Goal: Information Seeking & Learning: Check status

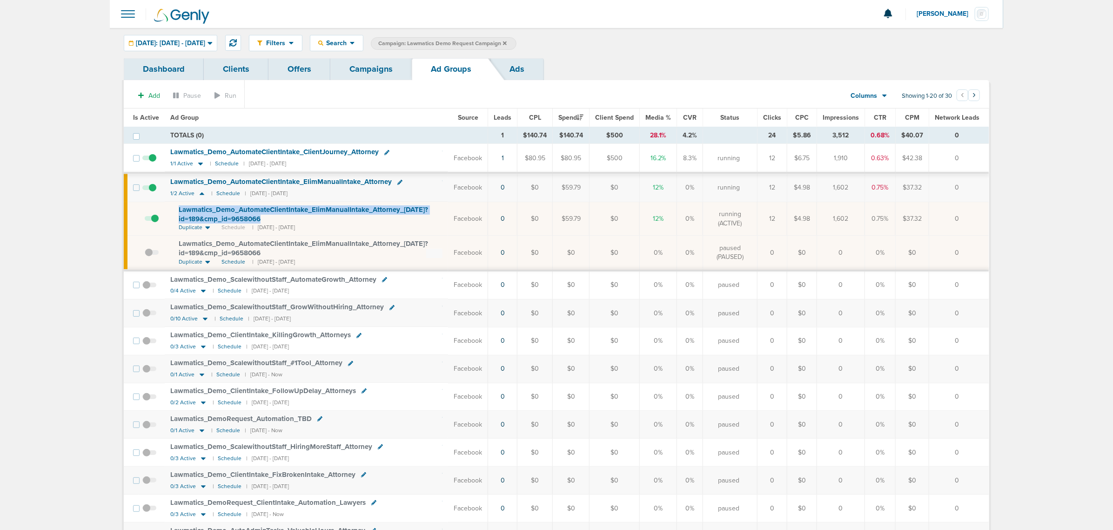
click at [359, 68] on link "Campaigns" at bounding box center [370, 69] width 81 height 22
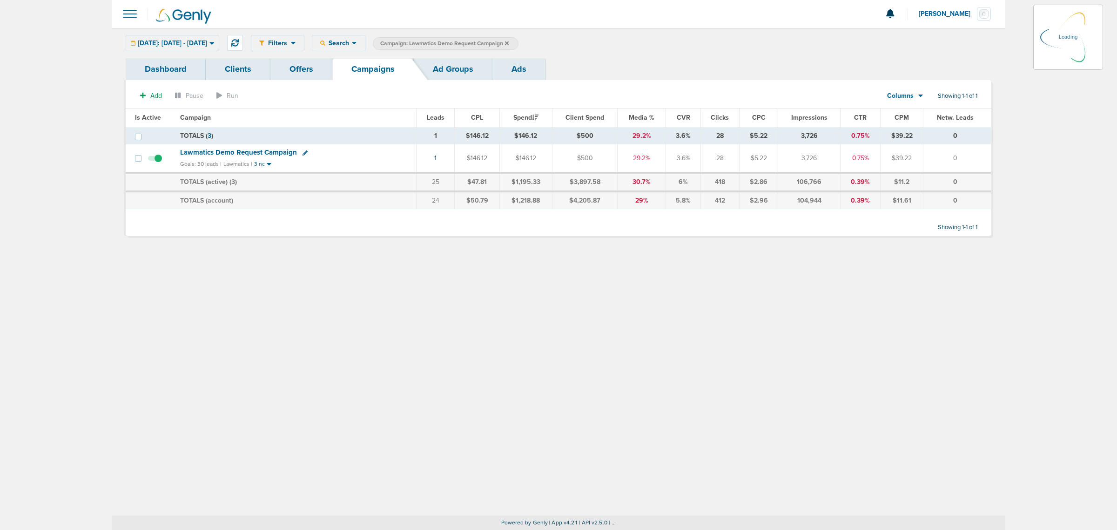
click at [509, 43] on icon at bounding box center [507, 43] width 4 height 6
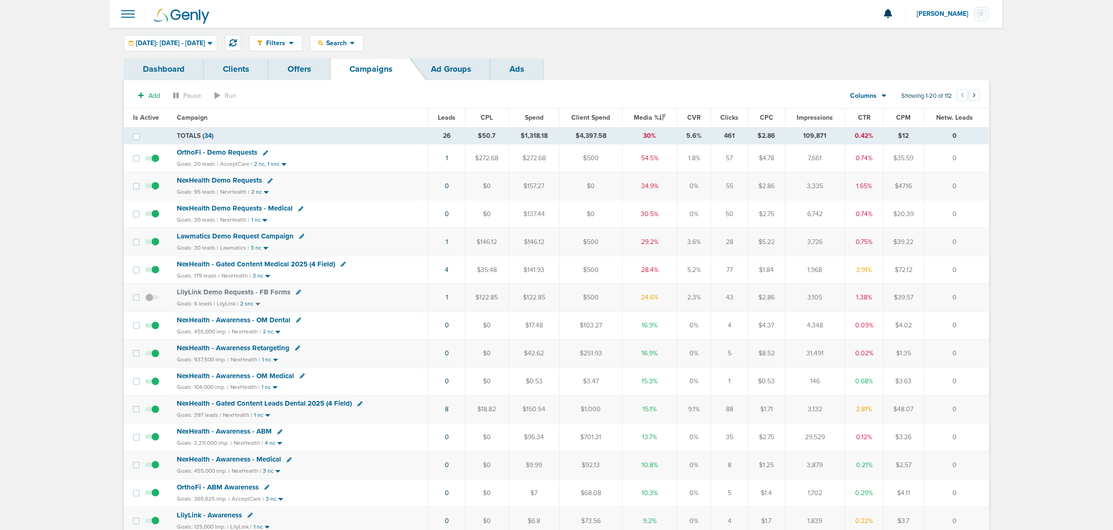
click at [280, 267] on span "NexHealth - Gated Content Medical 2025 (4 Field)" at bounding box center [256, 264] width 158 height 8
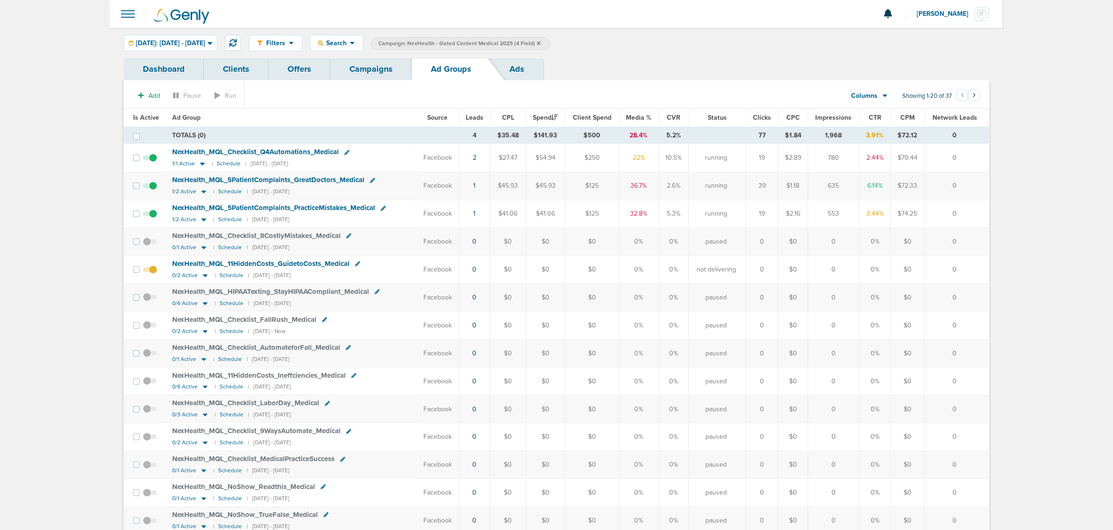
click at [397, 68] on link "Campaigns" at bounding box center [370, 69] width 81 height 22
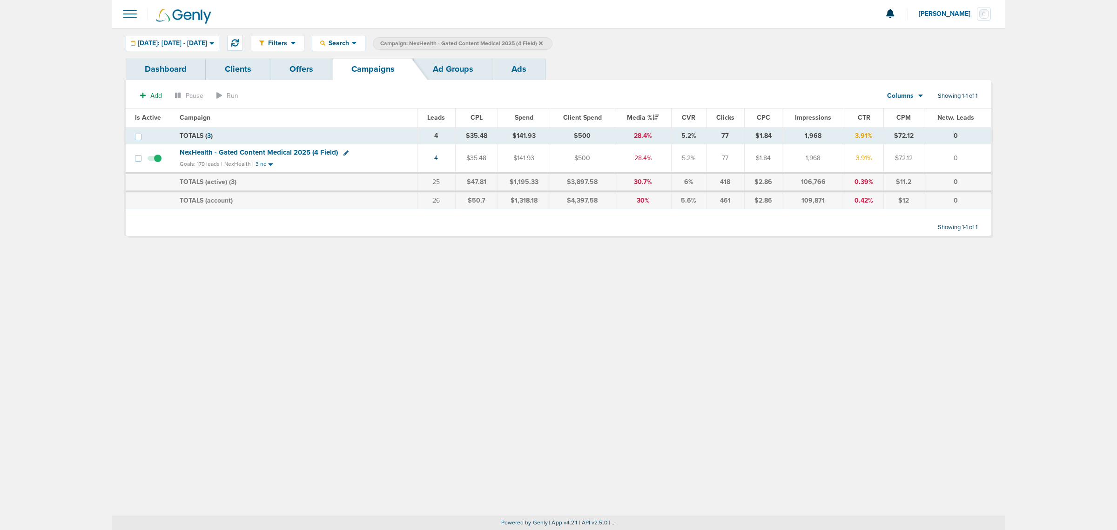
click at [543, 42] on icon at bounding box center [541, 43] width 4 height 6
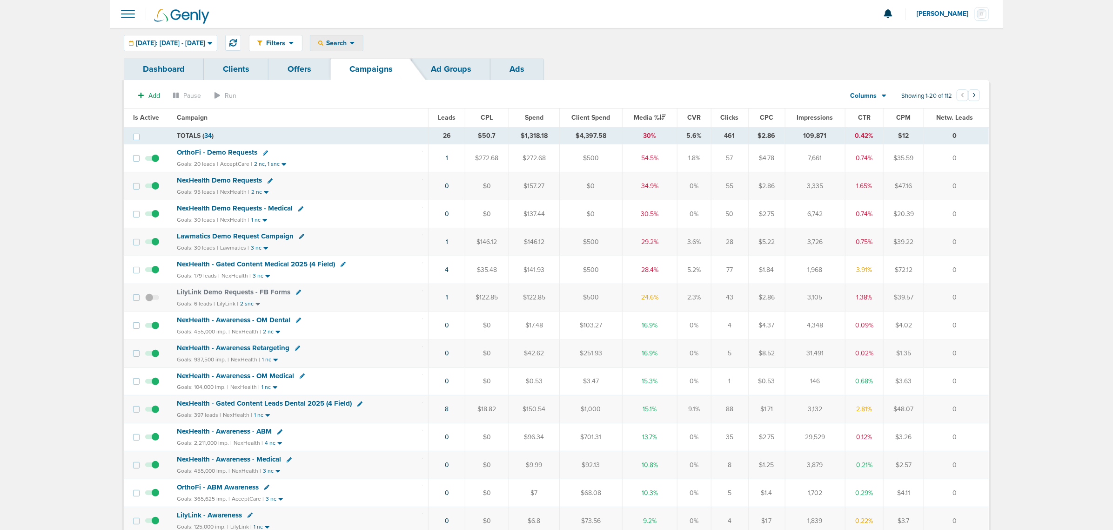
click at [350, 42] on span "Search" at bounding box center [336, 43] width 27 height 8
click at [362, 68] on link "Client" at bounding box center [358, 73] width 96 height 12
type input "lily"
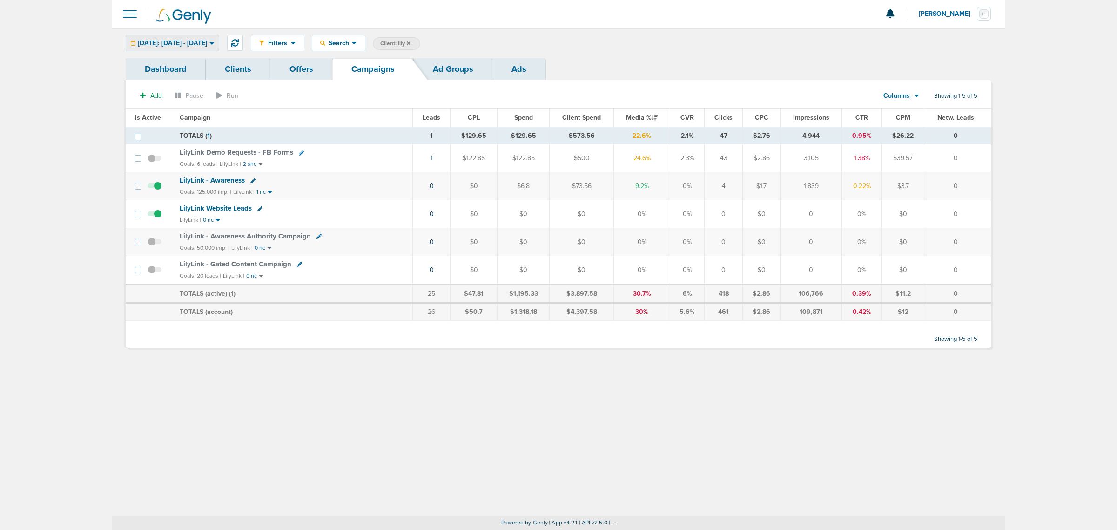
click at [207, 41] on span "[DATE]: [DATE] - [DATE]" at bounding box center [172, 43] width 69 height 7
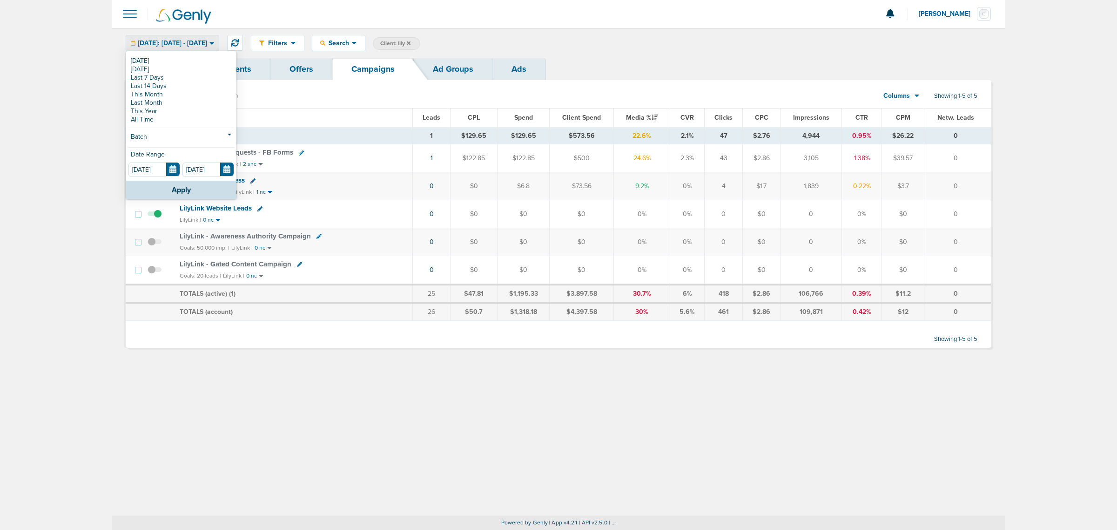
drag, startPoint x: 191, startPoint y: 136, endPoint x: 178, endPoint y: 151, distance: 19.5
click at [191, 136] on link "Batch" at bounding box center [181, 138] width 106 height 12
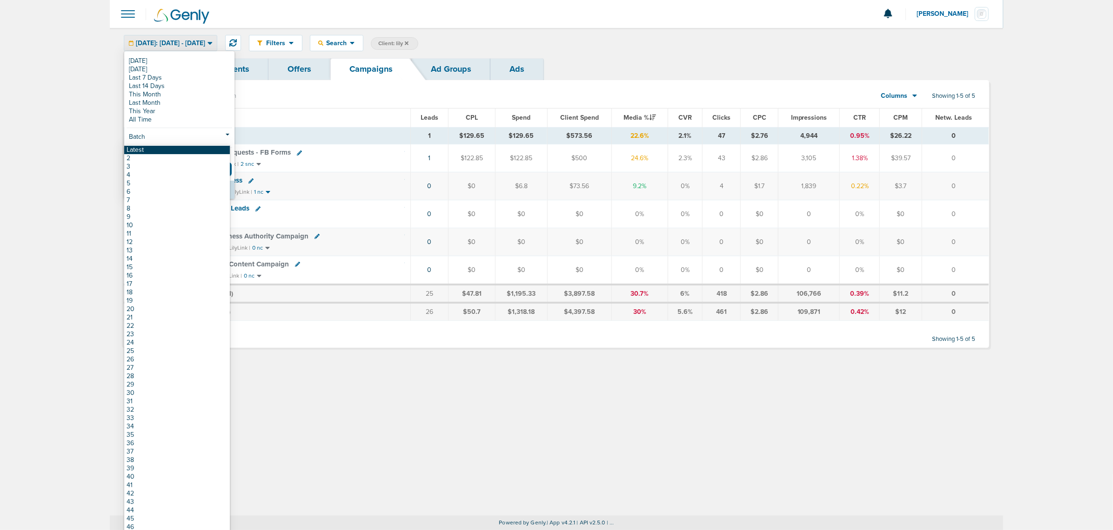
click at [177, 152] on link "Latest" at bounding box center [177, 150] width 106 height 8
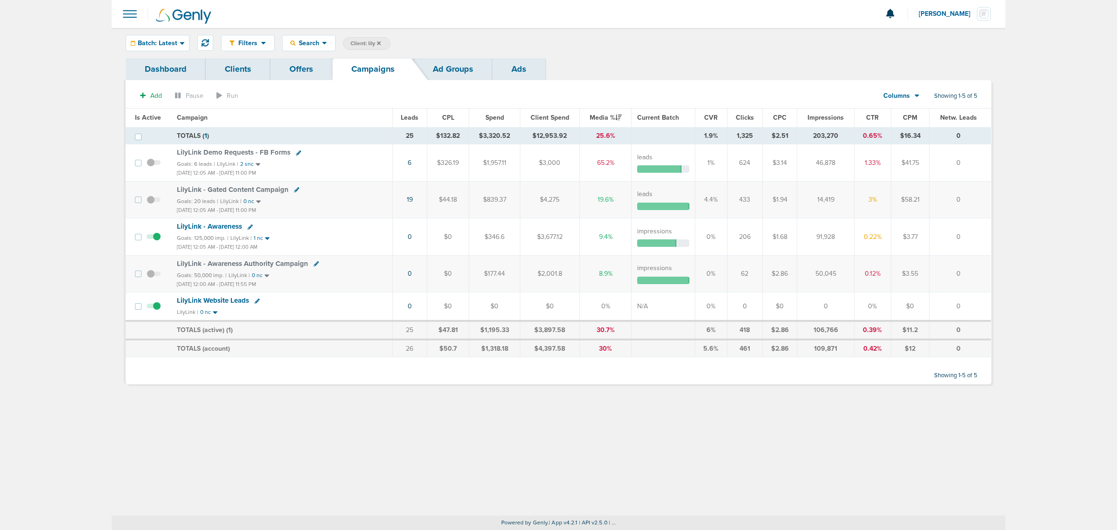
click at [250, 189] on span "LilyLink - Gated Content Campaign" at bounding box center [233, 189] width 112 height 8
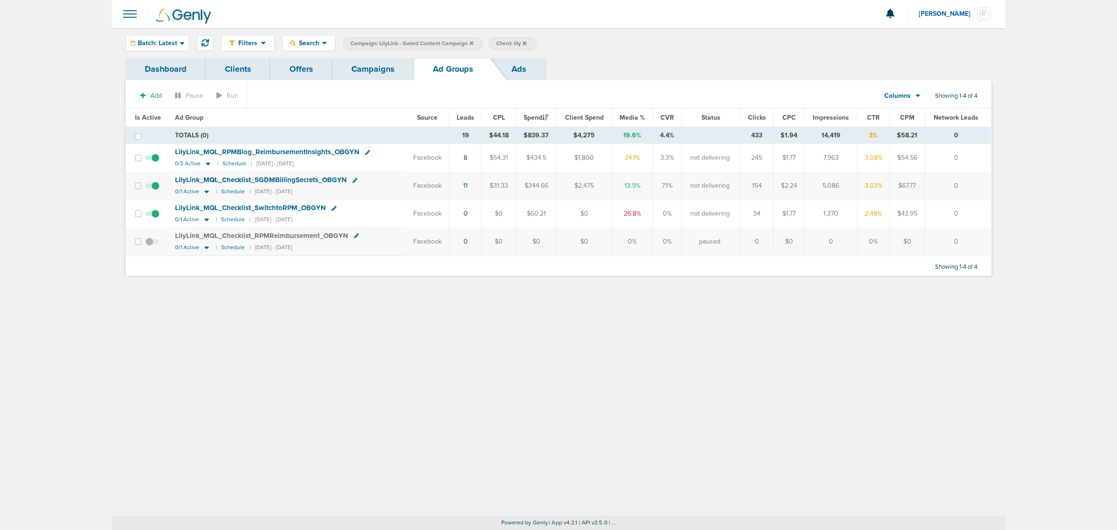
click at [372, 59] on link "Campaigns" at bounding box center [372, 69] width 81 height 22
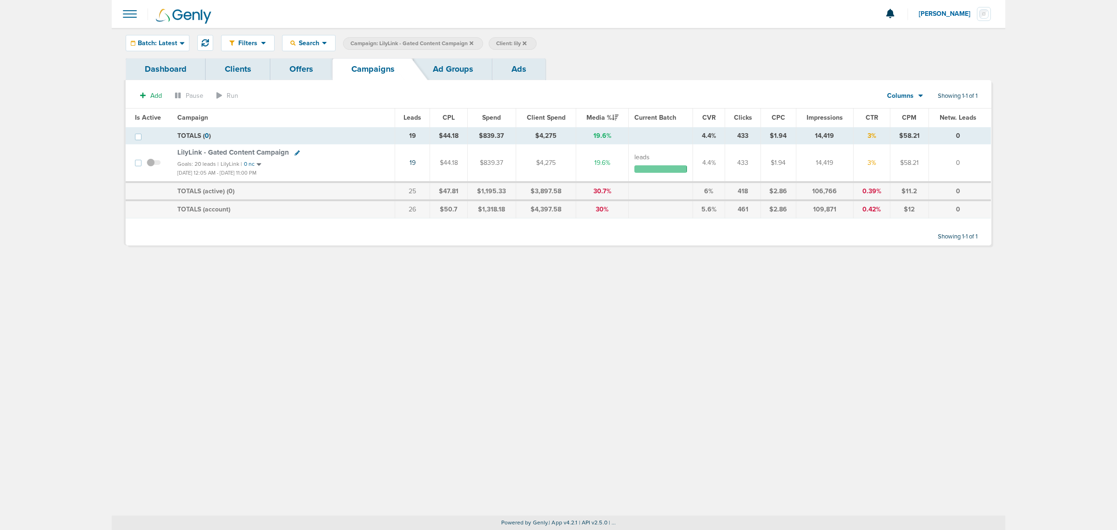
click at [168, 33] on div "Filters Active Only Settings Status Active Inactive Objectives MQL SQL Traffic …" at bounding box center [559, 43] width 894 height 30
click at [182, 42] on icon at bounding box center [182, 43] width 5 height 3
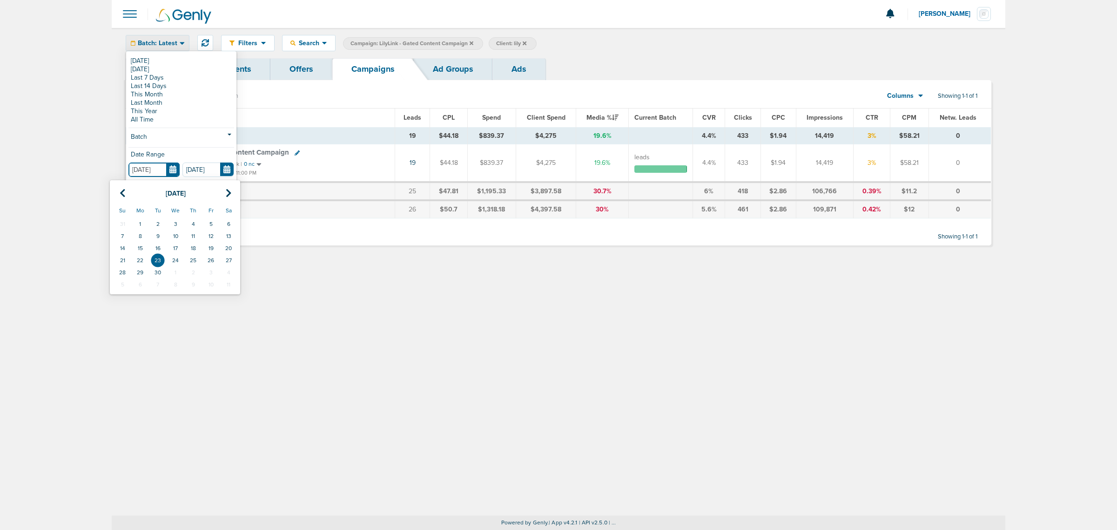
click at [172, 170] on input "[DATE]" at bounding box center [153, 169] width 51 height 14
click at [122, 196] on icon at bounding box center [123, 193] width 6 height 9
click at [123, 283] on td "31" at bounding box center [123, 284] width 18 height 12
type input "08.31.2025"
click at [195, 192] on button "Apply" at bounding box center [181, 190] width 110 height 18
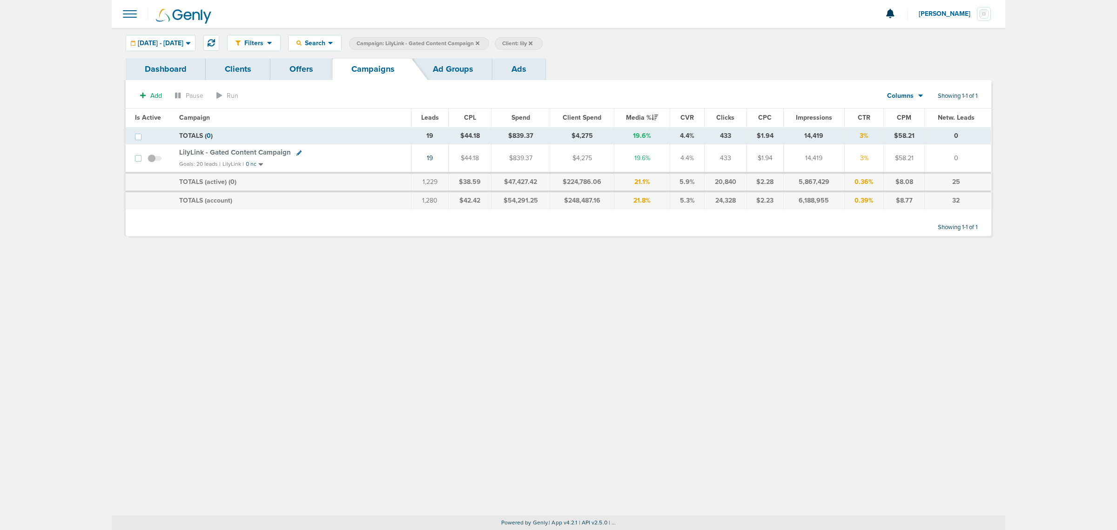
click at [288, 164] on div "Goals: 20 leads | LilyLink | 0 nc" at bounding box center [292, 164] width 226 height 8
drag, startPoint x: 289, startPoint y: 166, endPoint x: 171, endPoint y: 150, distance: 119.3
click at [171, 150] on tr "LilyLink - Gated Content Campaign Goals: 20 leads | LilyLink | 0 nc 19 $44.18 $…" at bounding box center [558, 158] width 865 height 28
click at [171, 150] on td at bounding box center [157, 158] width 33 height 28
drag, startPoint x: 173, startPoint y: 147, endPoint x: 378, endPoint y: 164, distance: 205.5
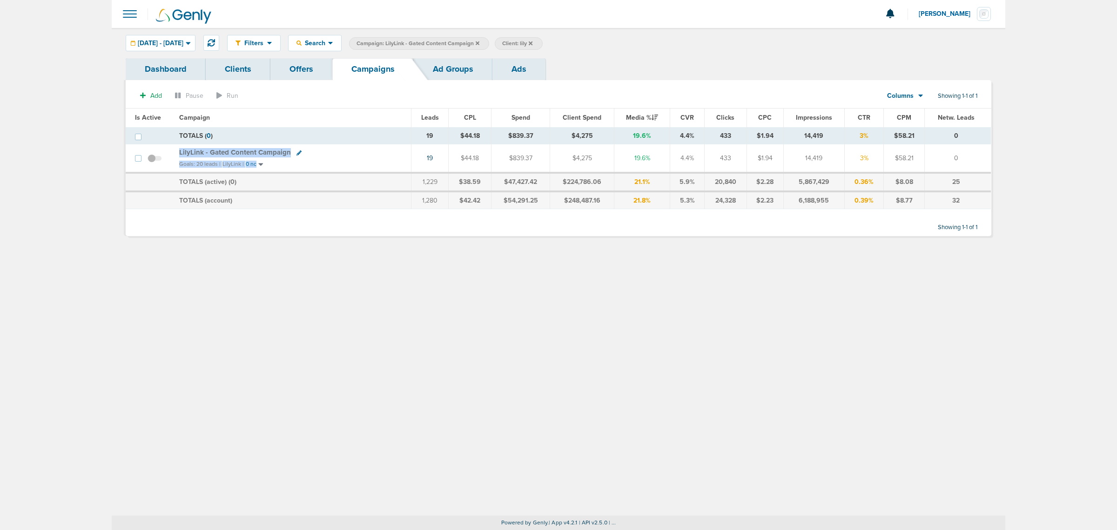
click at [378, 164] on td "LilyLink - Gated Content Campaign Goals: 20 leads | LilyLink | 0 nc" at bounding box center [292, 158] width 237 height 28
click at [378, 164] on div "Goals: 20 leads | LilyLink | 0 nc" at bounding box center [292, 164] width 226 height 8
click at [479, 40] on icon at bounding box center [478, 43] width 4 height 6
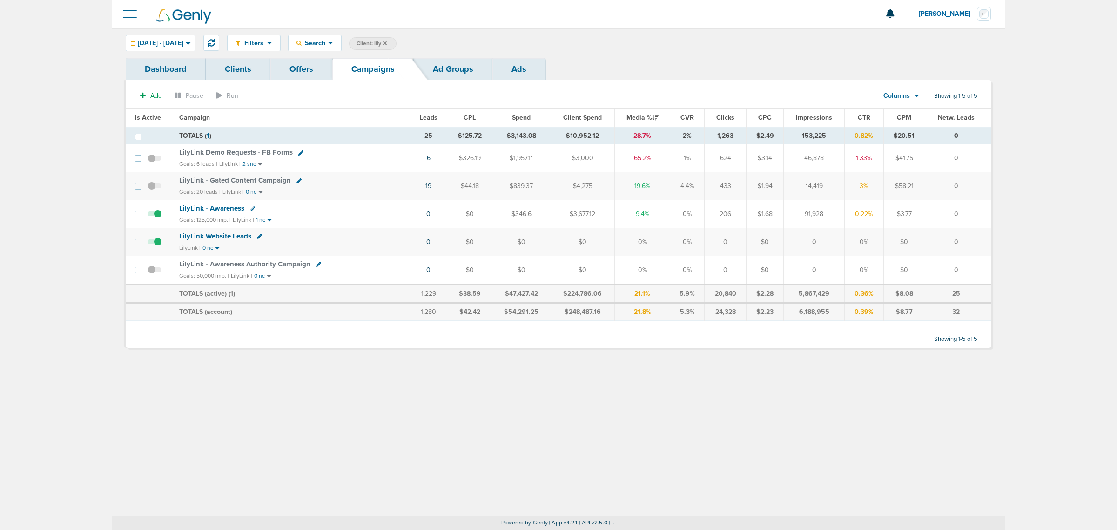
click at [152, 191] on span at bounding box center [155, 191] width 14 height 0
click at [155, 188] on input "checkbox" at bounding box center [155, 188] width 0 height 0
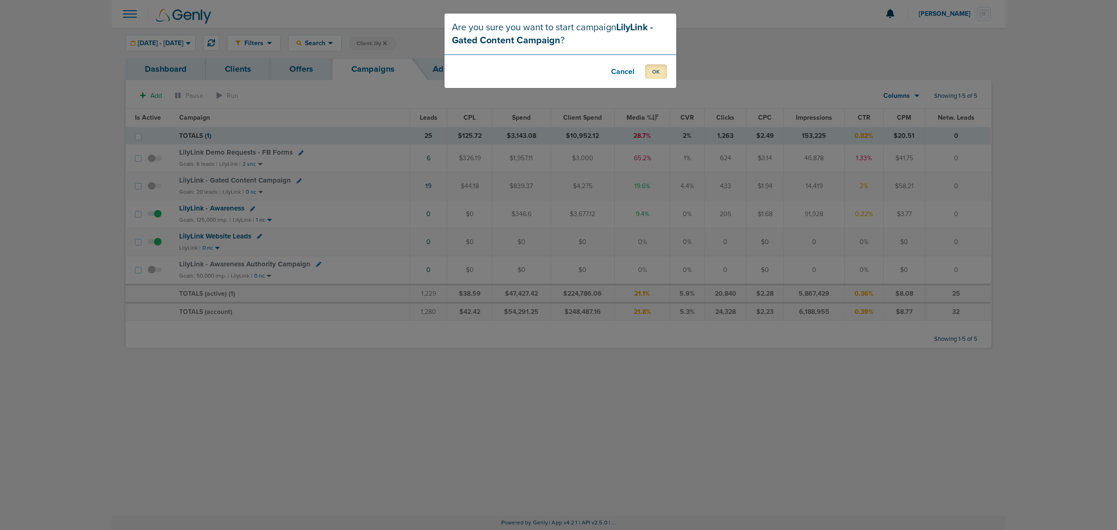
click at [659, 73] on button "OK" at bounding box center [656, 71] width 22 height 14
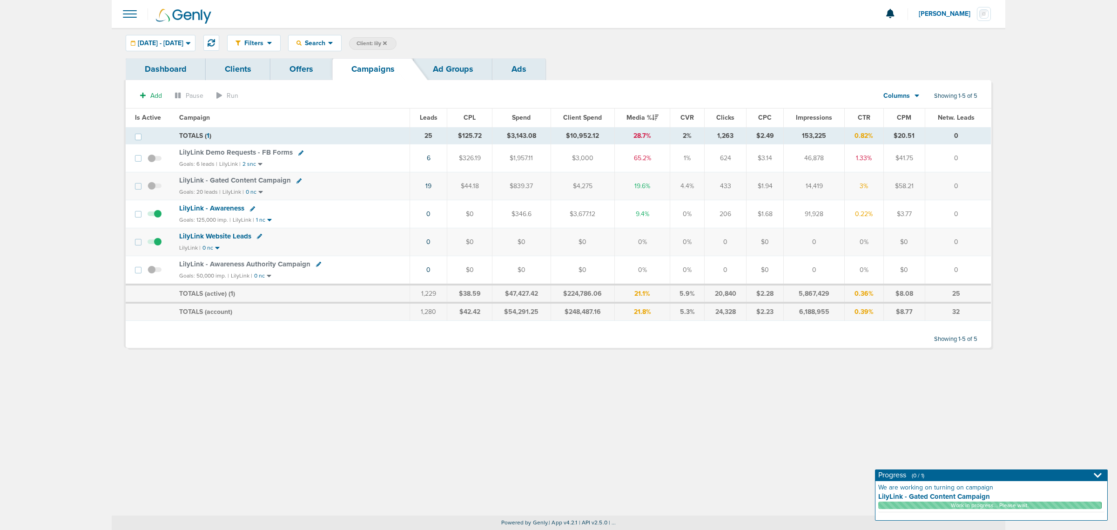
click at [324, 190] on div "Goals: 20 leads | LilyLink | 0 nc" at bounding box center [291, 192] width 225 height 8
click at [296, 179] on icon at bounding box center [298, 180] width 5 height 5
select select
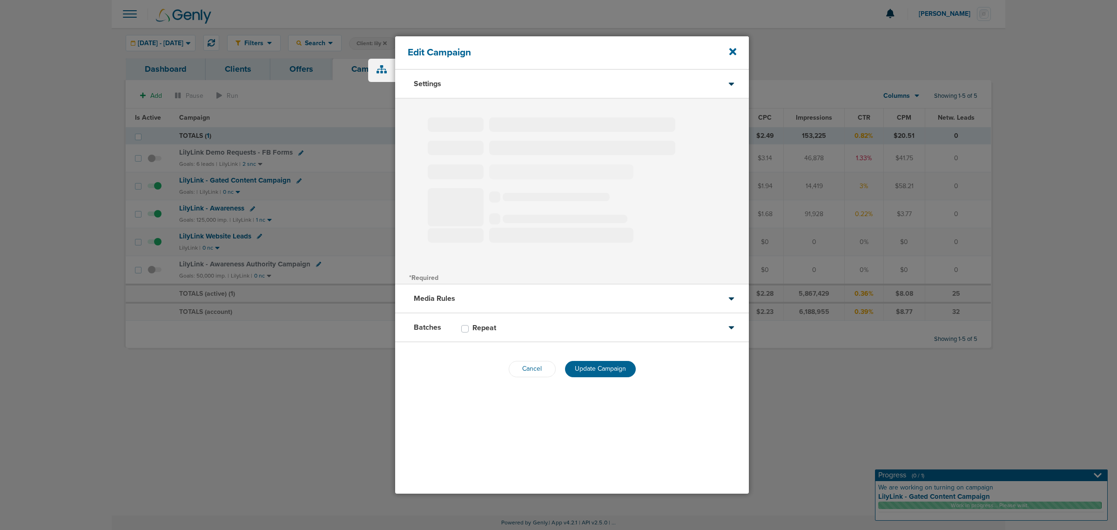
type input "LilyLink - Gated Content Campaign"
select select "Leads"
radio input "true"
select select "readOnly"
select select "1"
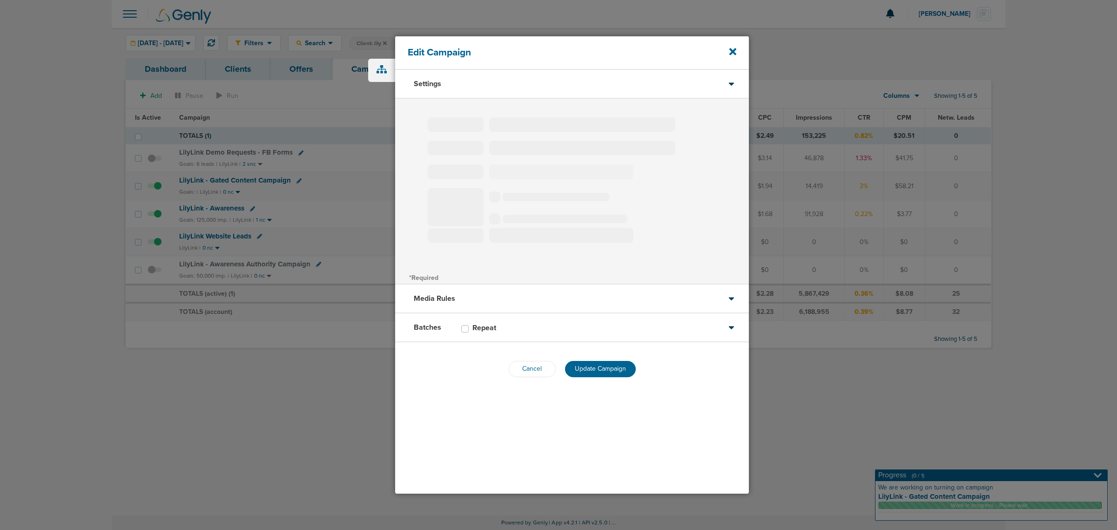
select select "2"
select select "3"
select select "4"
select select "6"
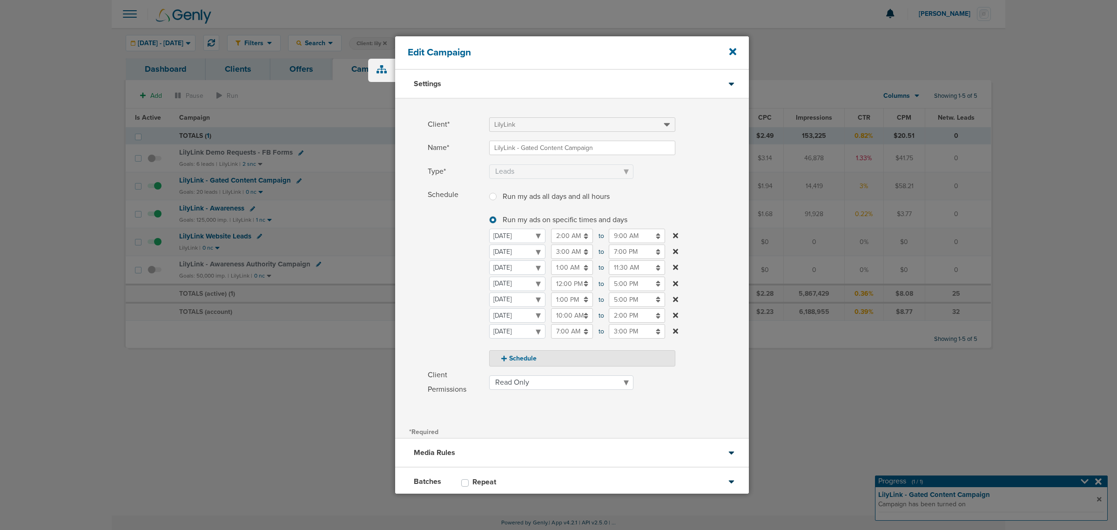
click at [576, 298] on input "1:00 PM" at bounding box center [572, 299] width 42 height 14
click at [557, 359] on link at bounding box center [555, 366] width 16 height 14
type input "10:00 AM"
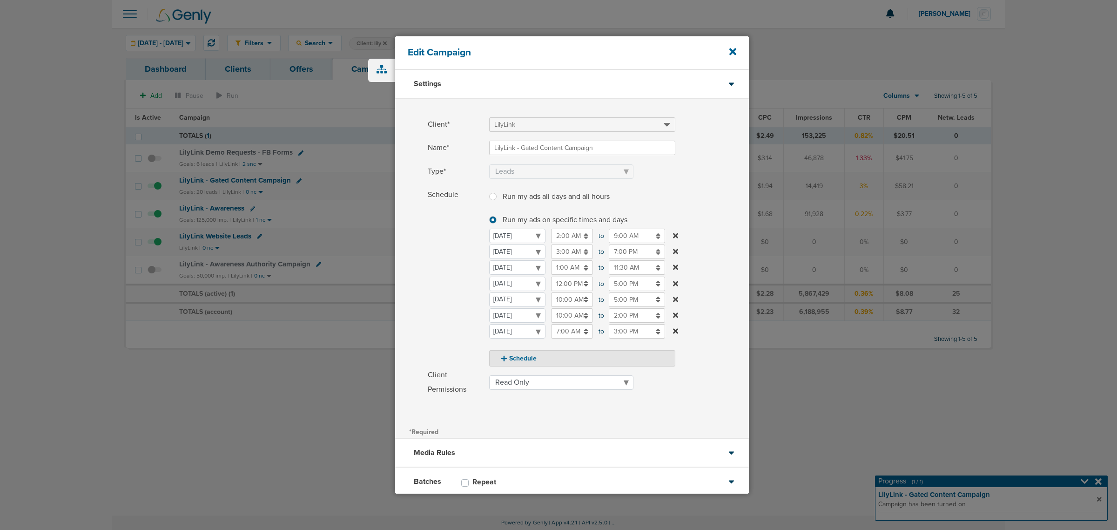
click at [694, 360] on label "Schedule Run my ads all days and all hours Run my ads all days and all hours Ru…" at bounding box center [588, 277] width 321 height 179
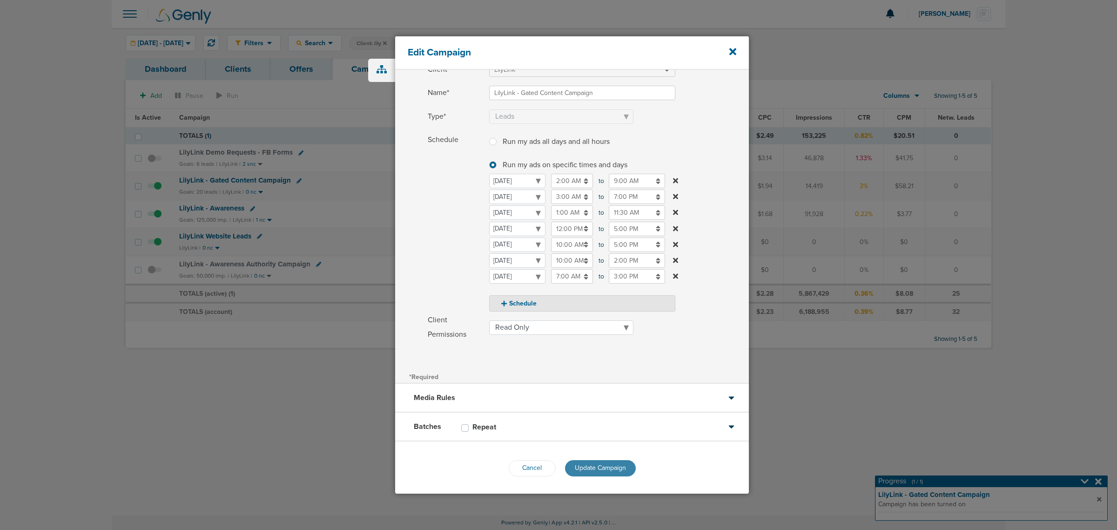
click at [590, 462] on button "Update Campaign" at bounding box center [600, 468] width 71 height 16
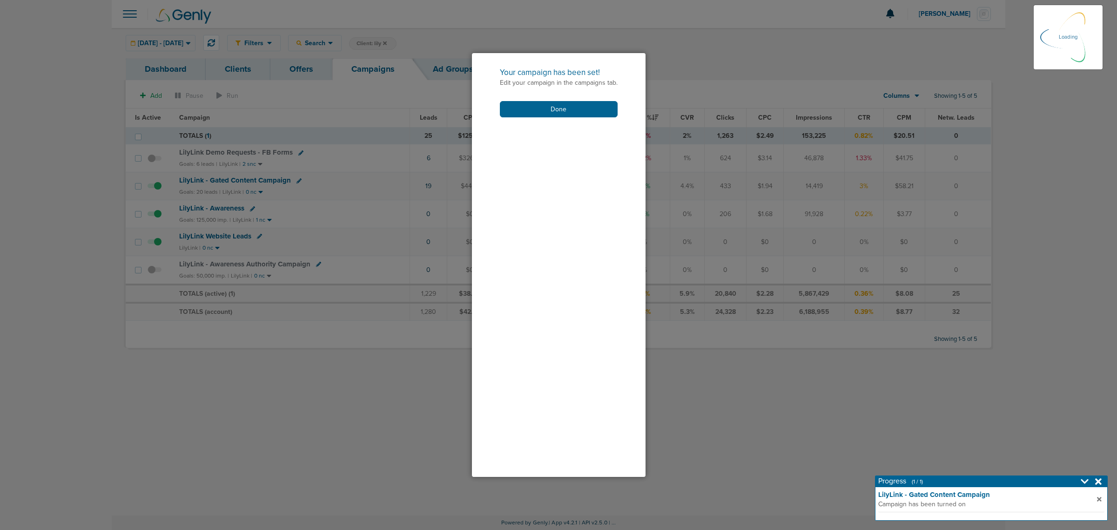
scroll to position [26, 0]
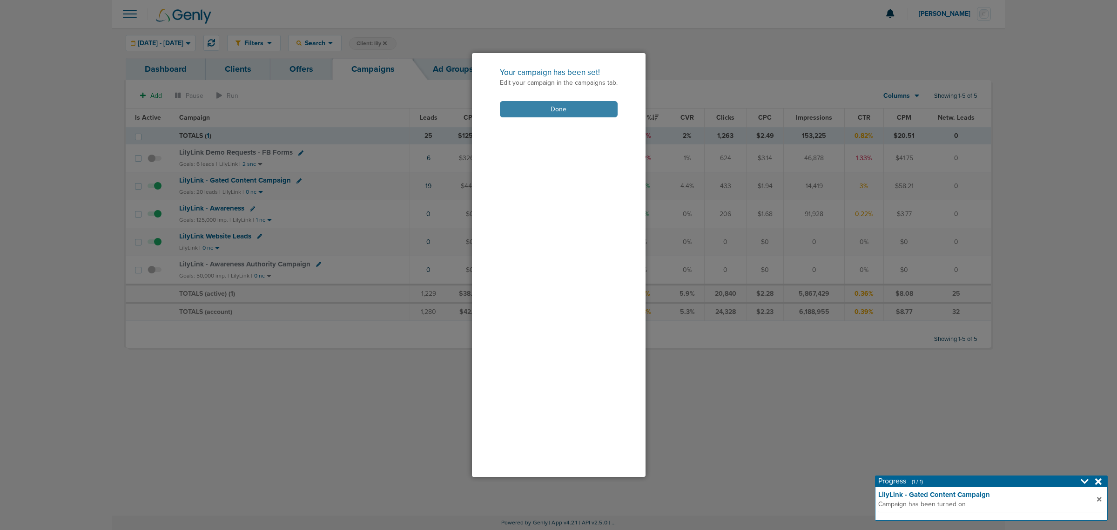
click at [552, 115] on button "Done" at bounding box center [559, 109] width 118 height 16
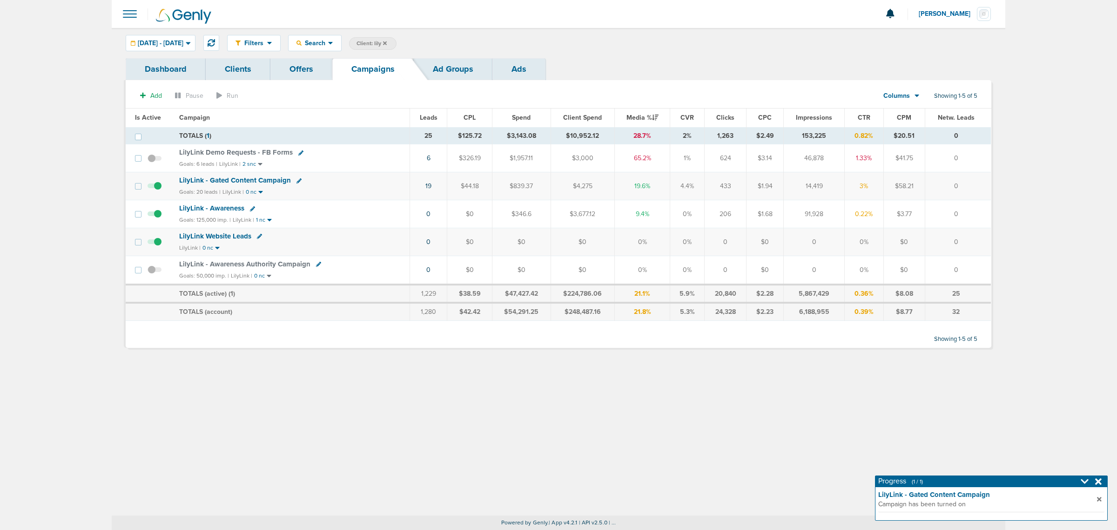
click at [255, 182] on span "LilyLink - Gated Content Campaign" at bounding box center [235, 180] width 112 height 8
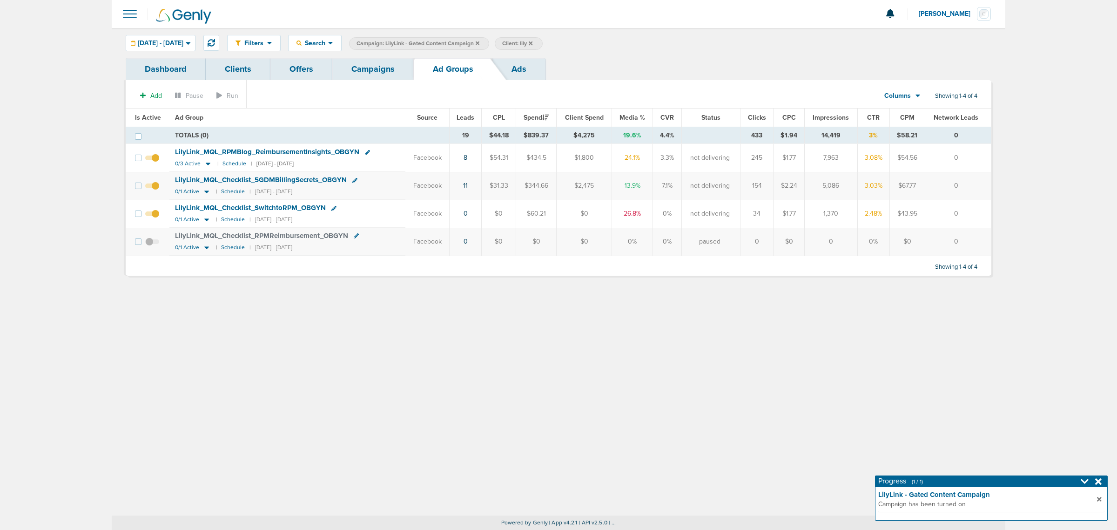
click at [206, 192] on icon at bounding box center [206, 192] width 5 height 3
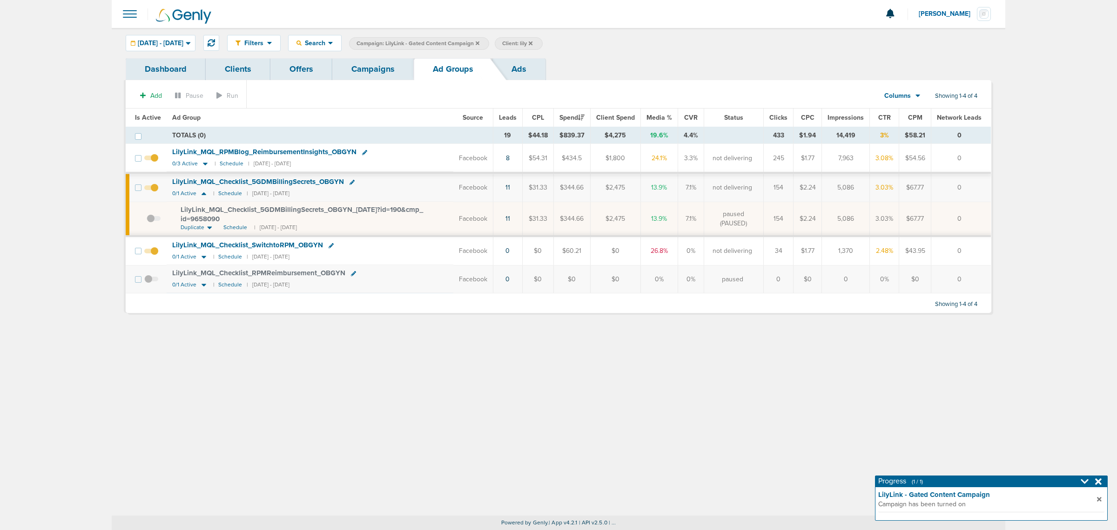
click at [148, 223] on span at bounding box center [154, 223] width 14 height 0
click at [147, 221] on input "checkbox" at bounding box center [147, 221] width 0 height 0
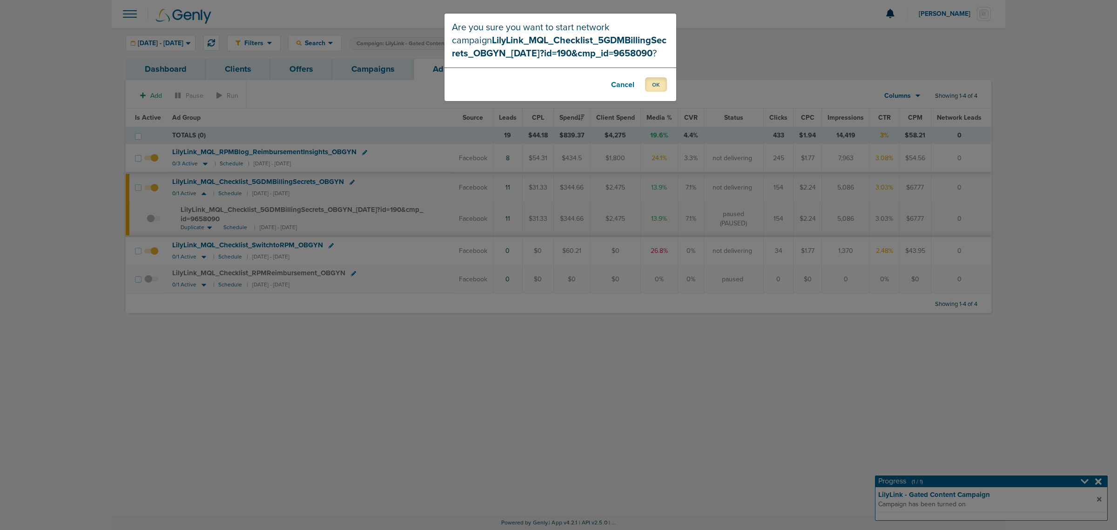
click at [658, 84] on button "OK" at bounding box center [656, 84] width 22 height 14
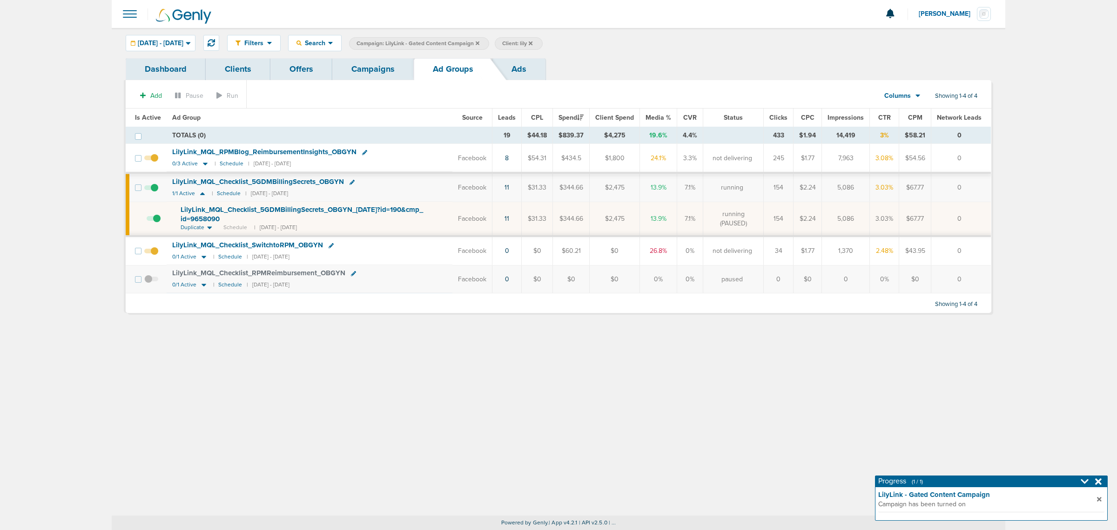
click at [355, 72] on link "Campaigns" at bounding box center [372, 69] width 81 height 22
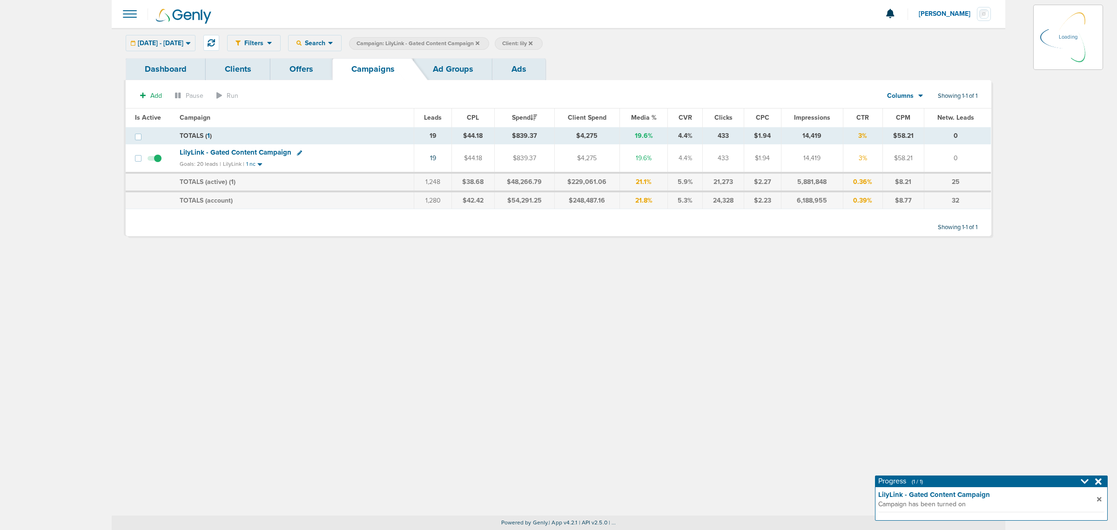
click at [479, 44] on icon at bounding box center [478, 43] width 4 height 6
click at [479, 40] on icon at bounding box center [478, 43] width 4 height 6
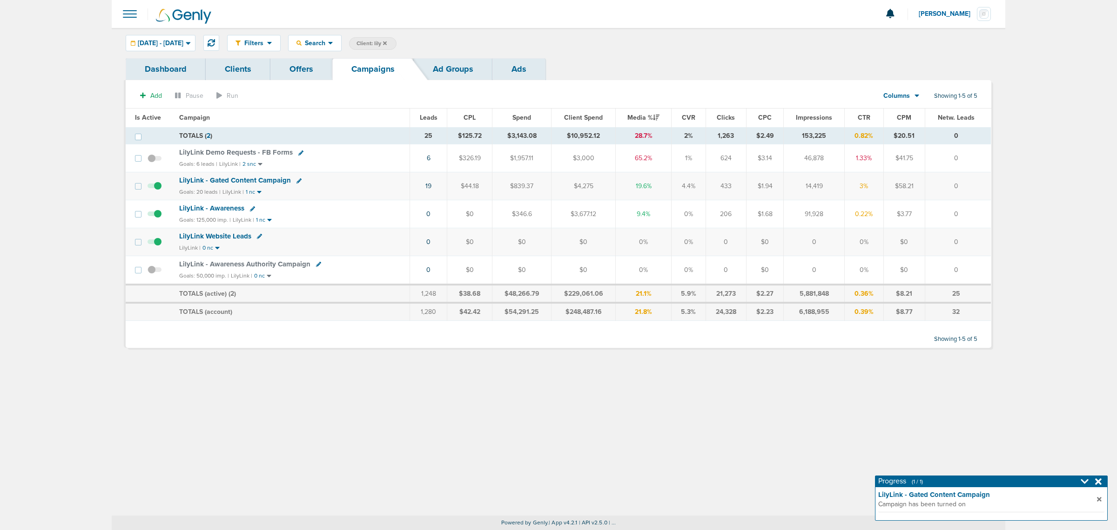
click at [387, 43] on icon at bounding box center [385, 43] width 4 height 4
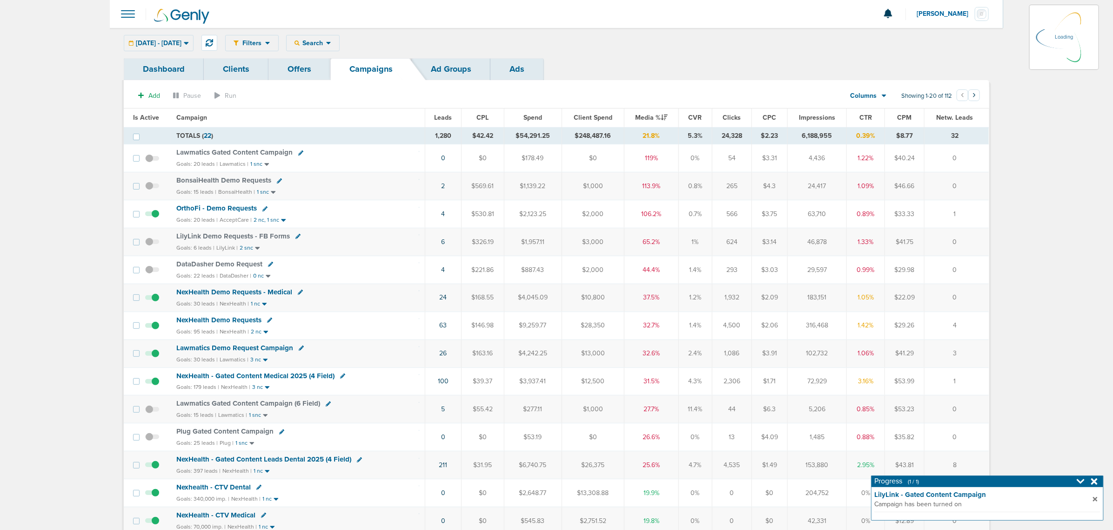
click at [194, 47] on div "08.31.2025 - 09.23.2025 Today Yesterday Last 7 Days Last 14 Days This Month Las…" at bounding box center [159, 43] width 70 height 16
click at [182, 43] on span "08.31.2025 - 09.23.2025" at bounding box center [159, 43] width 46 height 7
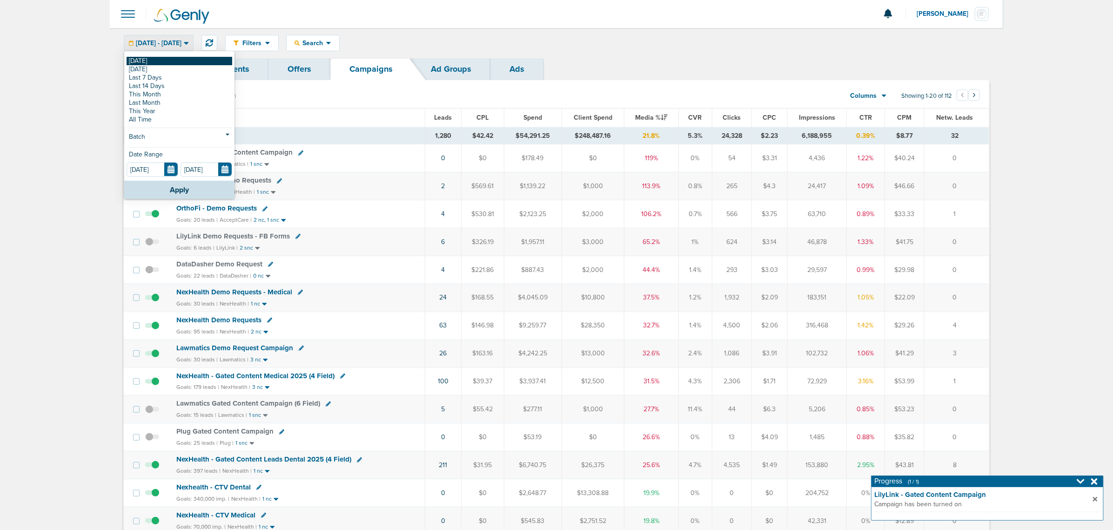
click at [158, 61] on link "[DATE]" at bounding box center [180, 61] width 106 height 8
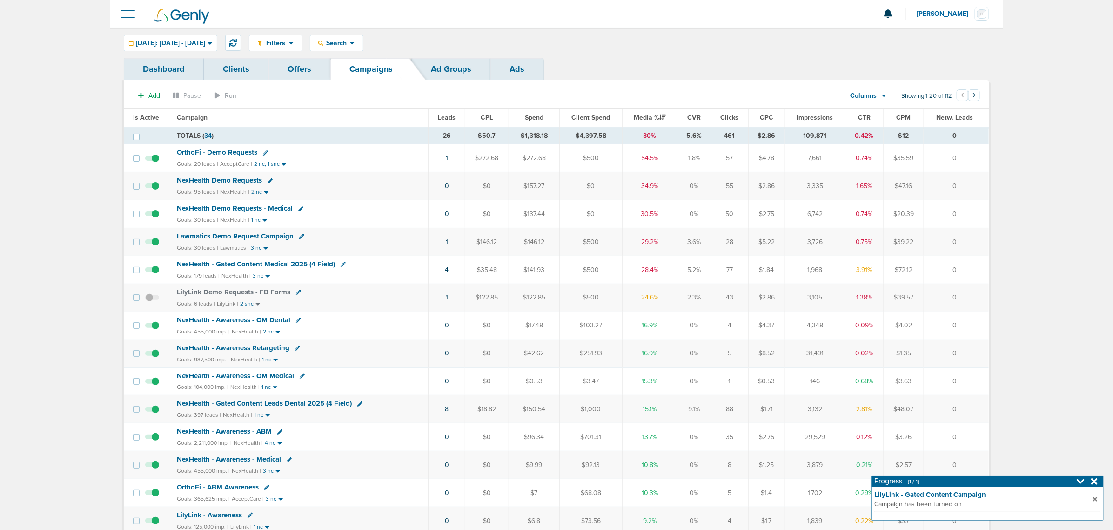
click at [1097, 482] on icon at bounding box center [1095, 481] width 7 height 7
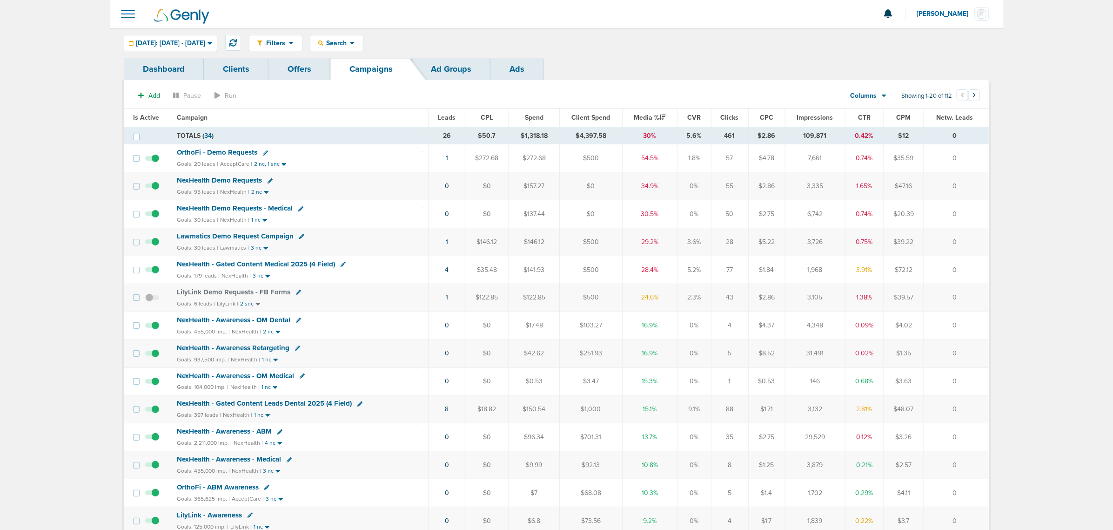
click at [242, 266] on span "NexHealth - Gated Content Medical 2025 (4 Field)" at bounding box center [256, 264] width 158 height 8
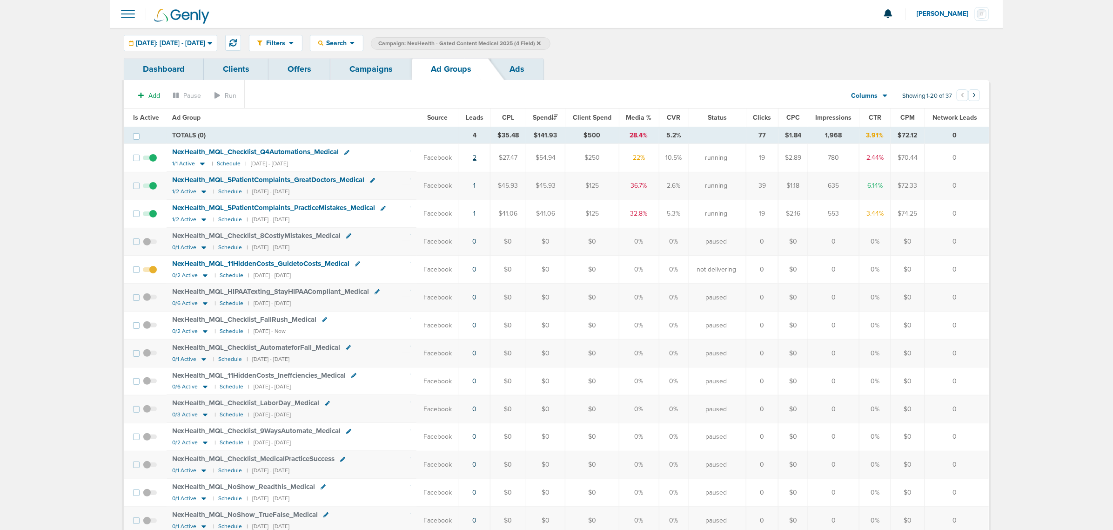
click at [477, 155] on link "2" at bounding box center [475, 158] width 4 height 8
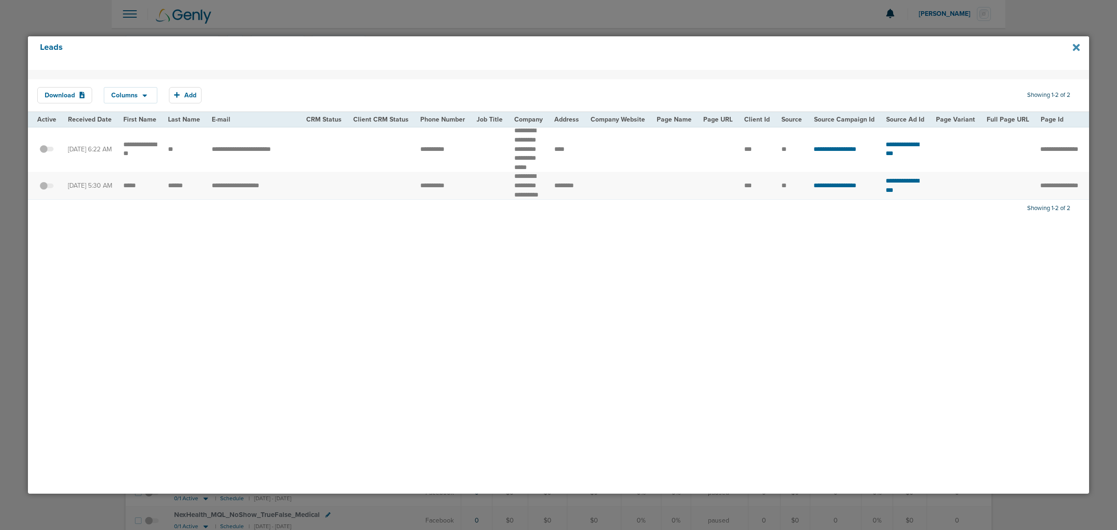
click at [1074, 47] on icon at bounding box center [1076, 47] width 7 height 10
click at [1077, 44] on icon at bounding box center [1076, 47] width 7 height 10
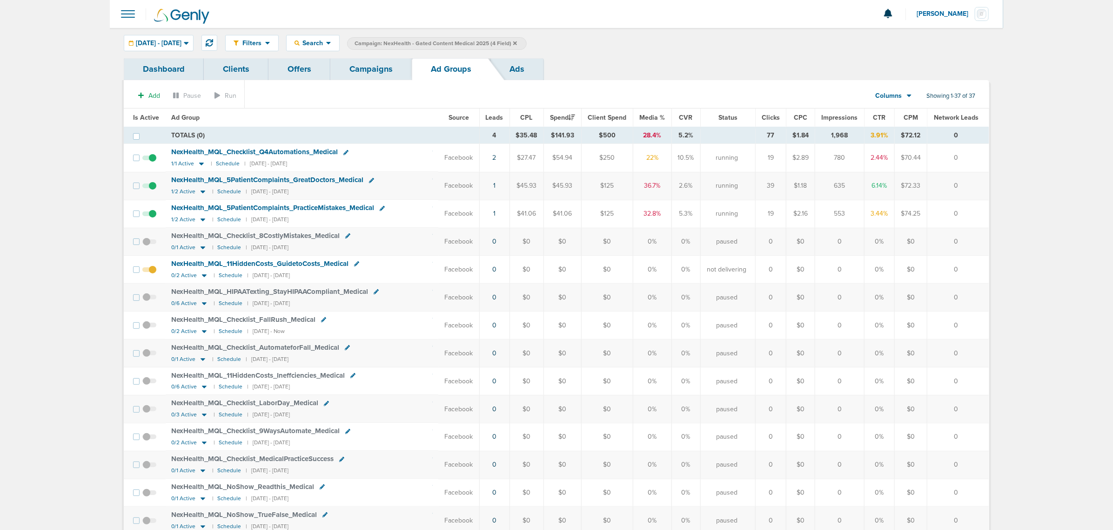
click at [353, 72] on link "Campaigns" at bounding box center [370, 69] width 81 height 22
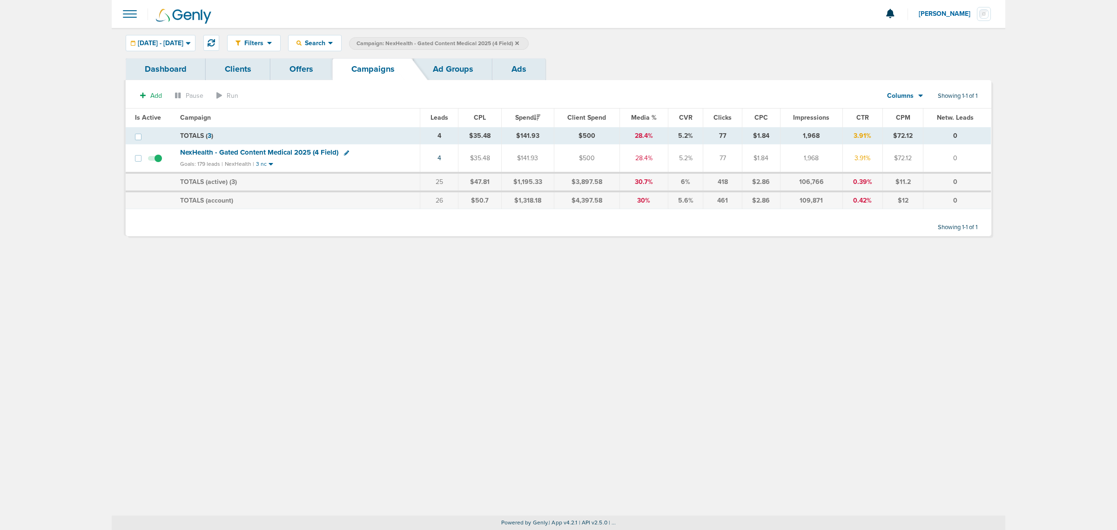
click at [519, 44] on icon at bounding box center [517, 43] width 4 height 6
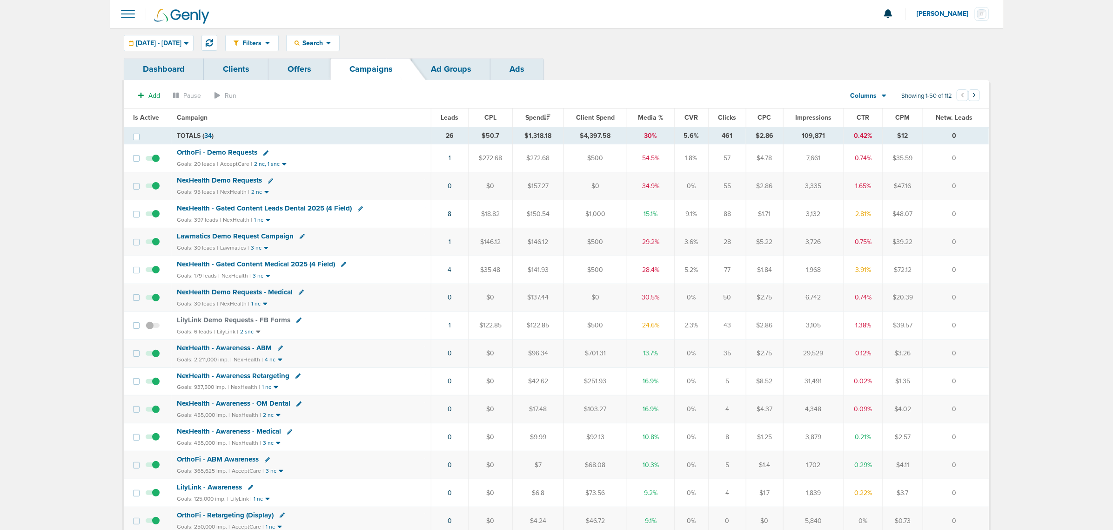
drag, startPoint x: 418, startPoint y: 220, endPoint x: 966, endPoint y: 208, distance: 548.5
click at [966, 208] on tr "NexHealth - Gated Content Leads Dental 2025 (4 Field) Goals: 397 leads | NexHea…" at bounding box center [556, 214] width 865 height 28
click at [966, 208] on td "0" at bounding box center [956, 214] width 66 height 28
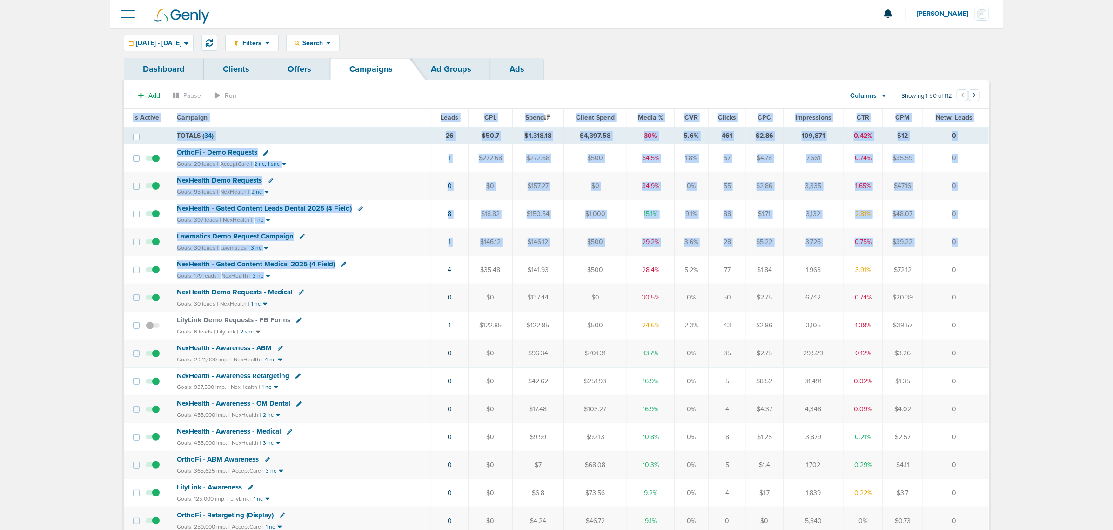
drag, startPoint x: 610, startPoint y: 266, endPoint x: 1115, endPoint y: 277, distance: 505.2
click at [1113, 277] on html "Notifications You have no unread notifications [PERSON_NAME] Profile Sign Out C…" at bounding box center [556, 265] width 1113 height 530
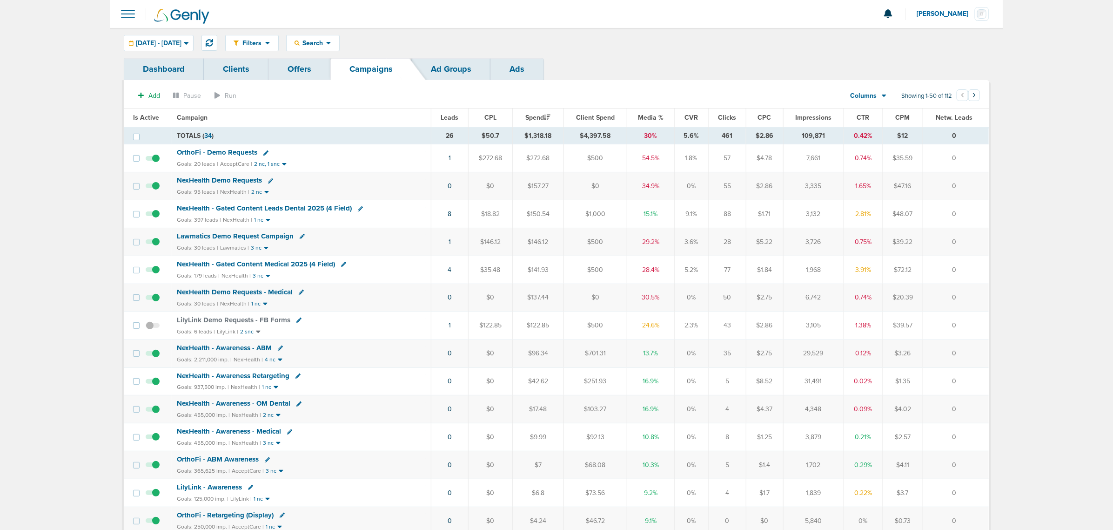
click at [648, 115] on span "Media %" at bounding box center [651, 118] width 26 height 8
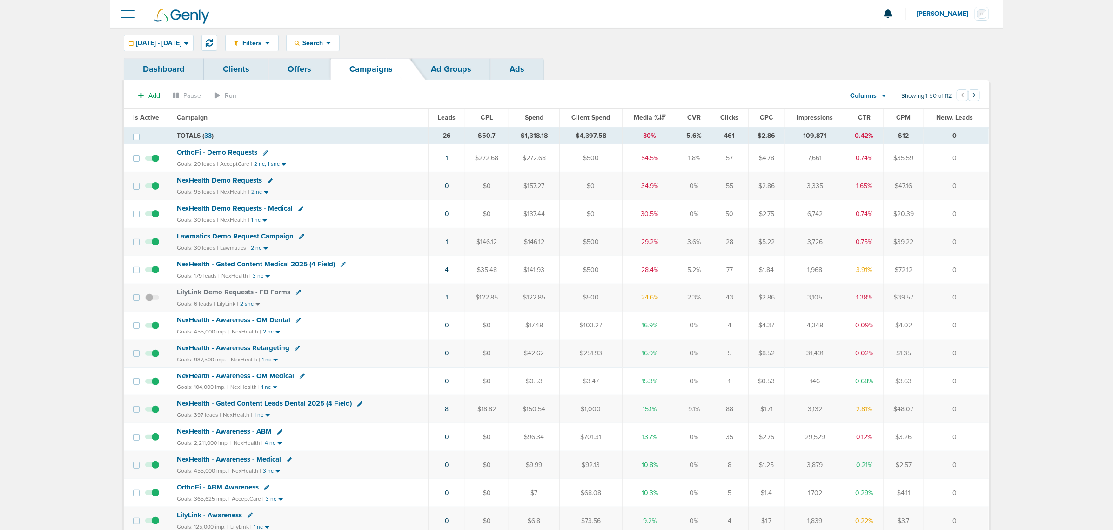
drag, startPoint x: 964, startPoint y: 300, endPoint x: 63, endPoint y: 155, distance: 912.8
drag, startPoint x: 221, startPoint y: 170, endPoint x: 1116, endPoint y: 405, distance: 925.3
click at [1113, 405] on html "Notifications You have no unread notifications [PERSON_NAME] Profile Sign Out C…" at bounding box center [556, 265] width 1113 height 530
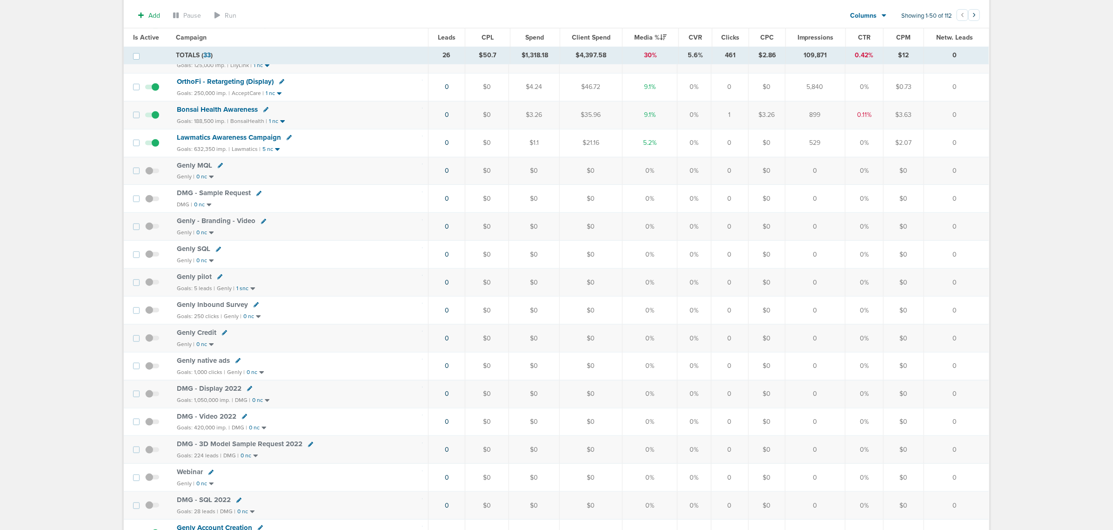
scroll to position [813, 0]
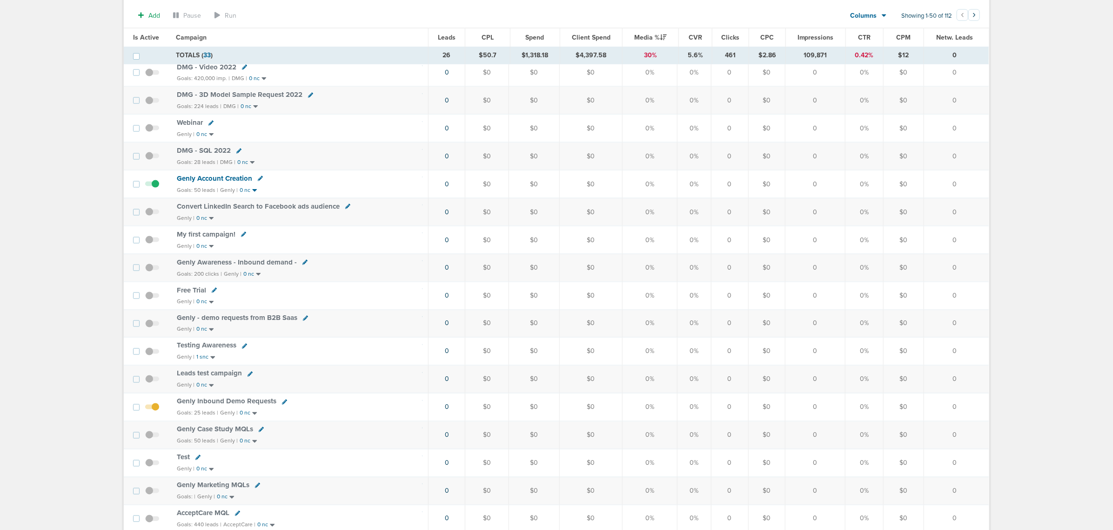
click at [976, 337] on td "0" at bounding box center [956, 324] width 65 height 28
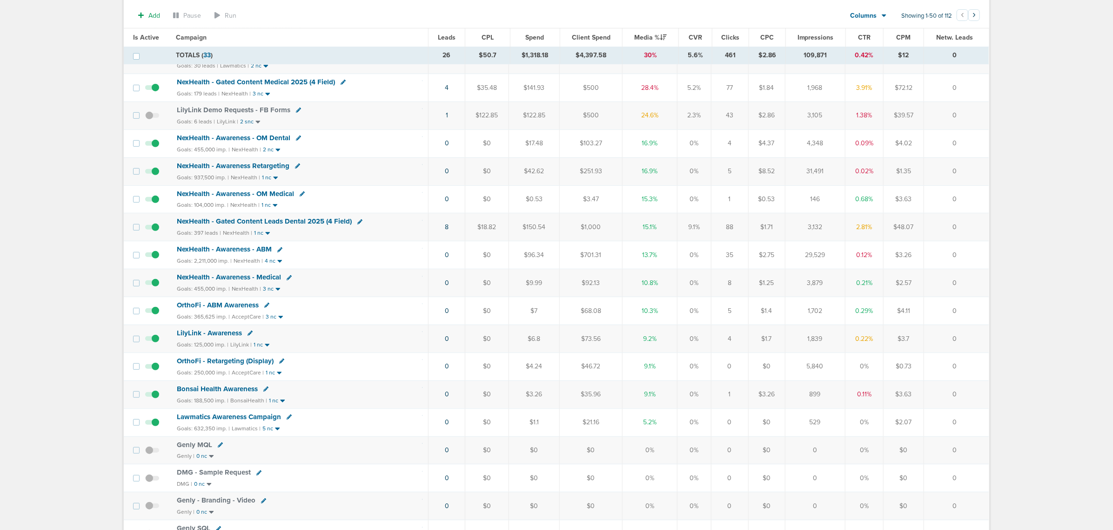
scroll to position [0, 0]
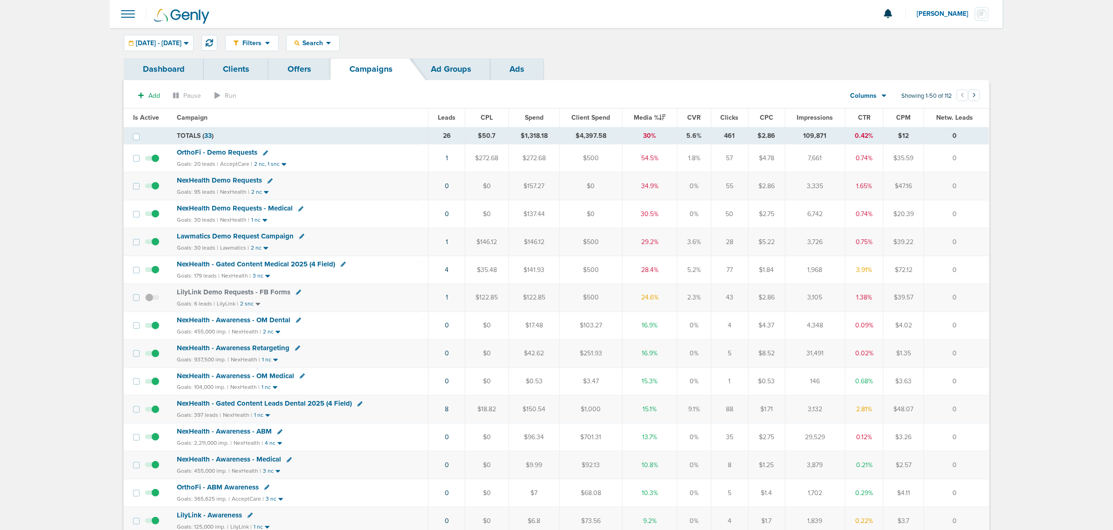
click at [314, 406] on span "NexHealth - Gated Content Leads Dental 2025 (4 Field)" at bounding box center [264, 403] width 175 height 8
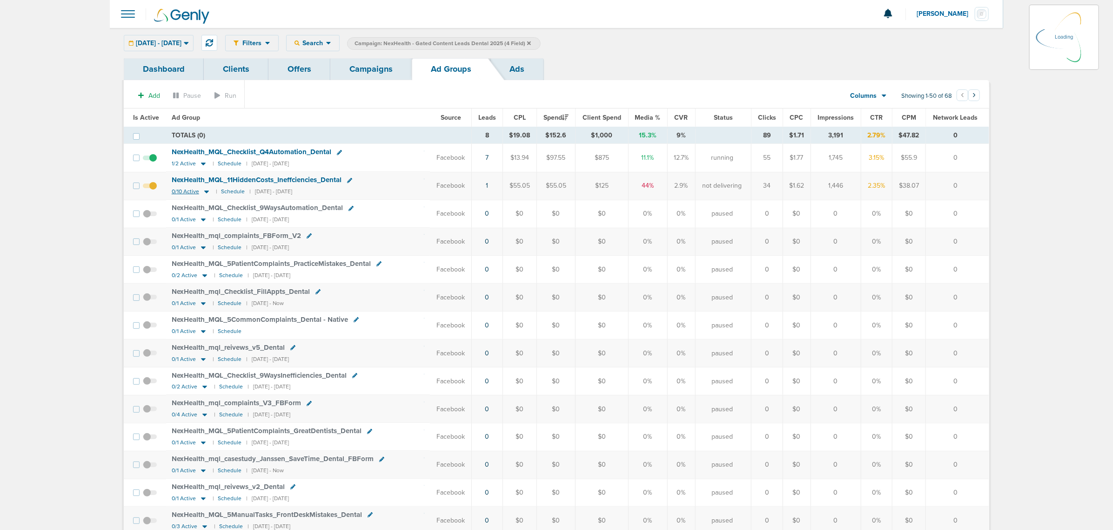
click at [202, 195] on icon at bounding box center [206, 192] width 9 height 8
click at [205, 192] on icon at bounding box center [206, 192] width 5 height 3
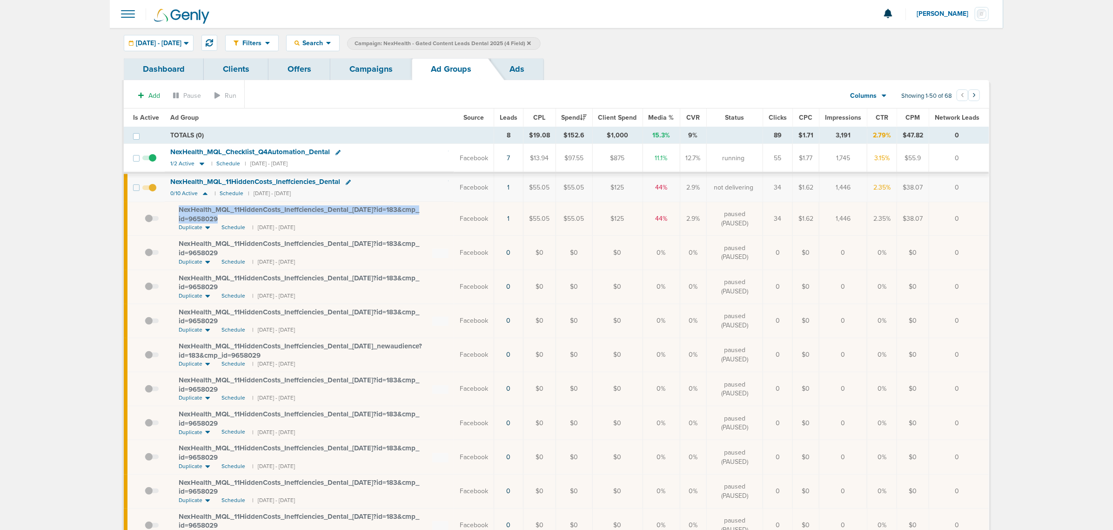
drag, startPoint x: 223, startPoint y: 217, endPoint x: 169, endPoint y: 208, distance: 55.2
click at [169, 208] on td "NexHealth_ MQL_ 11HiddenCosts_ Ineffciencies_ Dental_ [DATE]?id=183&cmp_ id=965…" at bounding box center [310, 219] width 290 height 34
copy span "NexHealth_ MQL_ 11HiddenCosts_ Ineffciencies_ Dental_ [DATE]?id=183&cmp_ id=965…"
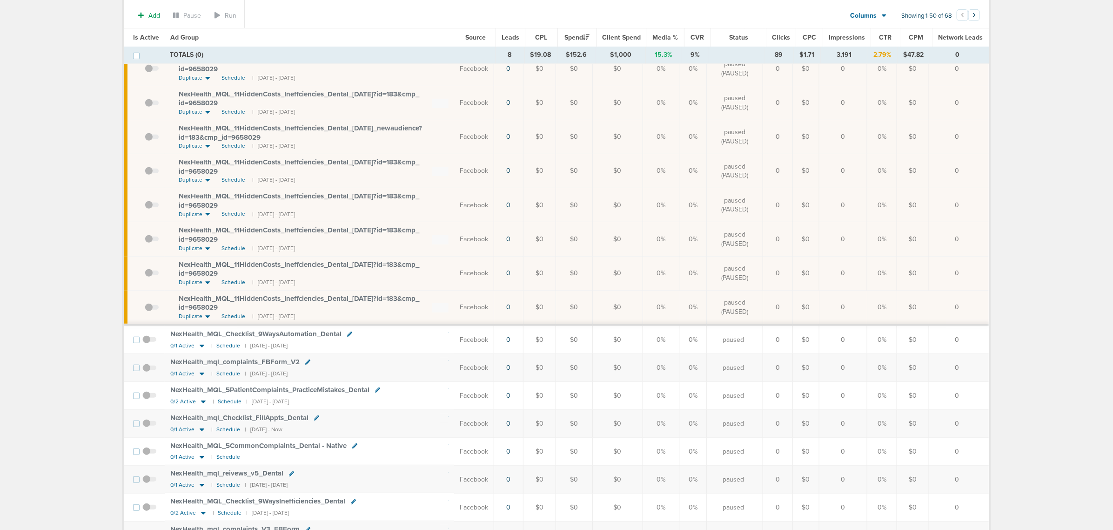
scroll to position [58, 0]
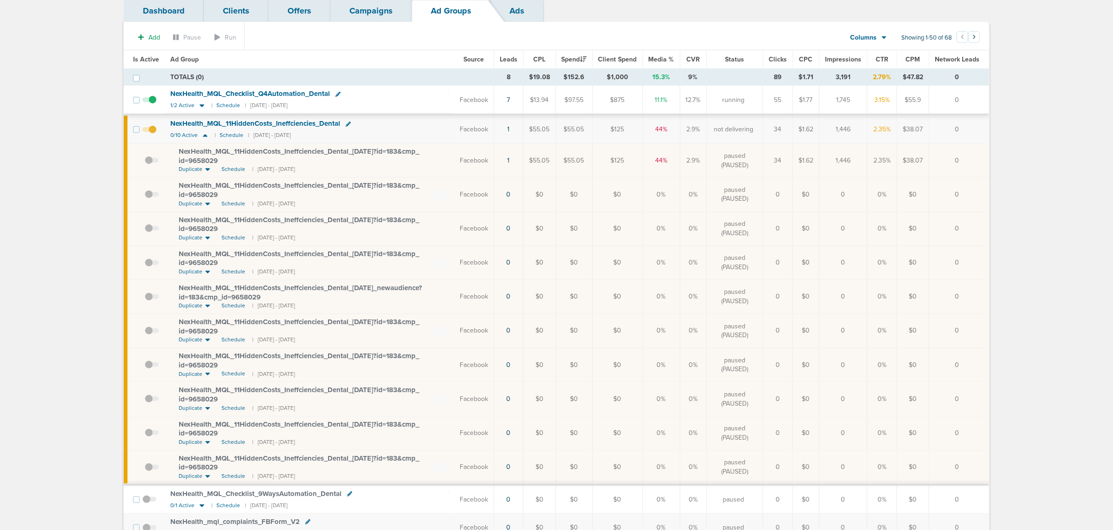
click at [459, 87] on td "Facebook" at bounding box center [474, 100] width 40 height 29
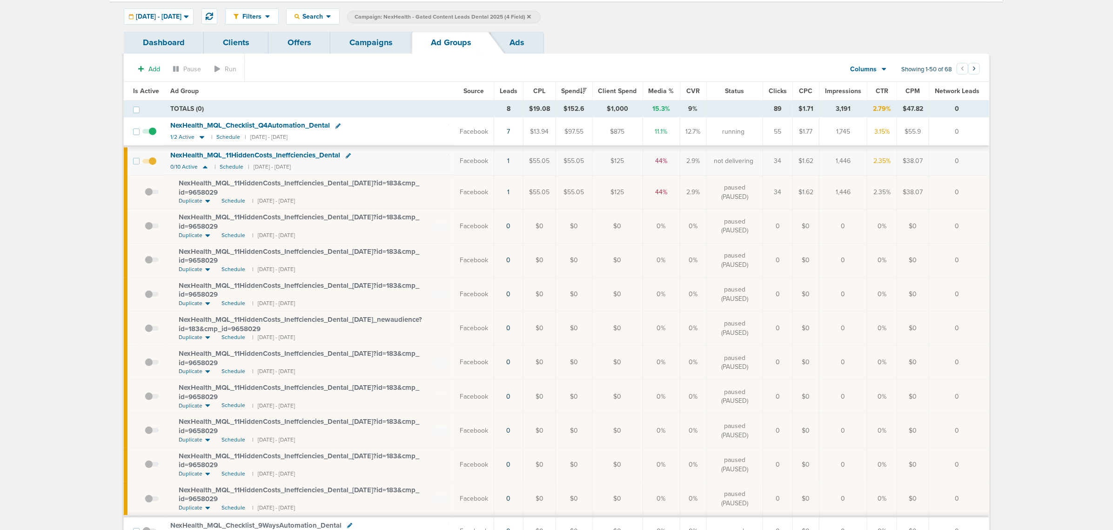
scroll to position [0, 0]
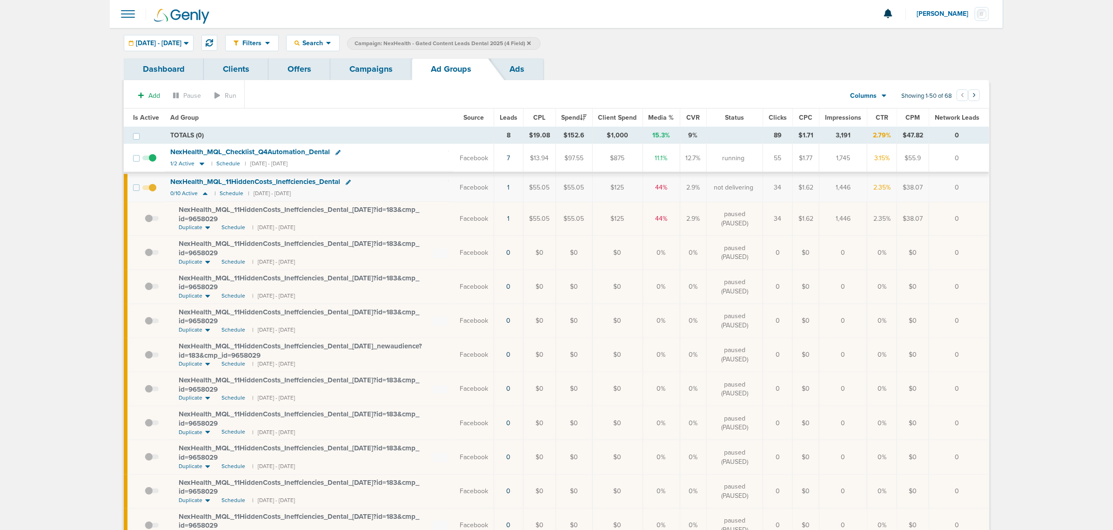
click at [375, 80] on link "Campaigns" at bounding box center [370, 69] width 81 height 22
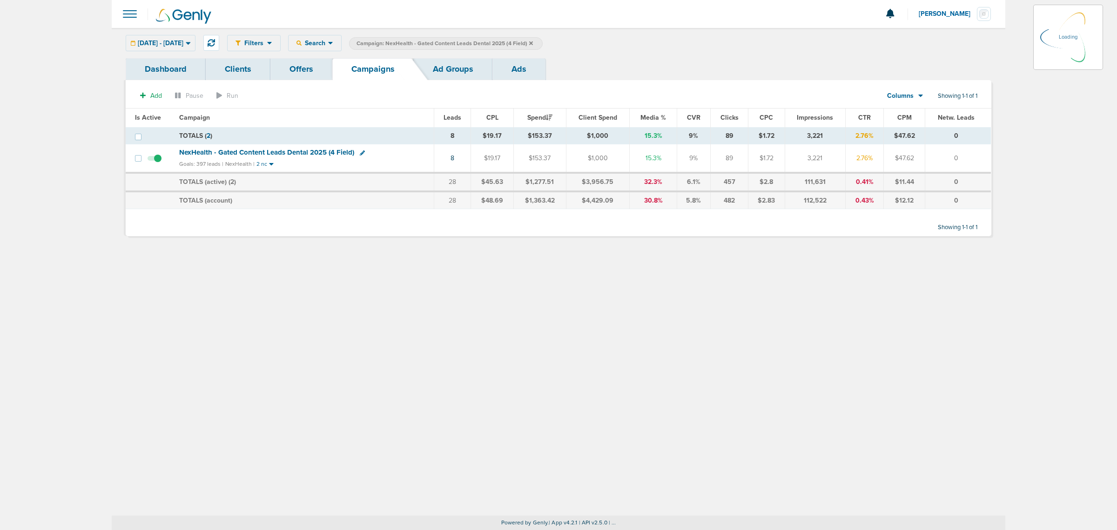
click at [533, 41] on icon at bounding box center [531, 43] width 4 height 6
click at [543, 43] on label "Campaign: NexHealth - Gated Content Leads Dental 2025 (4 Field)" at bounding box center [446, 43] width 194 height 13
click at [533, 42] on icon at bounding box center [531, 43] width 4 height 4
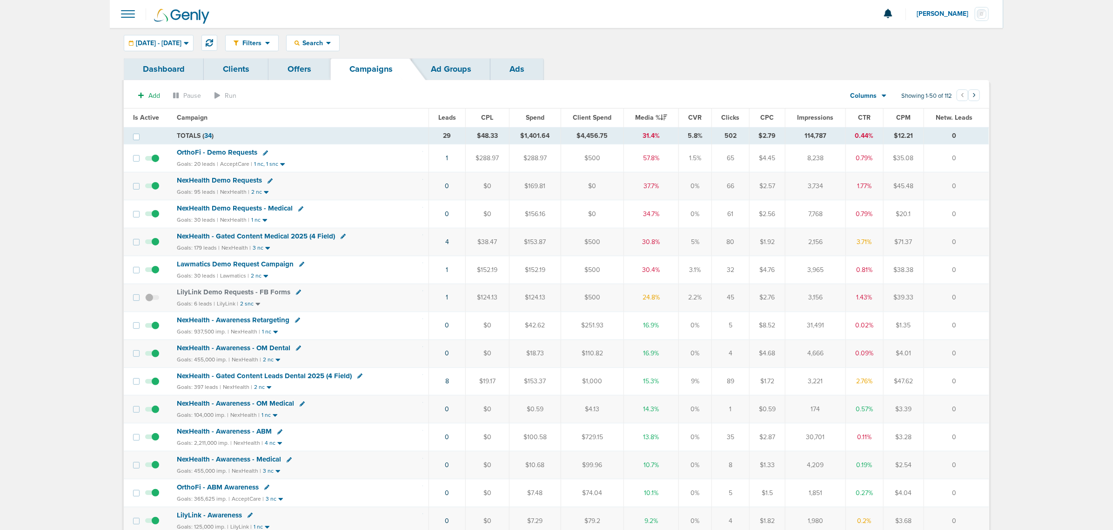
click at [294, 236] on span "NexHealth - Gated Content Medical 2025 (4 Field)" at bounding box center [256, 236] width 158 height 8
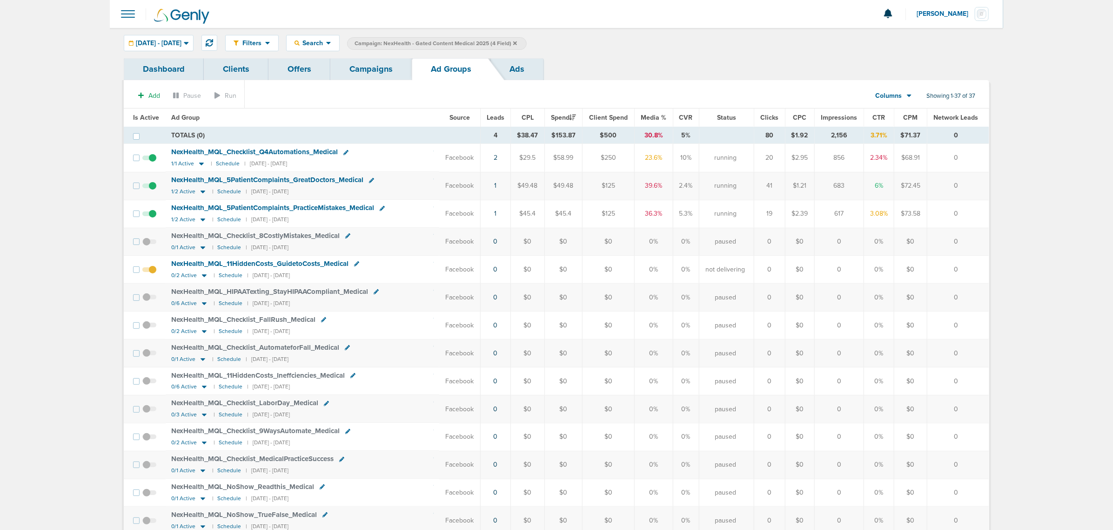
click at [385, 68] on link "Campaigns" at bounding box center [370, 69] width 81 height 22
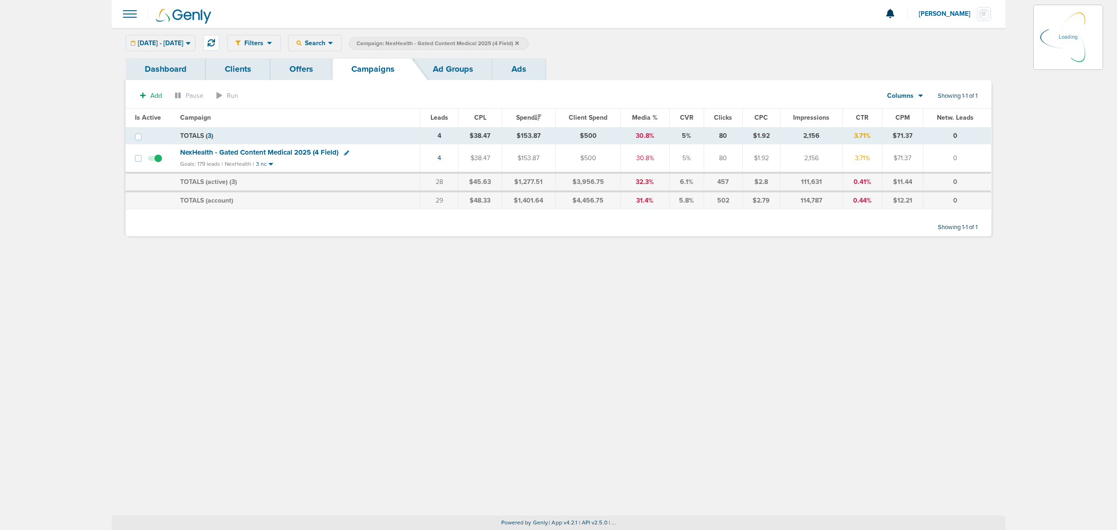
click at [519, 42] on icon at bounding box center [517, 43] width 4 height 6
click at [519, 42] on icon at bounding box center [517, 43] width 4 height 4
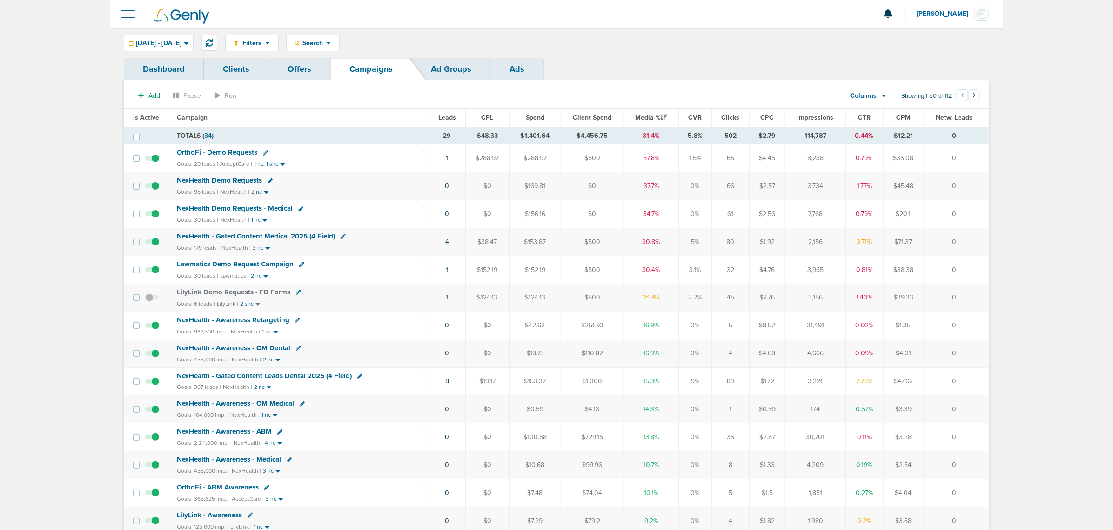
click at [447, 245] on link "4" at bounding box center [447, 242] width 4 height 8
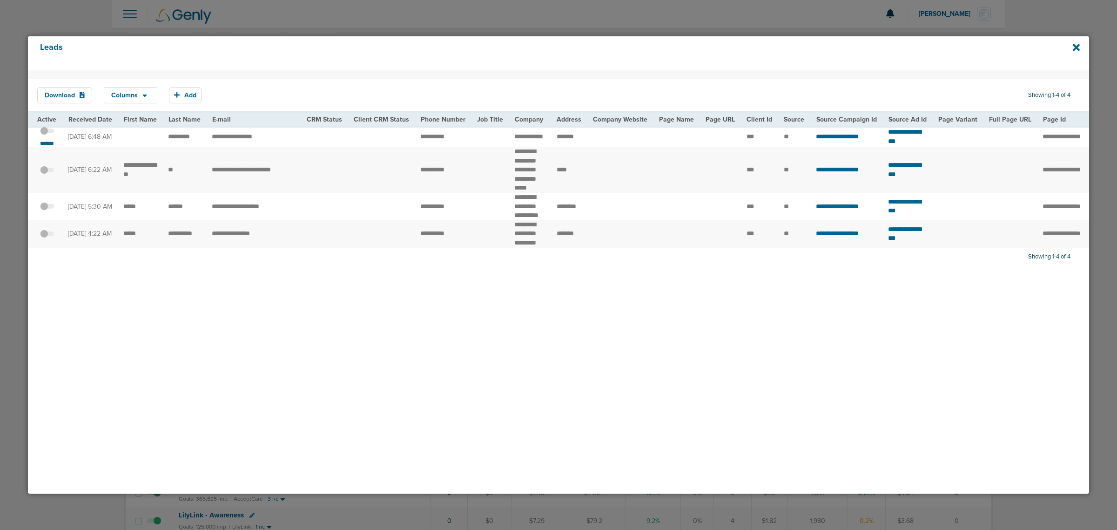
click at [1081, 45] on div "Leads" at bounding box center [558, 53] width 1061 height 34
click at [1071, 49] on div "Leads" at bounding box center [558, 53] width 1061 height 34
click at [1078, 47] on icon at bounding box center [1076, 47] width 7 height 7
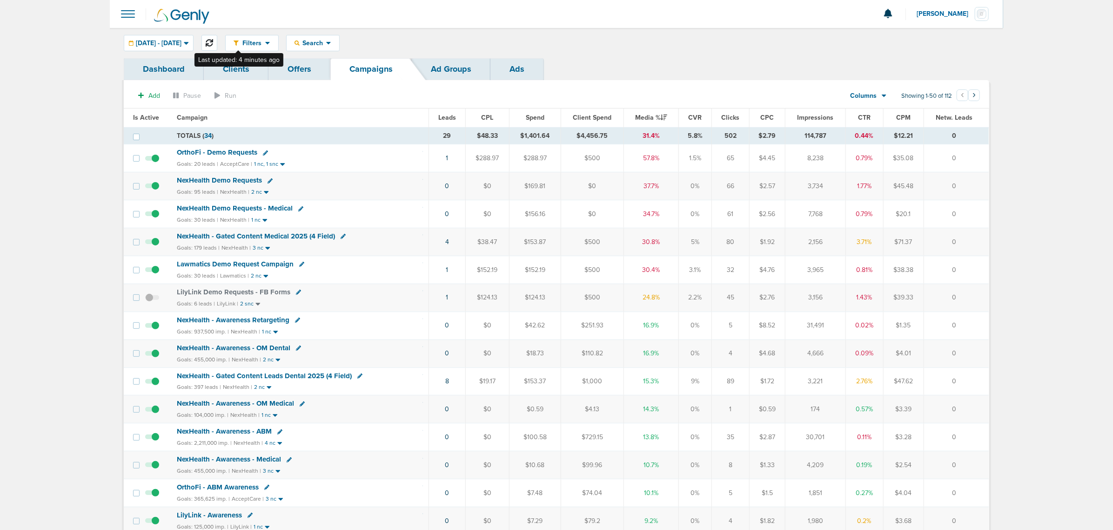
click at [213, 45] on icon at bounding box center [209, 42] width 7 height 7
click at [447, 215] on link "1" at bounding box center [447, 214] width 2 height 8
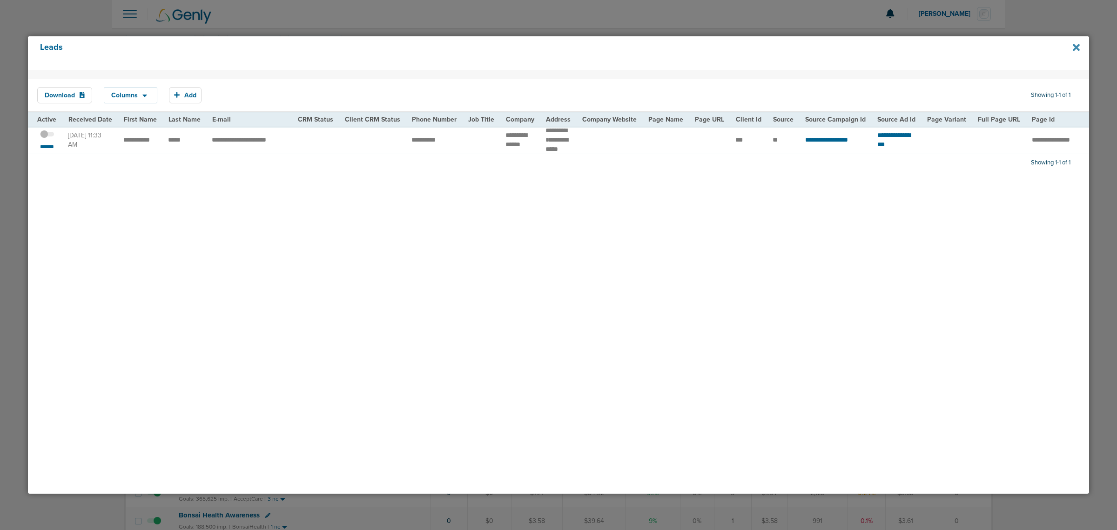
click at [1074, 48] on icon at bounding box center [1076, 47] width 7 height 7
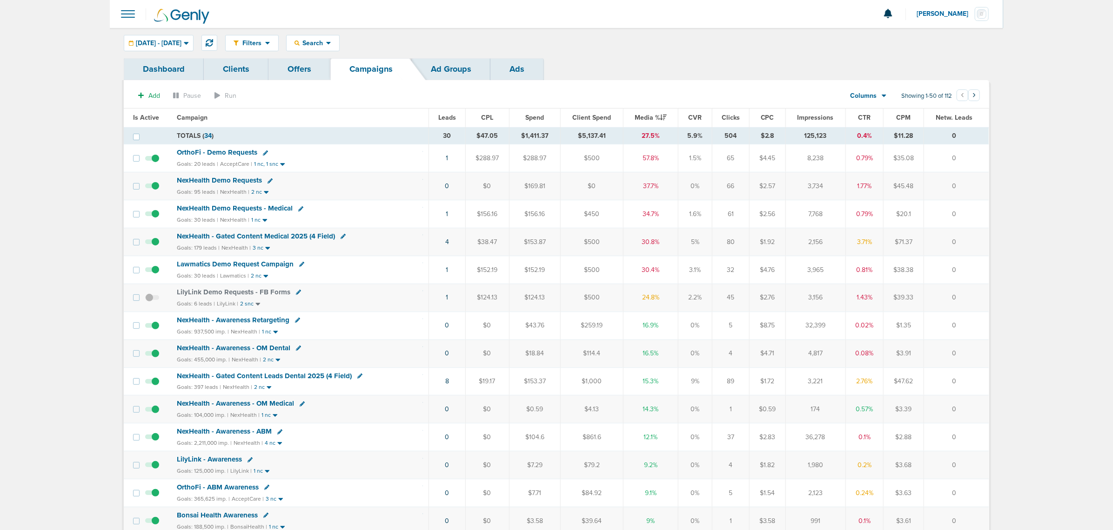
click at [291, 238] on span "NexHealth - Gated Content Medical 2025 (4 Field)" at bounding box center [256, 236] width 158 height 8
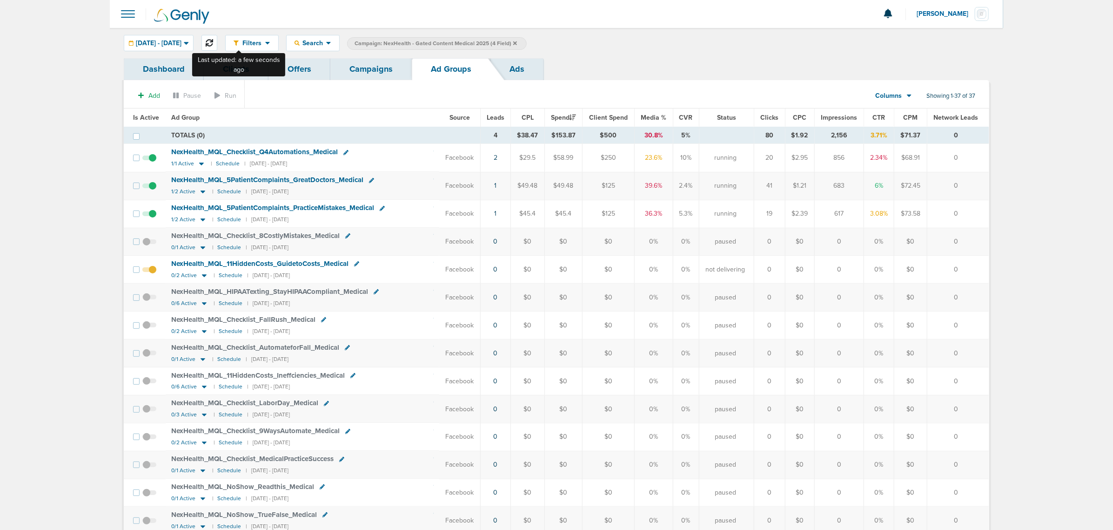
click at [213, 43] on icon at bounding box center [209, 42] width 7 height 7
click at [202, 165] on icon at bounding box center [201, 164] width 9 height 8
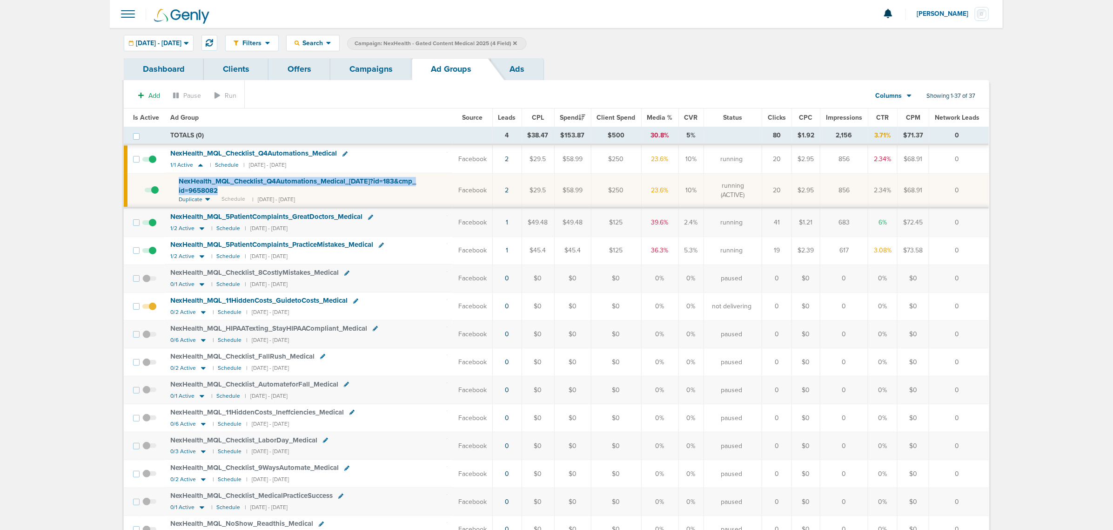
drag, startPoint x: 255, startPoint y: 189, endPoint x: 184, endPoint y: 178, distance: 71.2
click at [170, 180] on td "NexHealth_ MQL_ Checklist_ Q4Automations_ Medical_ [DATE]?id=183&cmp_ id=965808…" at bounding box center [309, 190] width 288 height 34
copy span "NexHealth_ MQL_ Checklist_ Q4Automations_ Medical_ [DATE]?id=183&cmp_ id=9658082"
click at [850, 165] on td "856" at bounding box center [845, 158] width 48 height 29
drag, startPoint x: 855, startPoint y: 156, endPoint x: 835, endPoint y: 159, distance: 20.2
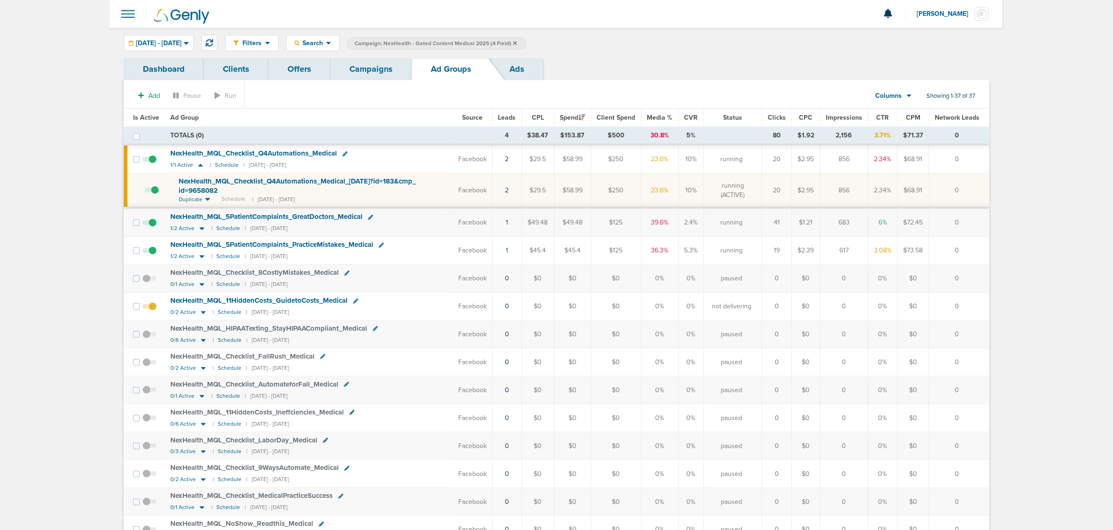
click at [835, 159] on td "856" at bounding box center [845, 158] width 48 height 29
click at [182, 41] on span "[DATE] - [DATE]" at bounding box center [159, 43] width 46 height 7
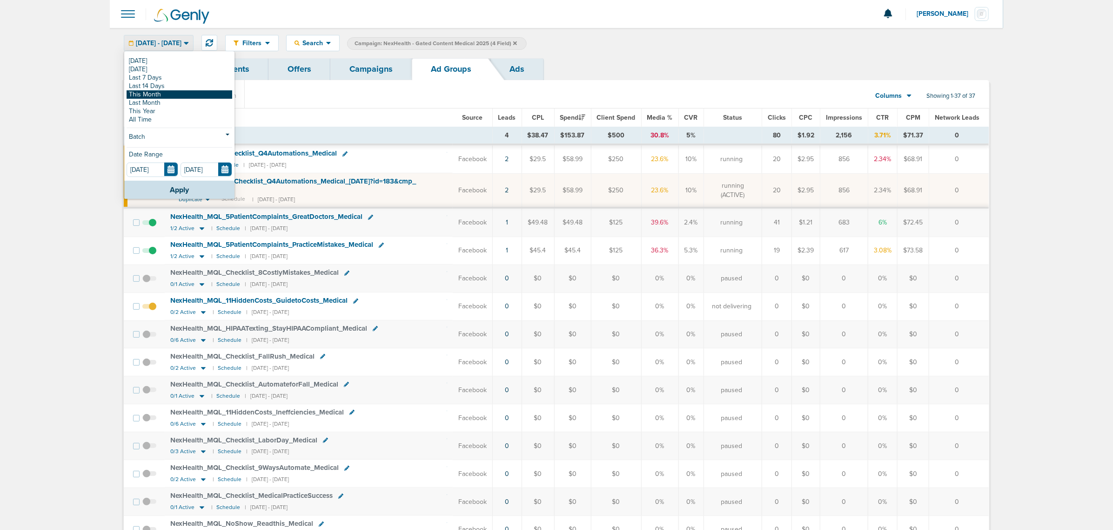
click at [162, 94] on link "This Month" at bounding box center [180, 94] width 106 height 8
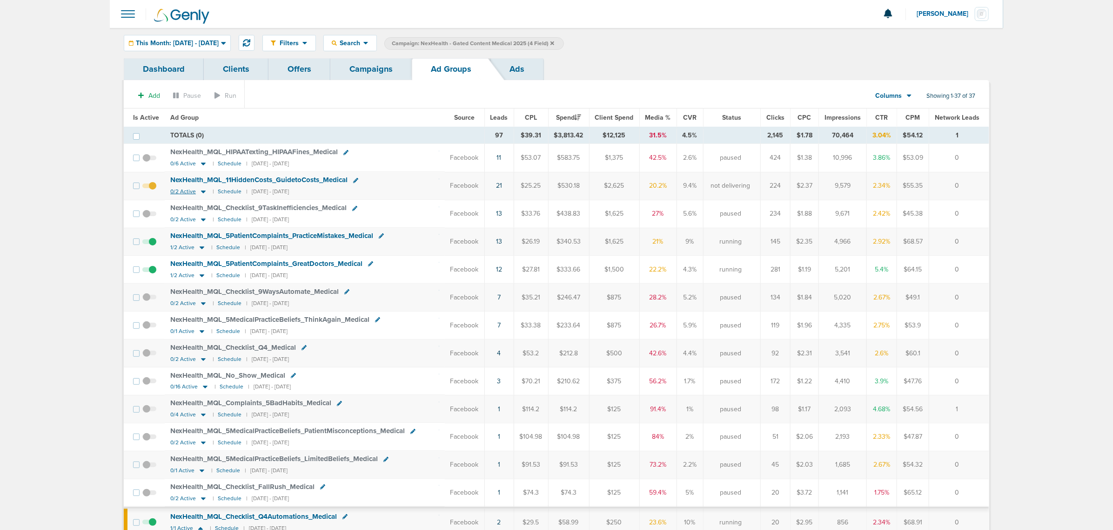
click at [203, 192] on icon at bounding box center [203, 192] width 5 height 3
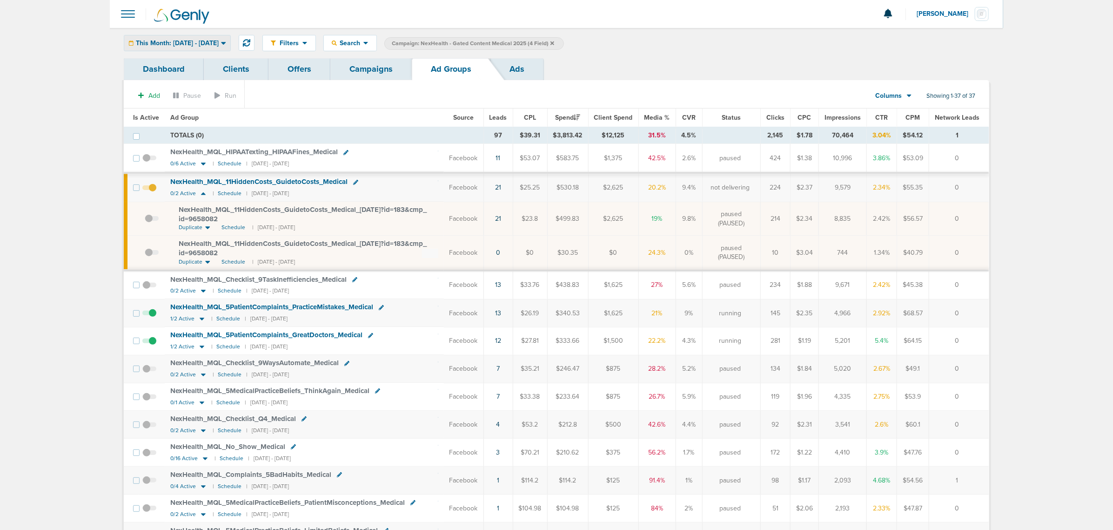
click at [188, 40] on span "This Month: [DATE] - [DATE]" at bounding box center [177, 43] width 83 height 7
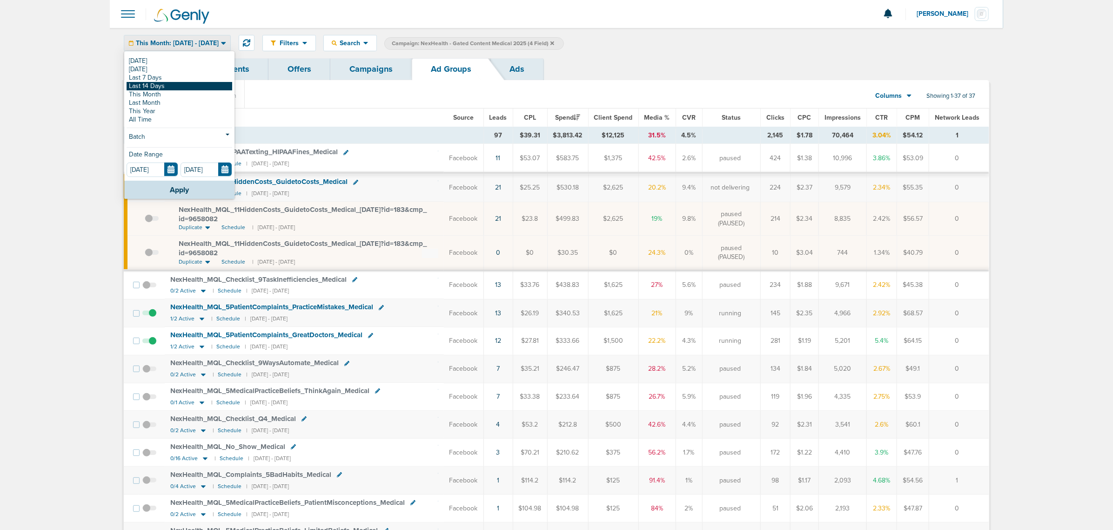
click at [167, 82] on link "Last 14 Days" at bounding box center [180, 86] width 106 height 8
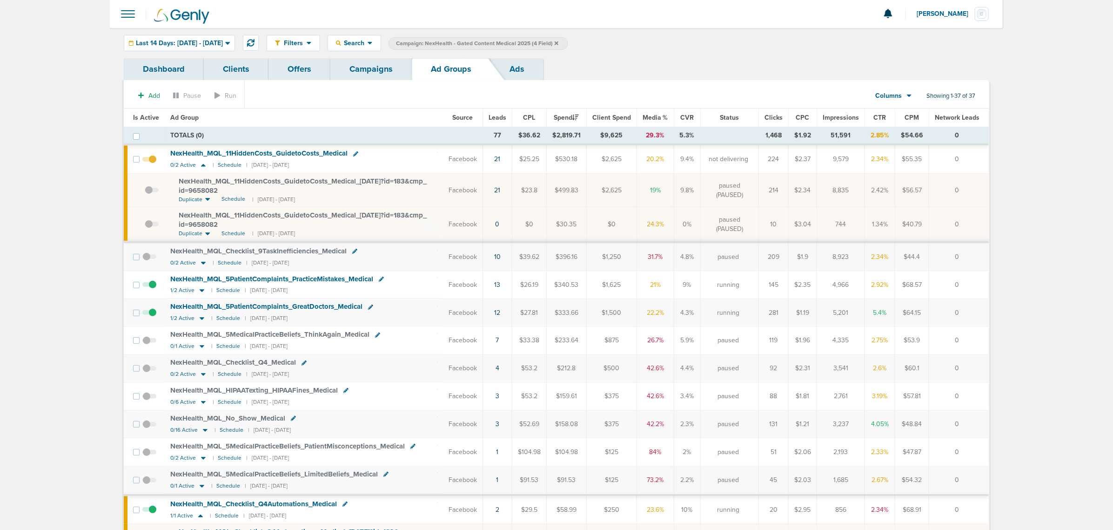
click at [502, 116] on span "Leads" at bounding box center [498, 118] width 18 height 8
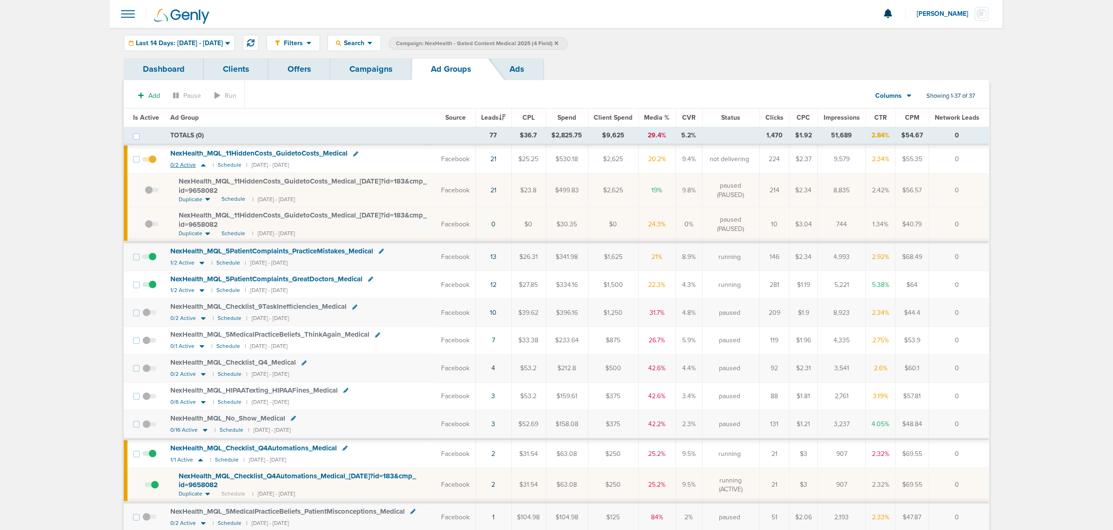
click at [201, 164] on icon at bounding box center [203, 165] width 9 height 8
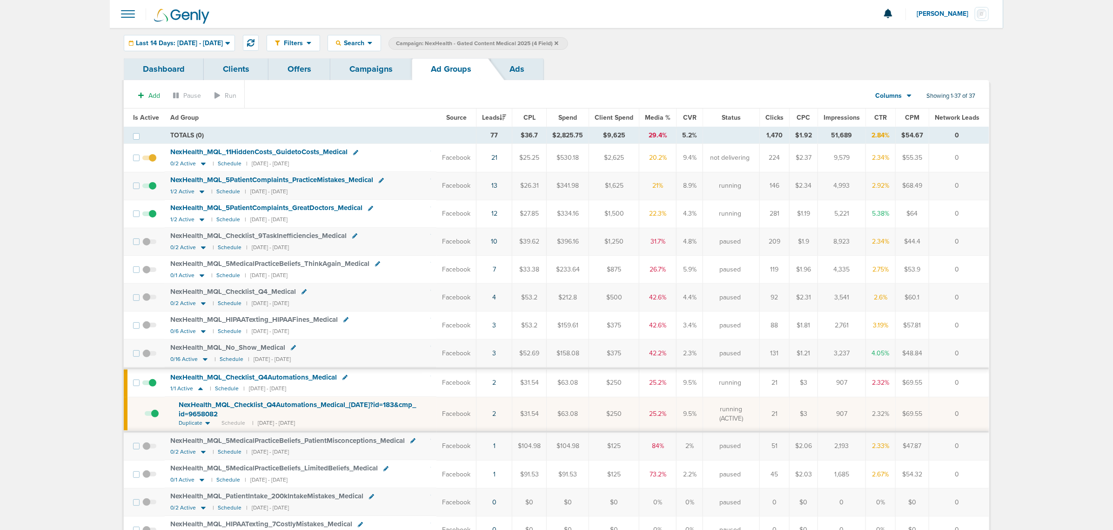
click at [358, 77] on link "Campaigns" at bounding box center [370, 69] width 81 height 22
click at [390, 67] on link "Campaigns" at bounding box center [370, 69] width 81 height 22
click at [559, 44] on icon at bounding box center [557, 43] width 4 height 4
click at [559, 40] on icon at bounding box center [557, 43] width 4 height 6
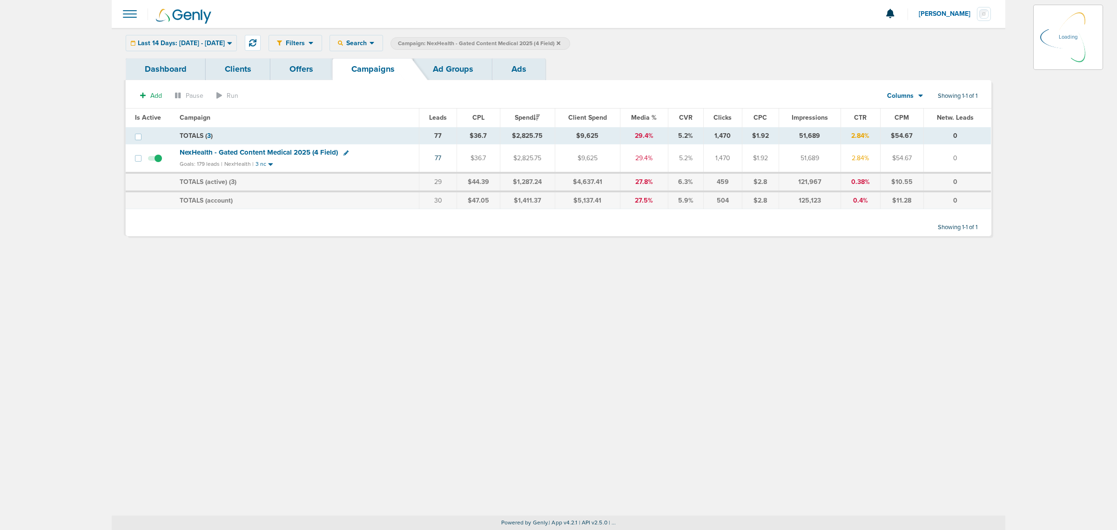
click at [560, 43] on icon at bounding box center [559, 43] width 4 height 4
click at [560, 43] on icon at bounding box center [559, 43] width 4 height 6
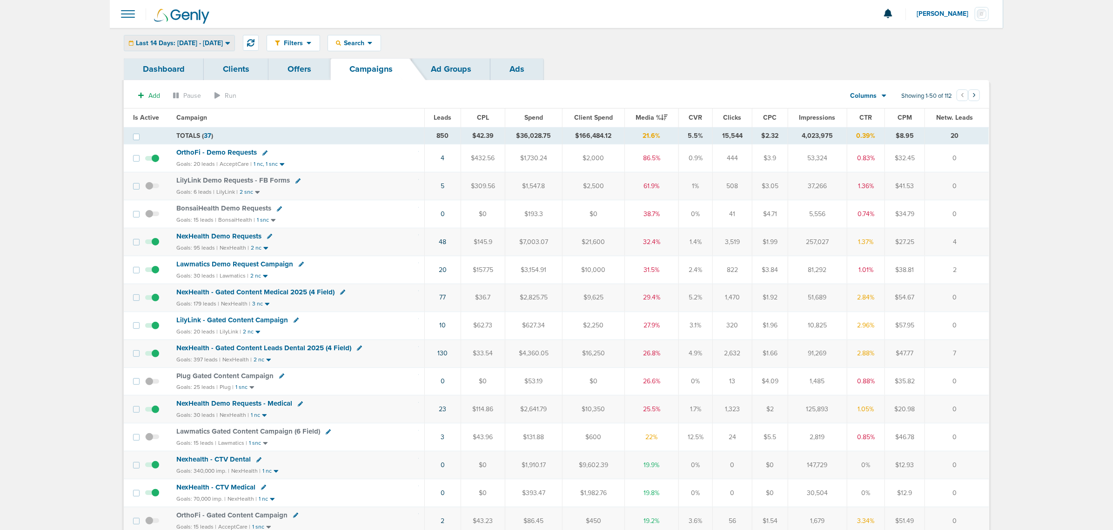
click at [219, 37] on div "Last 14 Days: [DATE] - [DATE]" at bounding box center [179, 42] width 110 height 15
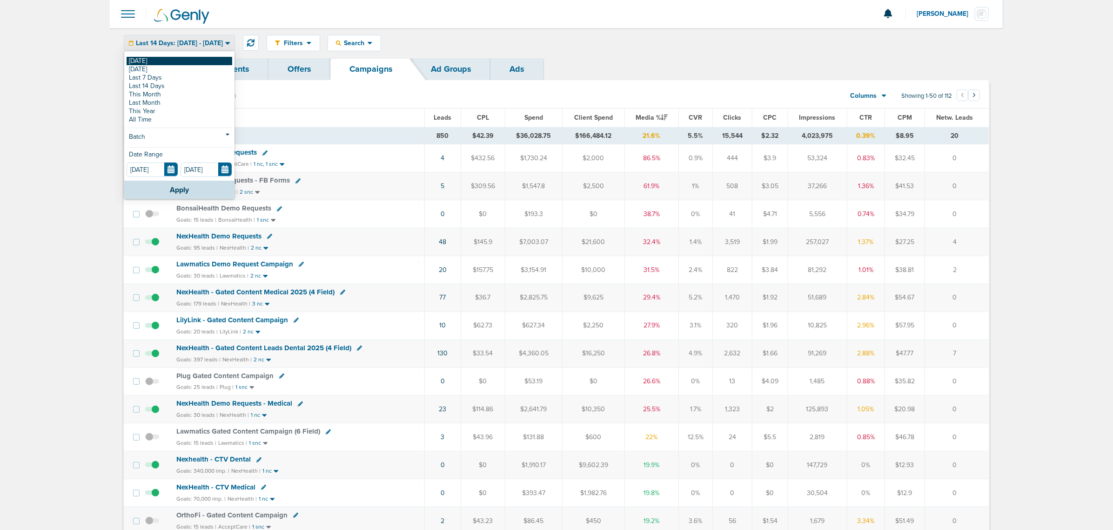
click at [184, 57] on link "[DATE]" at bounding box center [180, 61] width 106 height 8
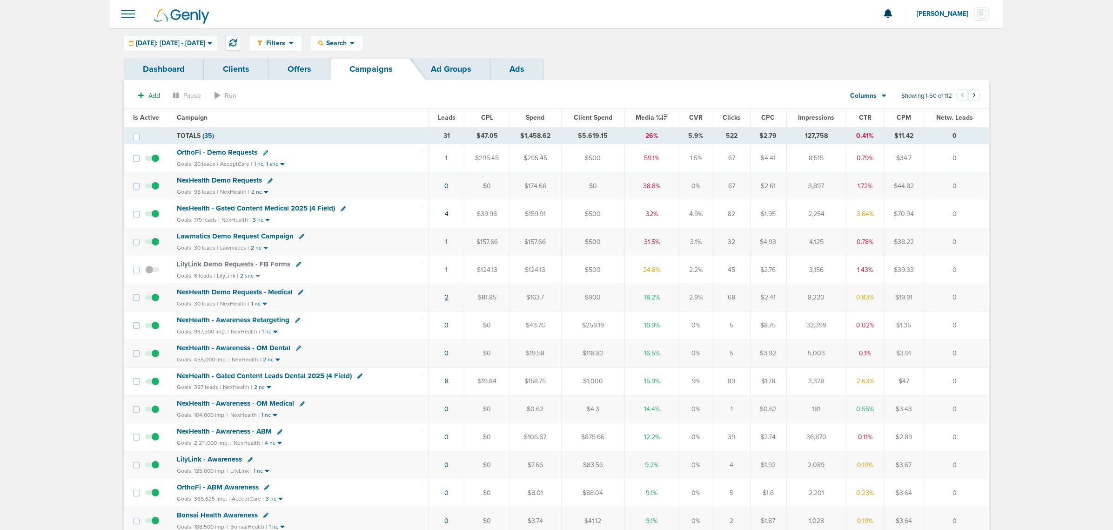
click at [447, 301] on link "2" at bounding box center [447, 297] width 4 height 8
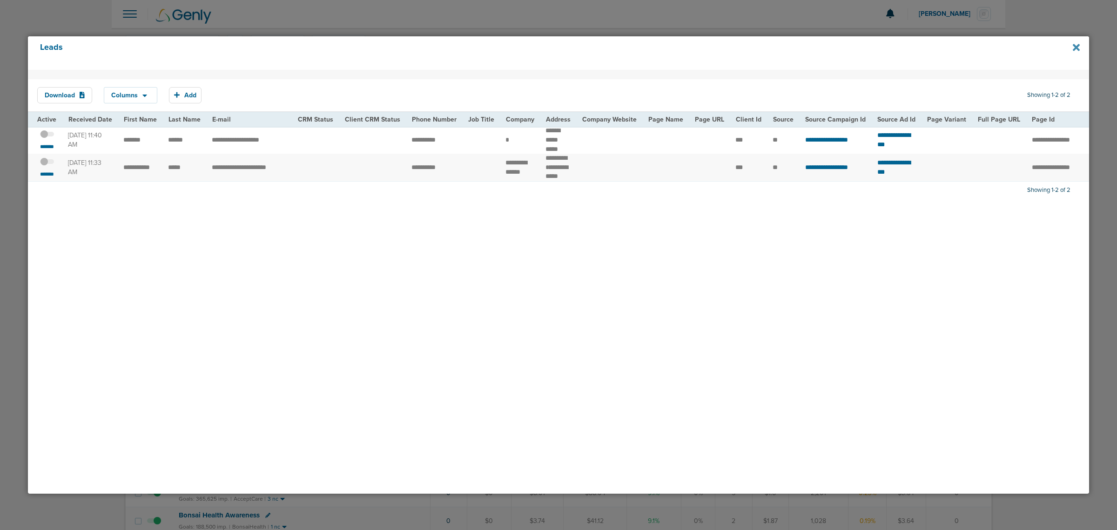
click at [1074, 49] on icon at bounding box center [1076, 47] width 7 height 7
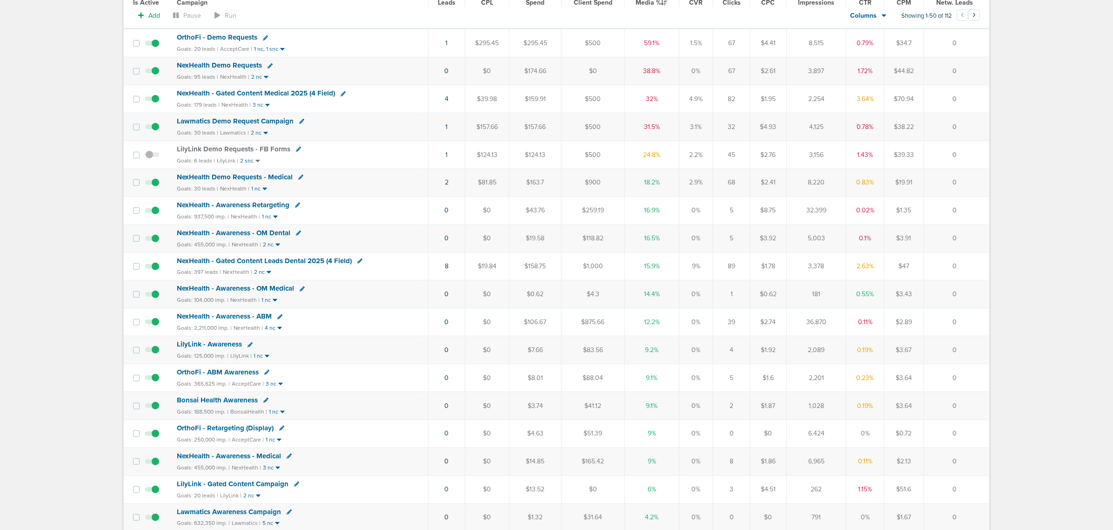
scroll to position [116, 0]
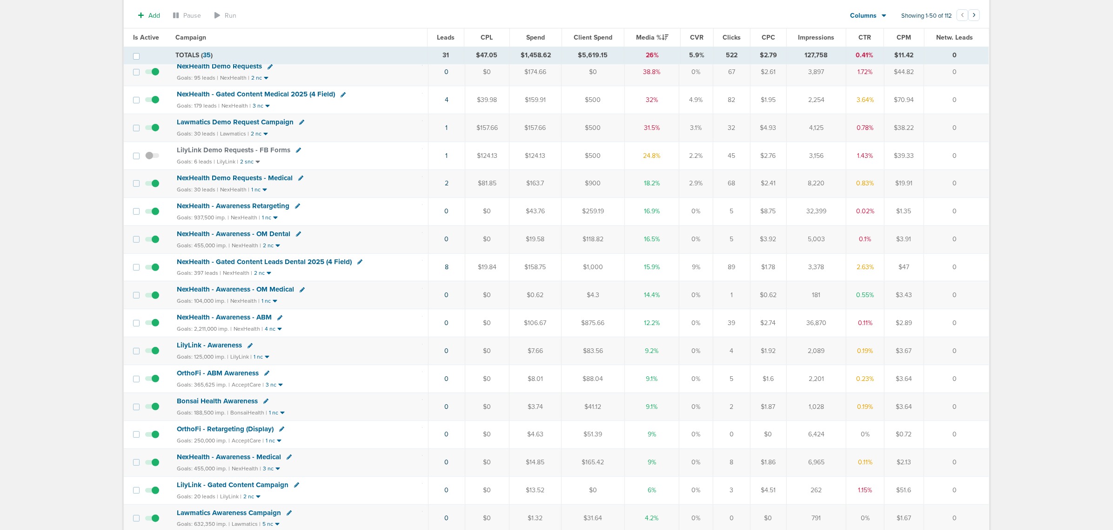
drag, startPoint x: 824, startPoint y: 273, endPoint x: 803, endPoint y: 269, distance: 21.9
click at [803, 269] on td "3,378" at bounding box center [817, 267] width 60 height 28
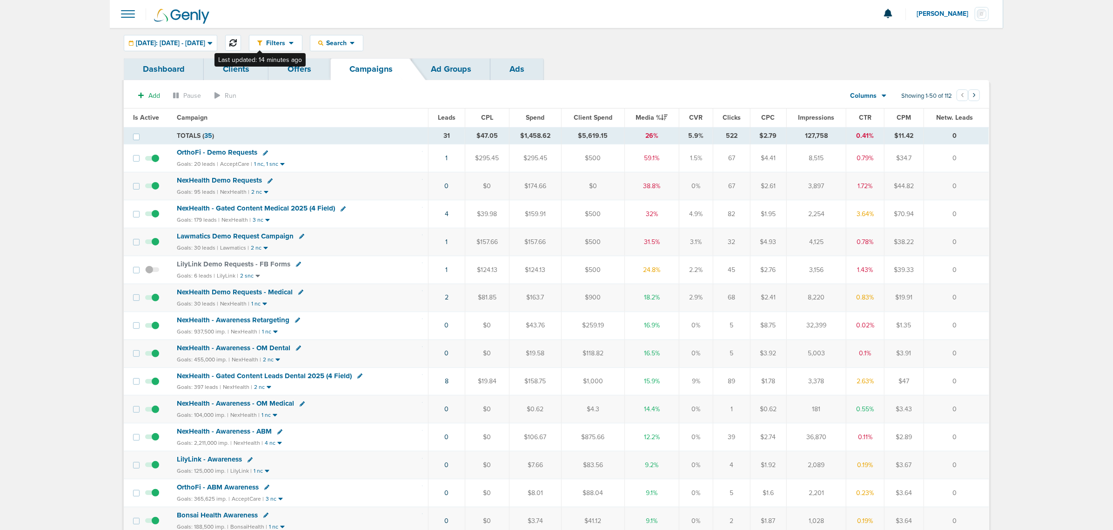
click at [241, 47] on button at bounding box center [233, 43] width 16 height 16
click at [445, 244] on link "5" at bounding box center [447, 242] width 4 height 8
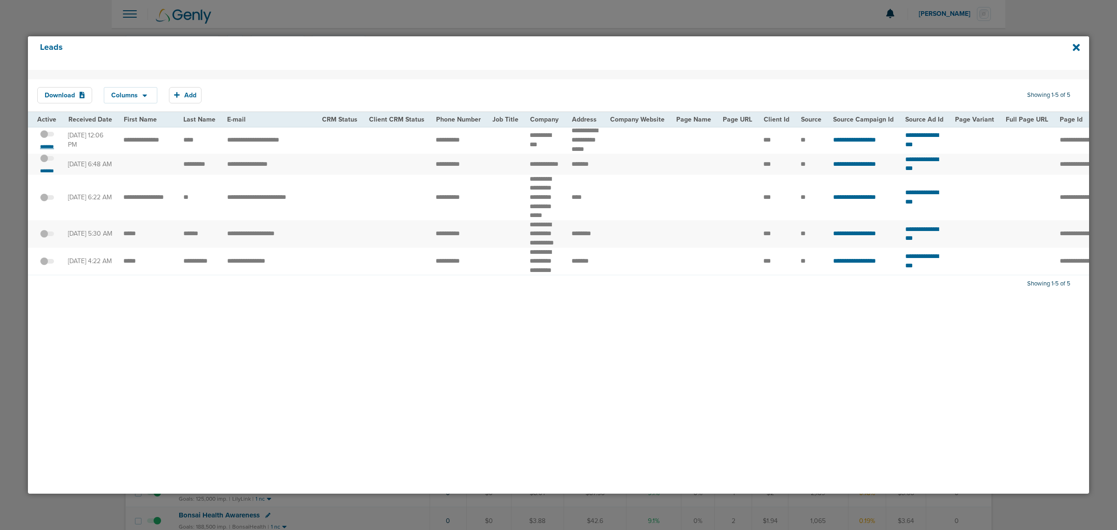
click at [52, 149] on small "*******" at bounding box center [47, 146] width 20 height 7
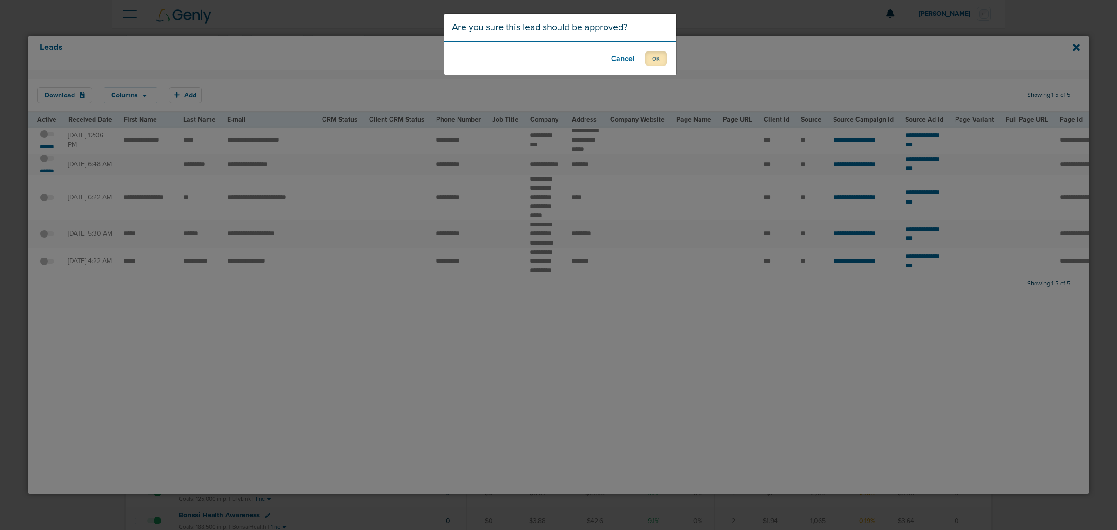
click at [653, 62] on button "OK" at bounding box center [656, 58] width 22 height 14
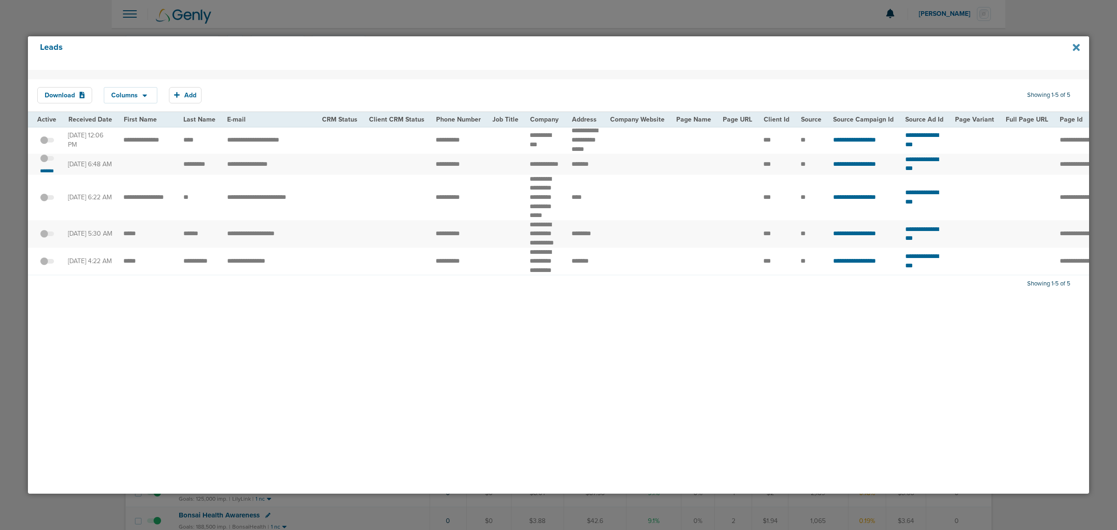
click at [1074, 47] on icon at bounding box center [1076, 47] width 7 height 10
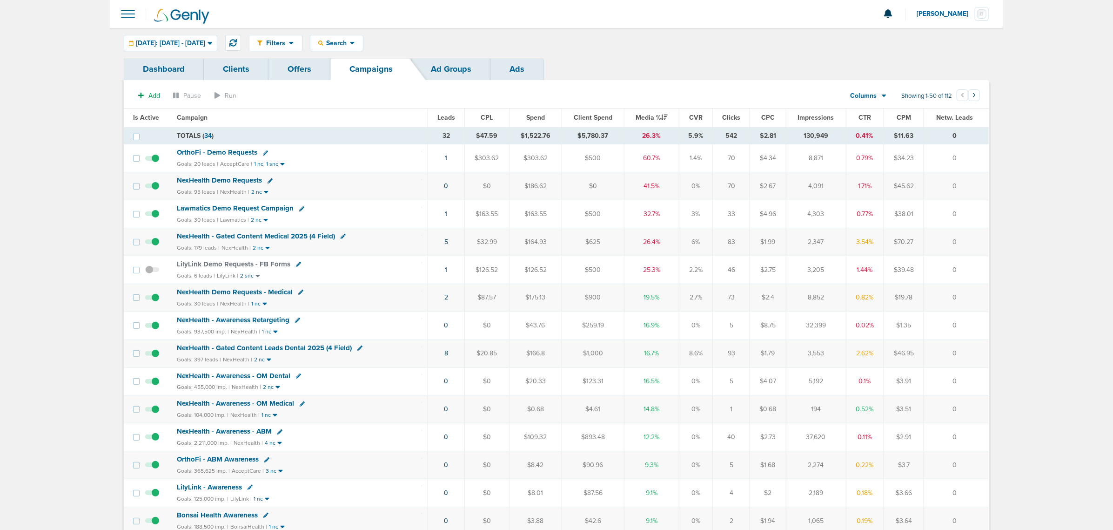
drag, startPoint x: 476, startPoint y: 182, endPoint x: 977, endPoint y: 174, distance: 500.4
click at [977, 174] on tr "NexHealth Demo Requests Goals: 95 leads | NexHealth | 2 nc 0 $0 $186.62 $0 41.5…" at bounding box center [556, 186] width 865 height 28
click at [972, 182] on td "0" at bounding box center [956, 186] width 65 height 28
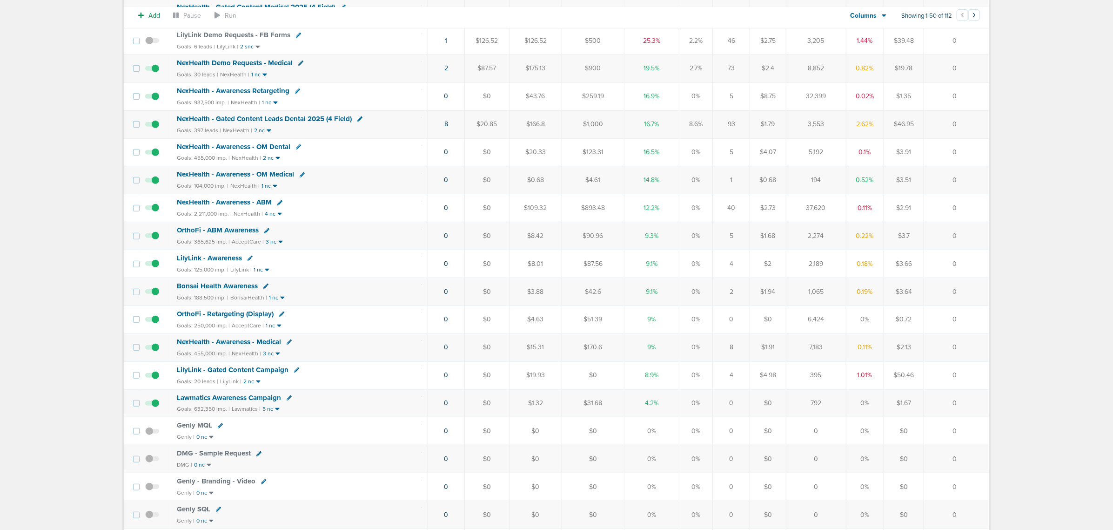
scroll to position [233, 0]
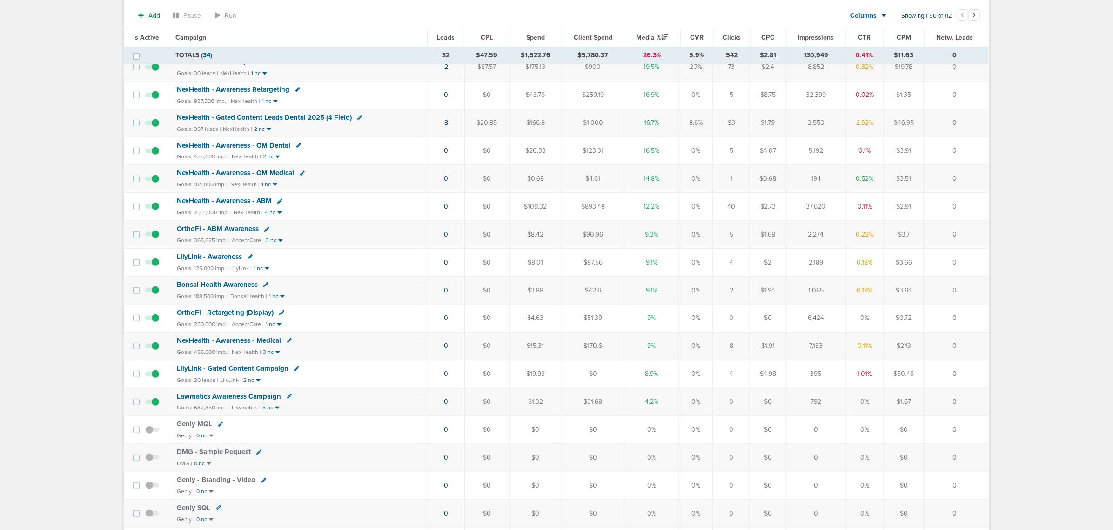
drag, startPoint x: 513, startPoint y: 380, endPoint x: 969, endPoint y: 373, distance: 456.2
click at [969, 373] on tr "LilyLink - Gated Content Campaign Goals: 20 leads | LilyLink | 2 nc 0 $0 $19.93…" at bounding box center [556, 374] width 865 height 28
click at [969, 373] on td "0" at bounding box center [956, 374] width 65 height 28
click at [248, 372] on span "LilyLink - Gated Content Campaign" at bounding box center [233, 368] width 112 height 8
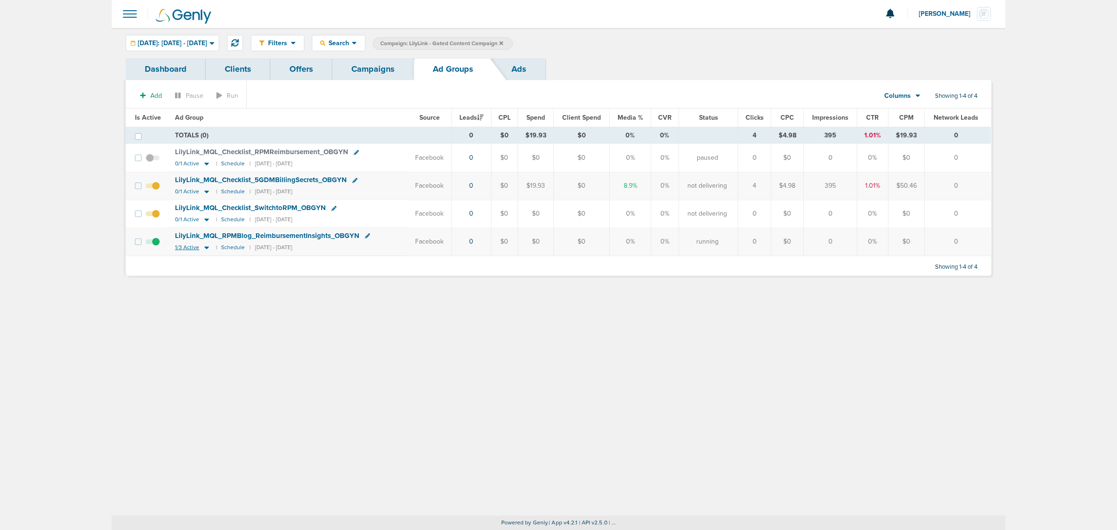
click at [205, 249] on icon at bounding box center [206, 247] width 5 height 3
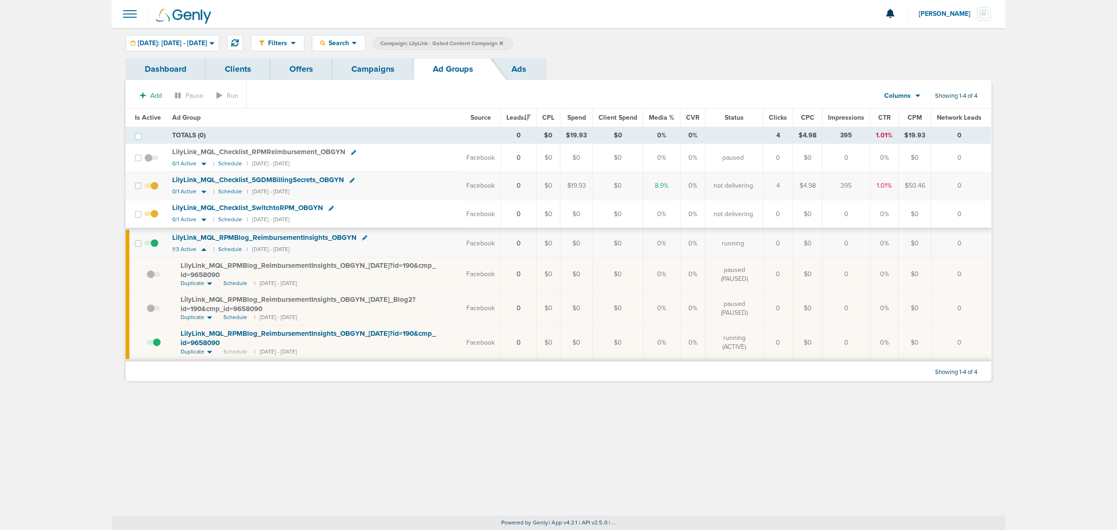
click at [376, 68] on link "Campaigns" at bounding box center [372, 69] width 81 height 22
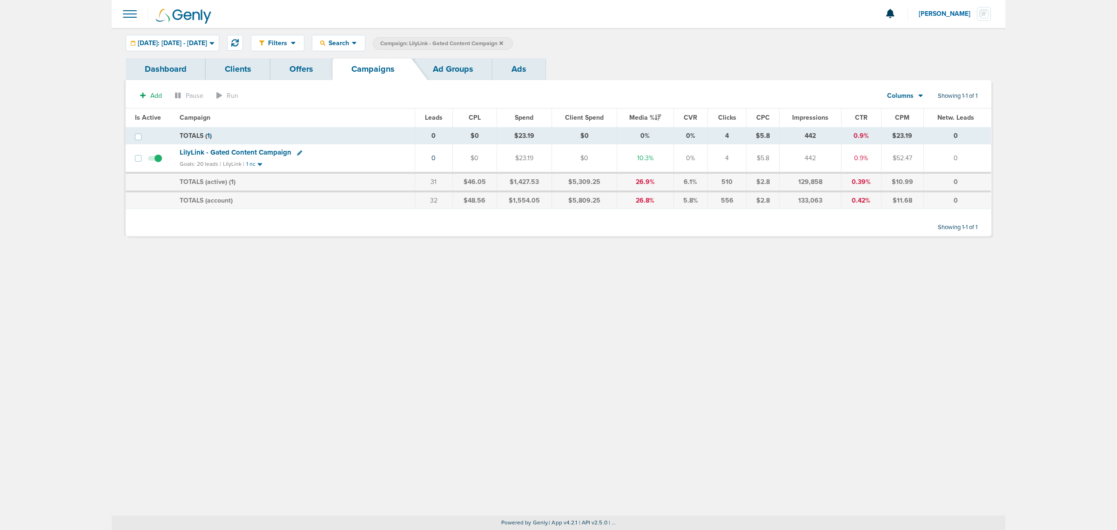
click at [503, 41] on icon at bounding box center [501, 43] width 4 height 6
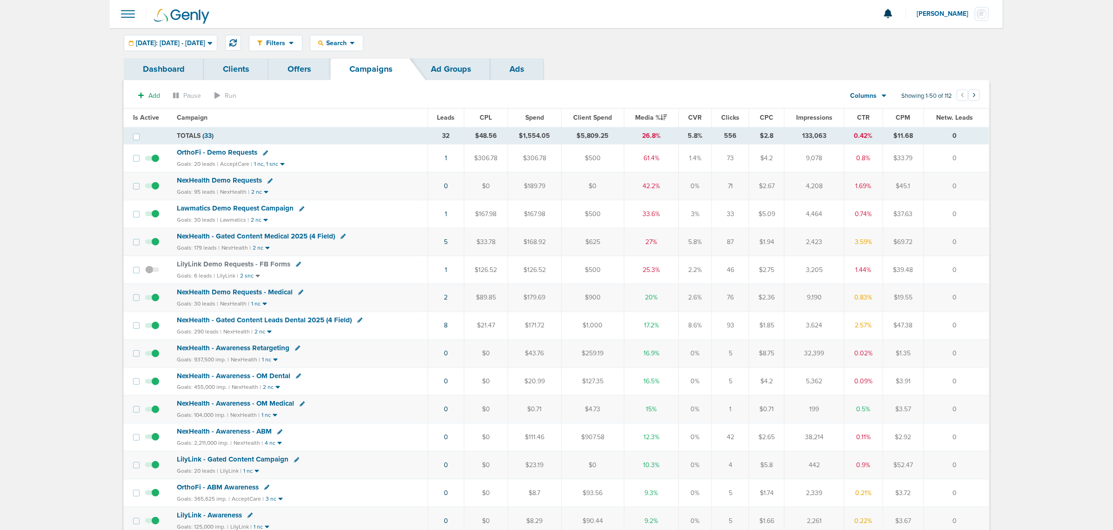
click at [533, 91] on section "Add Pause Run Columns Media Stats Sales Performance Custom Showing 1-50 of 112 …" at bounding box center [557, 97] width 866 height 21
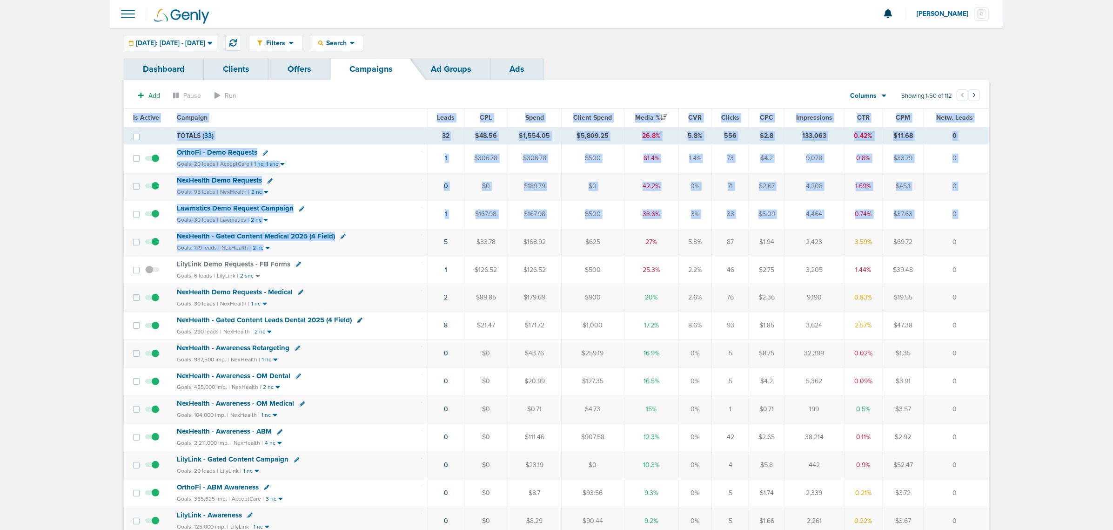
drag, startPoint x: 421, startPoint y: 243, endPoint x: 1111, endPoint y: 305, distance: 692.1
click at [1113, 303] on html "Notifications You have no unread notifications [PERSON_NAME] Profile Sign Out C…" at bounding box center [556, 265] width 1113 height 530
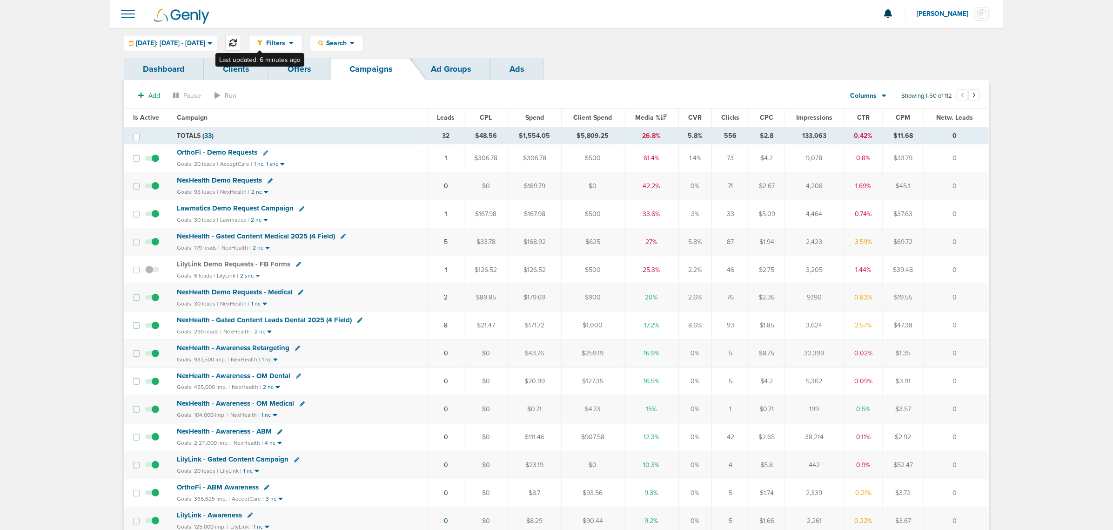
click at [237, 39] on icon at bounding box center [232, 42] width 7 height 7
click at [684, 46] on div "Filters Active Only Settings Status Active Inactive Objectives MQL SQL Traffic …" at bounding box center [619, 43] width 741 height 16
drag, startPoint x: 419, startPoint y: 273, endPoint x: 964, endPoint y: 268, distance: 544.6
click at [964, 268] on tr "NexHealth - Gated Content Medical 2025 (4 Field) Goals: 136 leads | NexHealth |…" at bounding box center [556, 270] width 865 height 28
click at [964, 268] on td "0" at bounding box center [956, 270] width 65 height 28
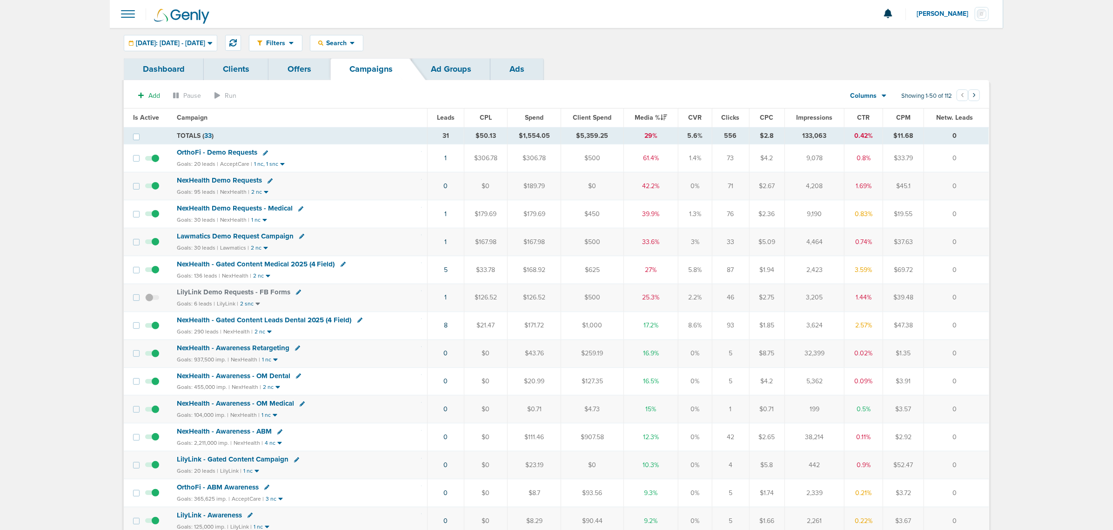
click at [444, 273] on td "5" at bounding box center [446, 270] width 37 height 28
click at [446, 273] on link "5" at bounding box center [446, 270] width 4 height 8
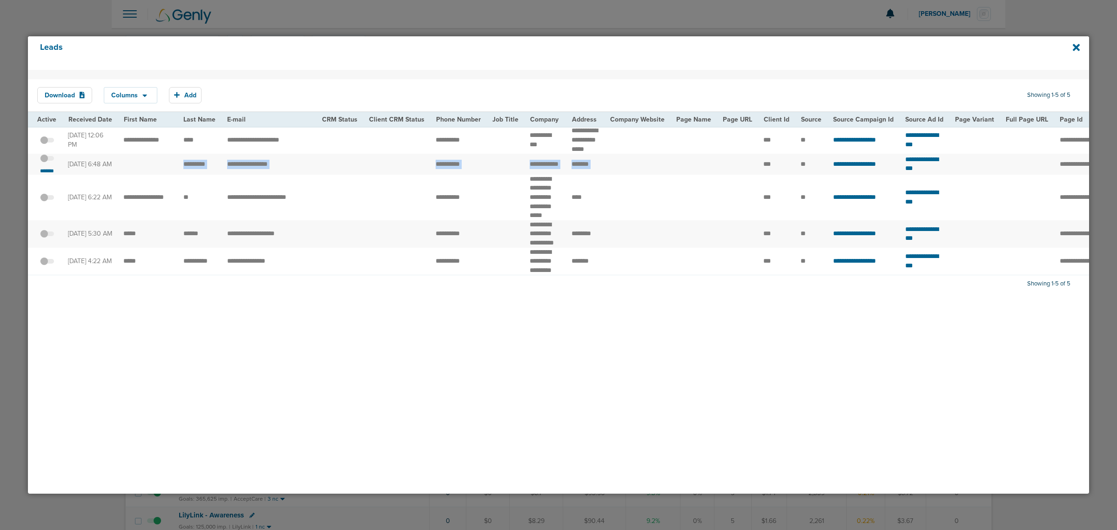
drag, startPoint x: 166, startPoint y: 175, endPoint x: 601, endPoint y: 171, distance: 435.7
click at [601, 171] on tr "**********" at bounding box center [965, 164] width 1875 height 21
click at [604, 171] on td at bounding box center [637, 164] width 66 height 21
click at [231, 171] on td "**********" at bounding box center [269, 164] width 94 height 21
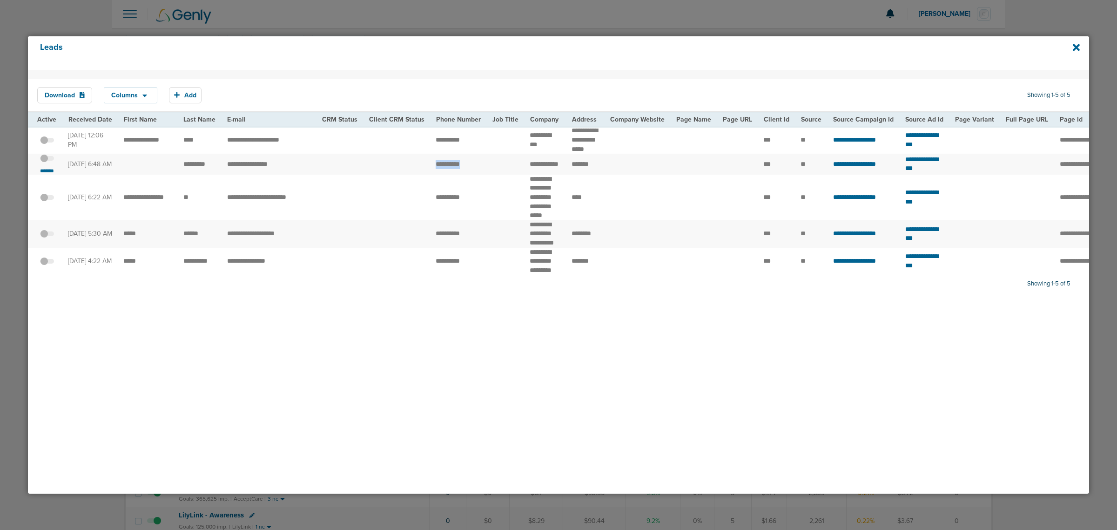
drag, startPoint x: 426, startPoint y: 173, endPoint x: 476, endPoint y: 172, distance: 49.8
click at [476, 172] on td "**********" at bounding box center [458, 164] width 56 height 21
drag, startPoint x: 289, startPoint y: 172, endPoint x: 174, endPoint y: 177, distance: 115.1
click at [174, 175] on tr "**********" at bounding box center [965, 164] width 1875 height 21
click at [208, 173] on td "*********" at bounding box center [200, 164] width 44 height 21
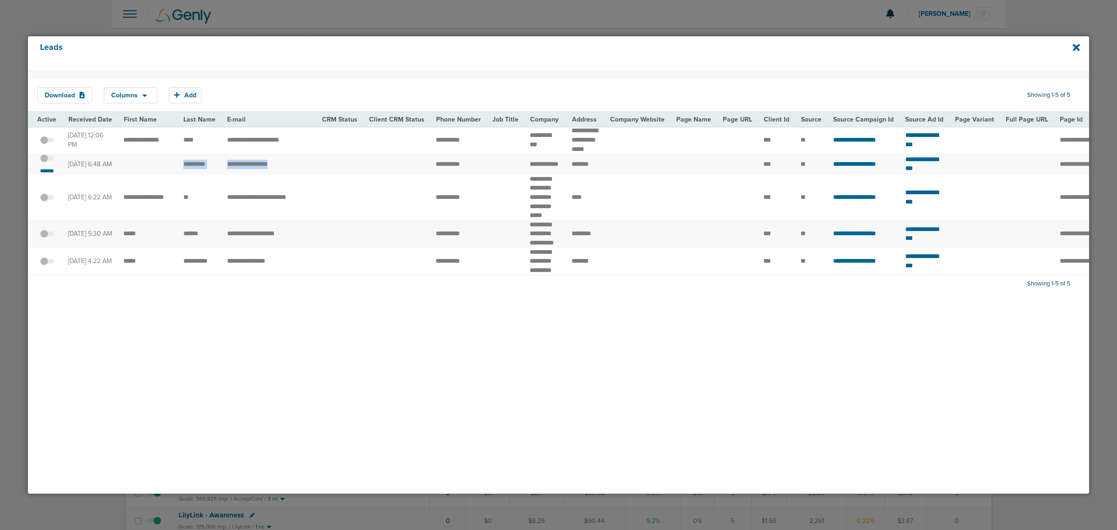
click at [225, 169] on td "**********" at bounding box center [269, 164] width 94 height 21
drag, startPoint x: 133, startPoint y: 171, endPoint x: 627, endPoint y: 168, distance: 493.9
click at [627, 168] on tr "**********" at bounding box center [965, 164] width 1875 height 21
click at [627, 168] on td at bounding box center [637, 164] width 66 height 21
click at [1077, 46] on icon at bounding box center [1076, 47] width 7 height 7
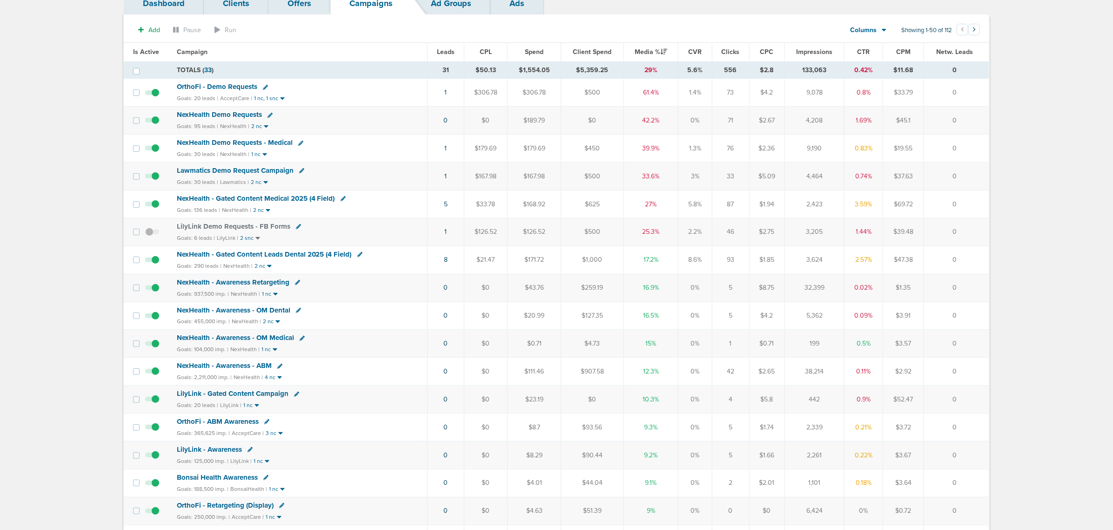
scroll to position [233, 0]
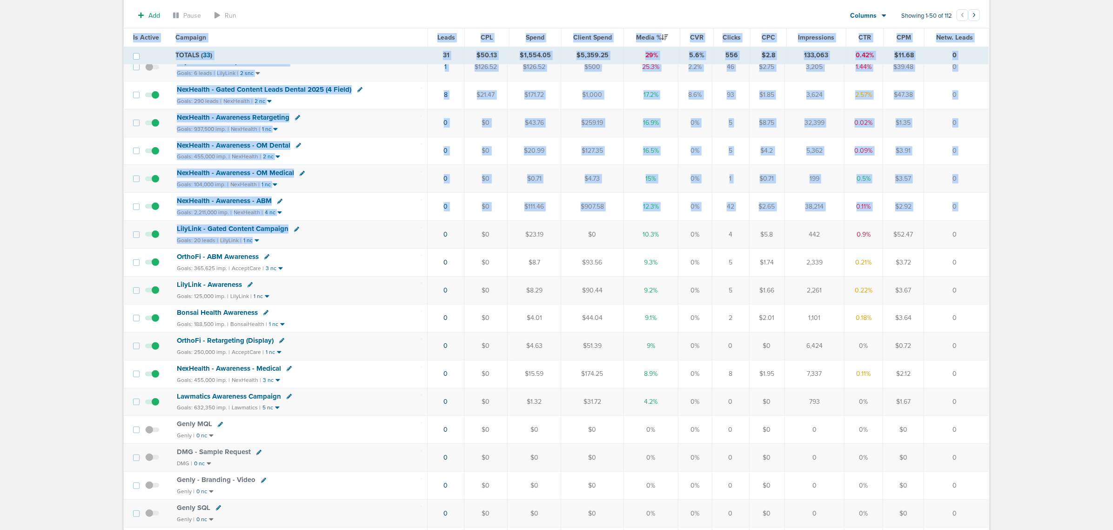
drag, startPoint x: 444, startPoint y: 246, endPoint x: 1011, endPoint y: 234, distance: 567.5
click at [955, 233] on td "0" at bounding box center [956, 235] width 65 height 28
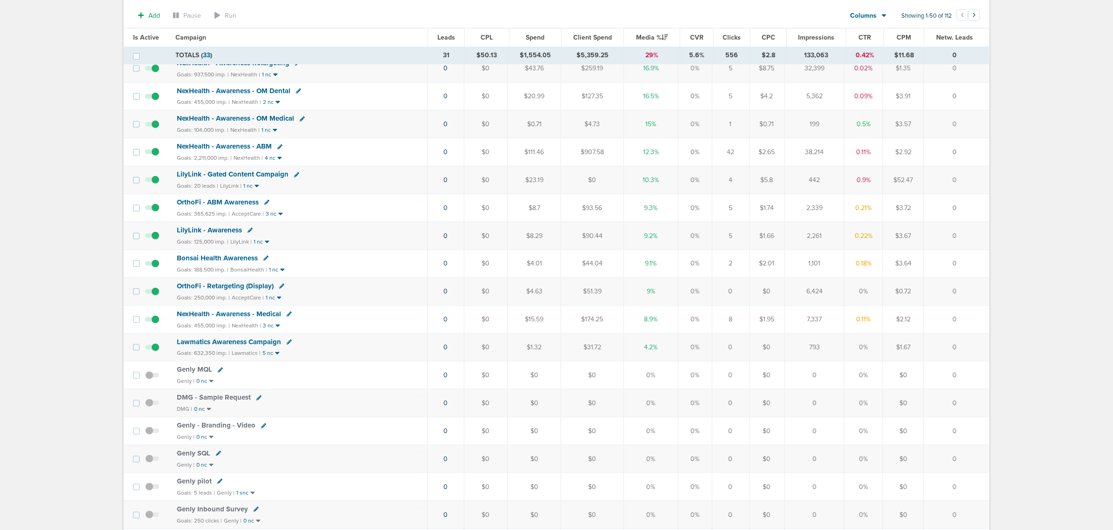
scroll to position [175, 0]
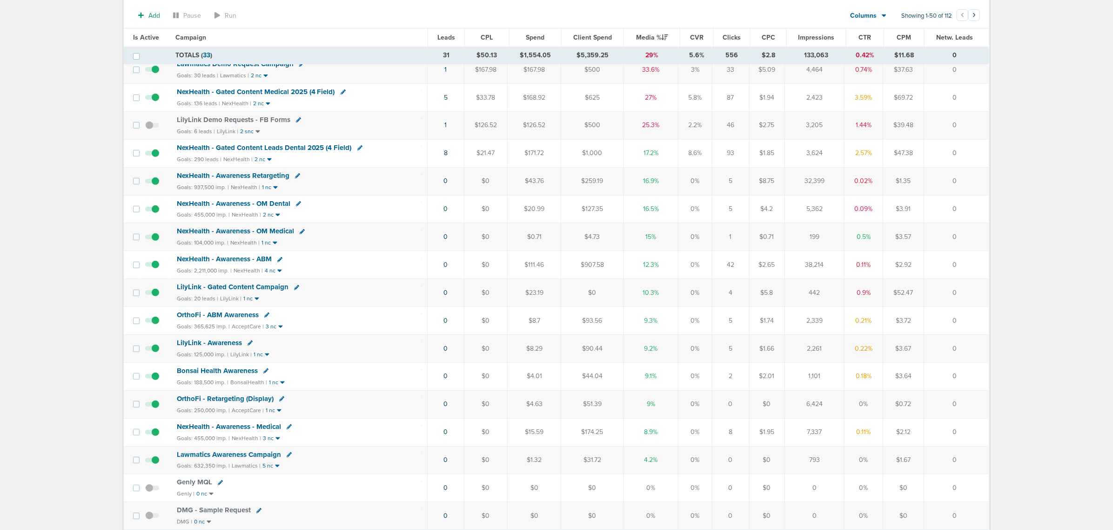
click at [249, 91] on span "NexHealth - Gated Content Medical 2025 (4 Field)" at bounding box center [256, 92] width 158 height 8
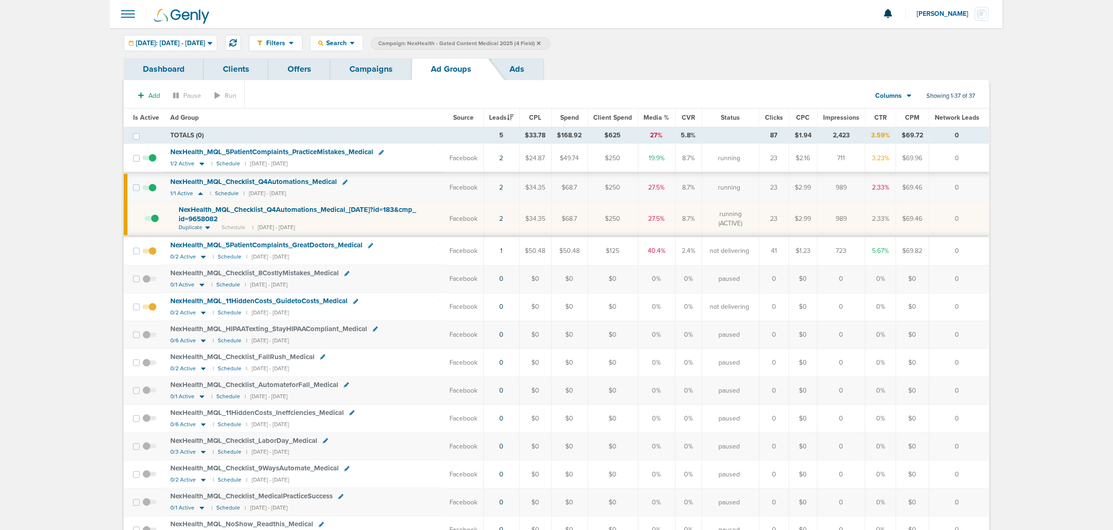
drag, startPoint x: 895, startPoint y: 250, endPoint x: 828, endPoint y: 249, distance: 67.0
click at [828, 249] on tr "NexHealth_ MQL_ 5PatientComplaints_ GreatDoctors_ Medical 0/2 Active | Schedule…" at bounding box center [556, 250] width 865 height 29
click at [829, 248] on td "723" at bounding box center [842, 250] width 48 height 29
click at [504, 158] on link "2" at bounding box center [502, 158] width 4 height 8
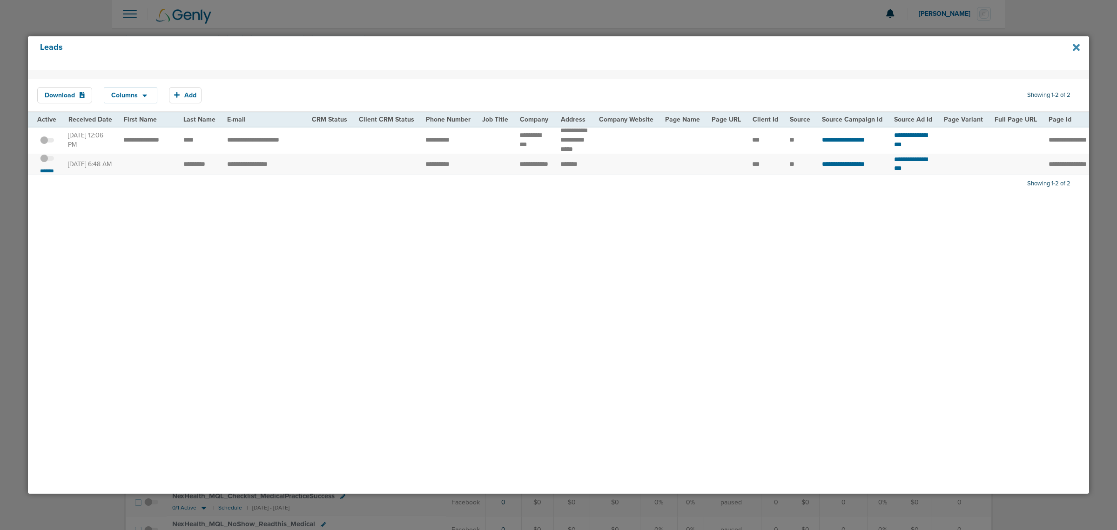
click at [1074, 45] on icon at bounding box center [1076, 47] width 7 height 7
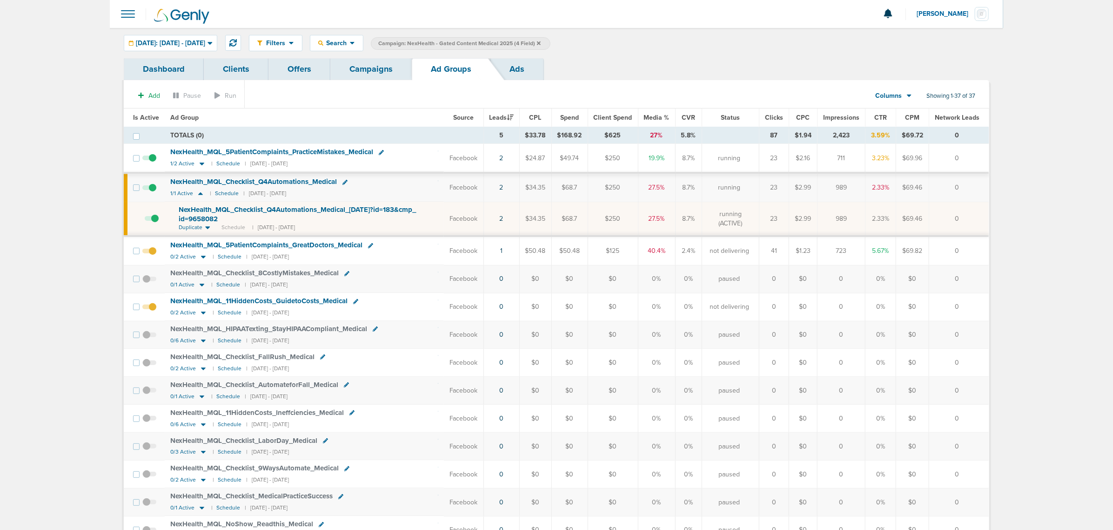
click at [387, 70] on link "Campaigns" at bounding box center [370, 69] width 81 height 22
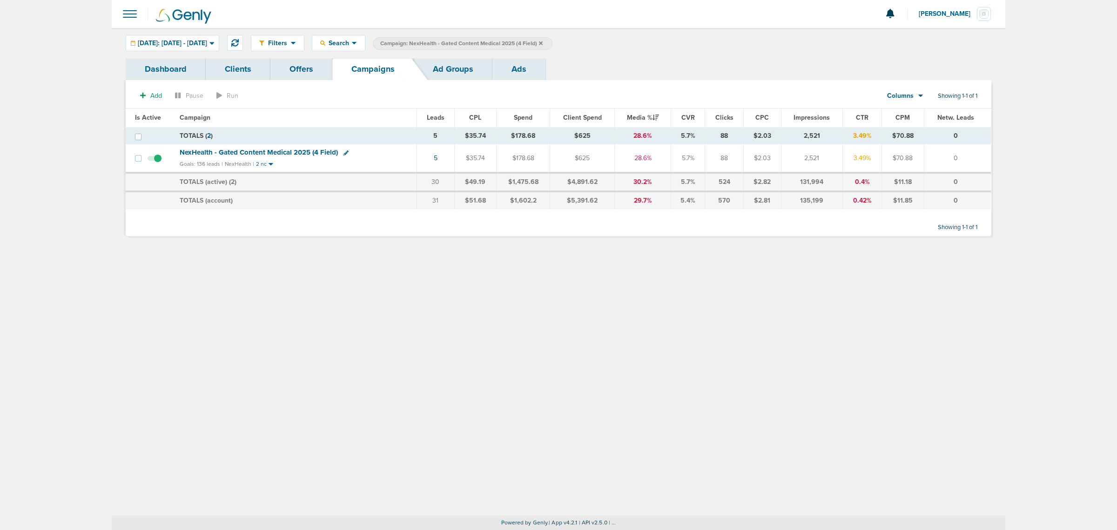
click at [543, 42] on icon at bounding box center [541, 43] width 4 height 6
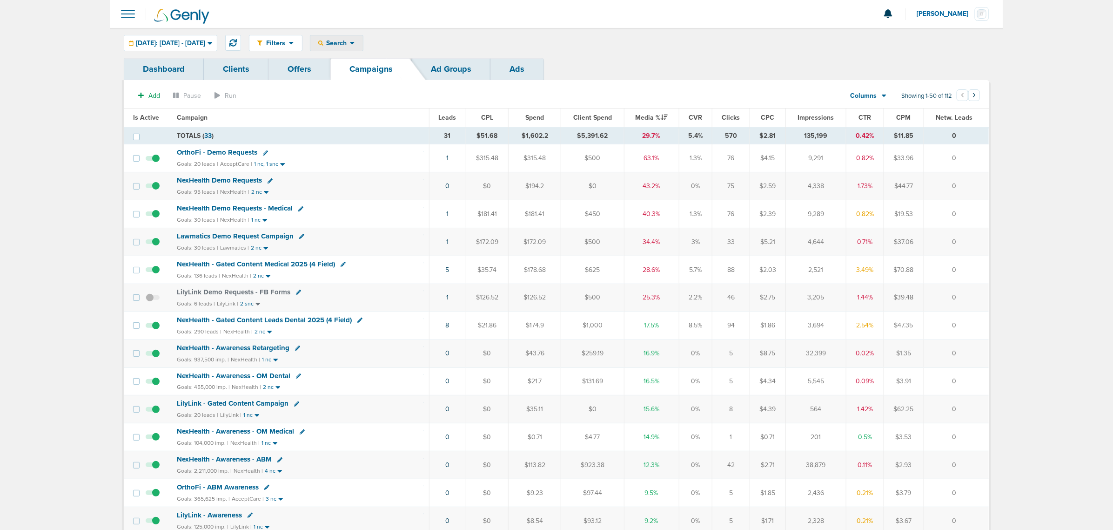
click at [350, 40] on span "Search" at bounding box center [336, 43] width 27 height 8
click at [361, 71] on link "Client" at bounding box center [358, 73] width 96 height 12
type input "data"
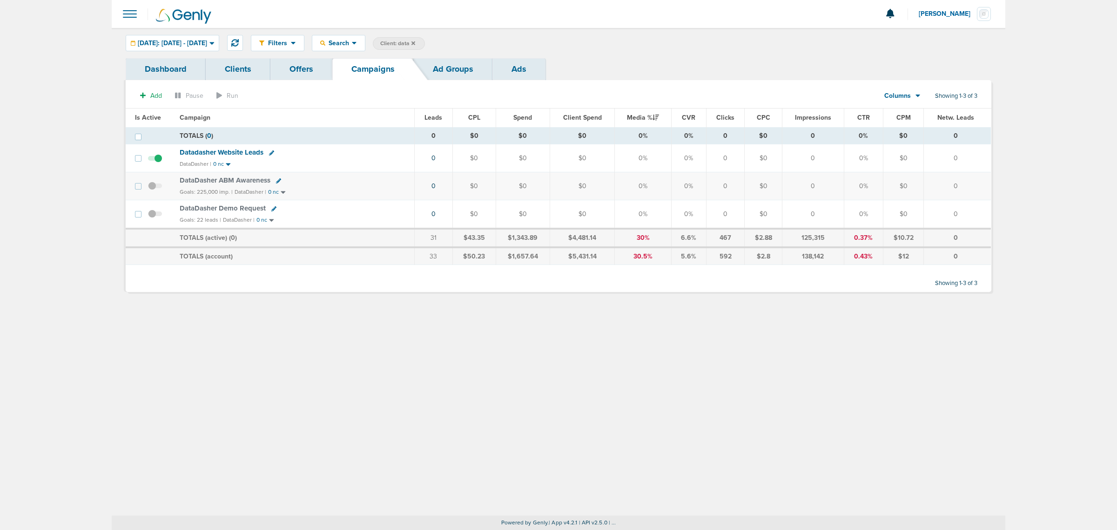
click at [415, 43] on icon at bounding box center [413, 43] width 4 height 6
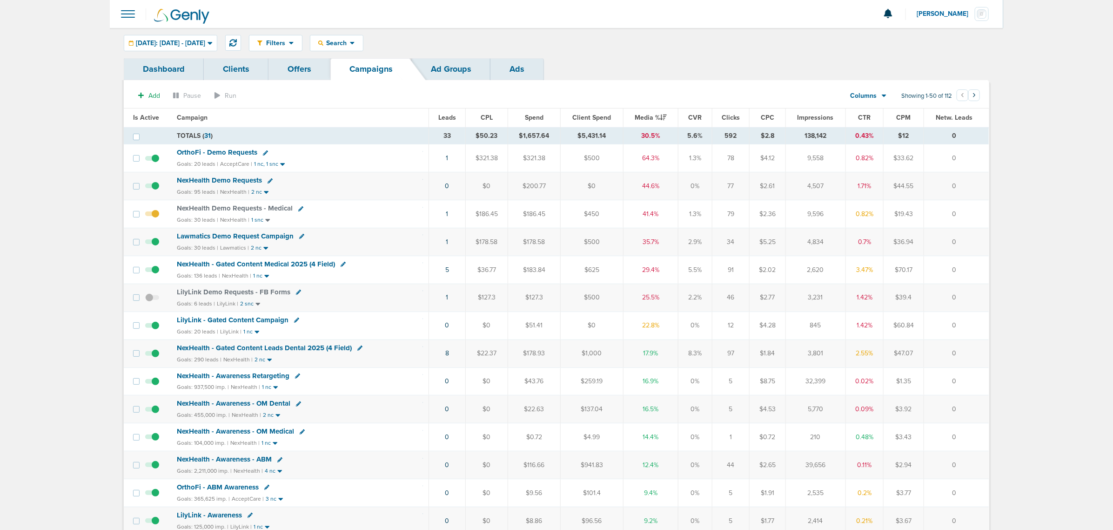
click at [276, 236] on span "Lawmatics Demo Request Campaign" at bounding box center [235, 236] width 117 height 8
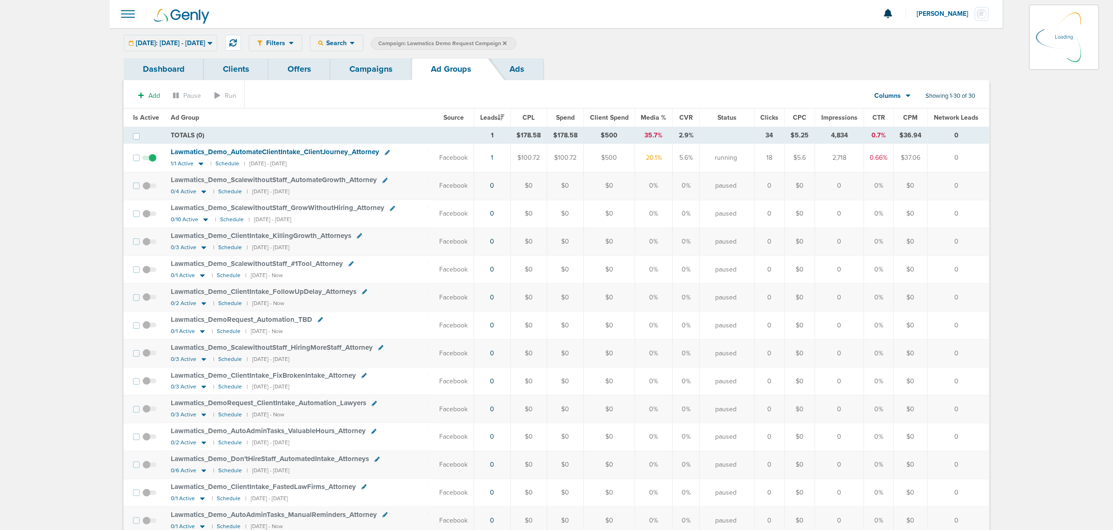
click at [147, 115] on span "Is Active" at bounding box center [146, 118] width 26 height 8
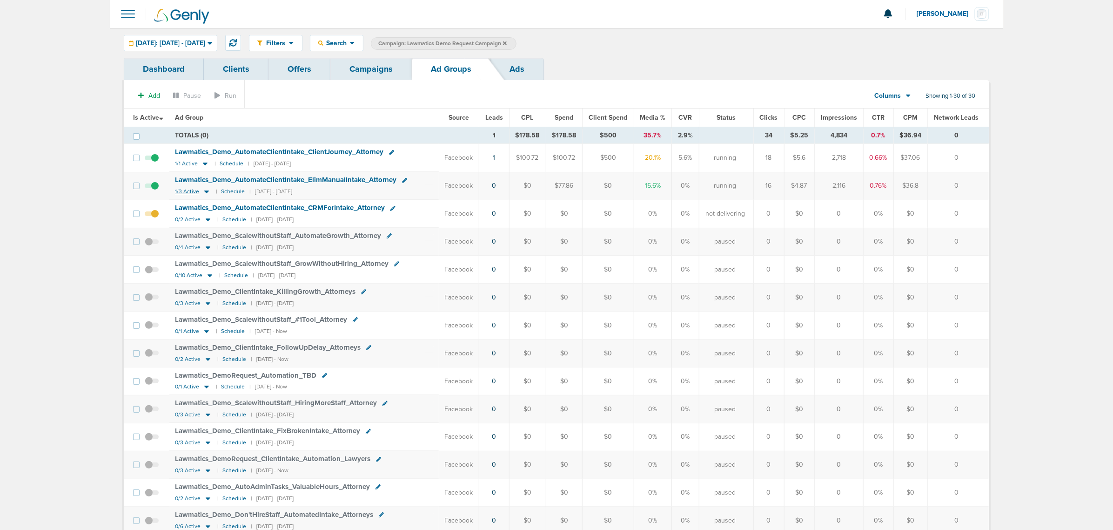
click at [207, 193] on icon at bounding box center [206, 192] width 5 height 3
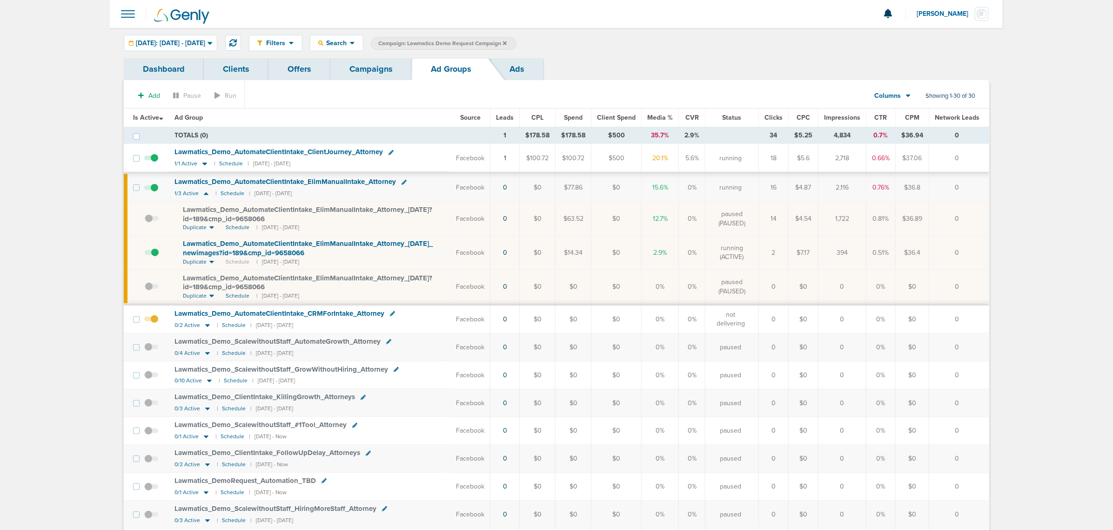
click at [282, 241] on span "Lawmatics_ Demo_ AutomateClientIntake_ ElimManualIntake_ Attorney_ [DATE]_ newi…" at bounding box center [308, 248] width 250 height 18
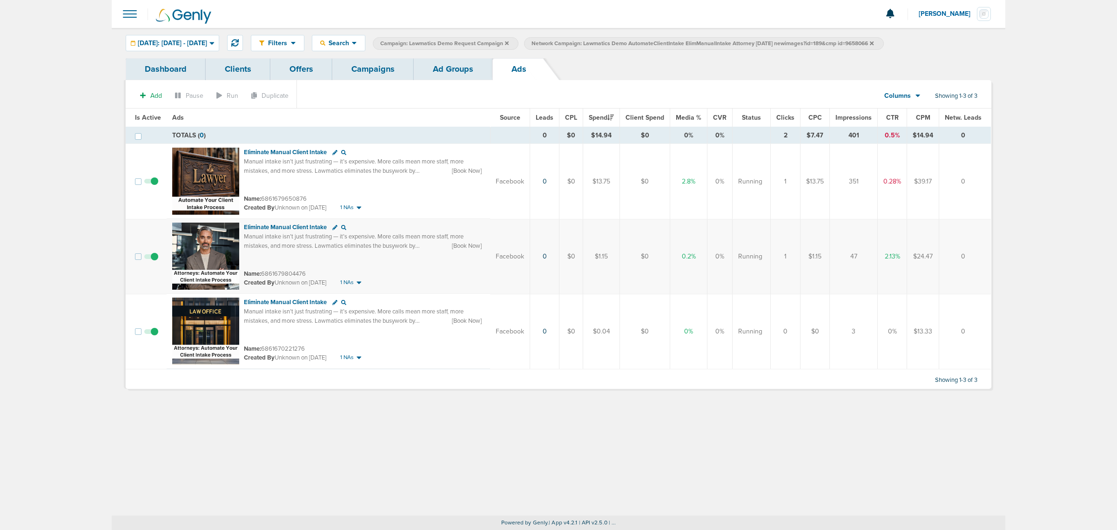
click at [383, 71] on link "Campaigns" at bounding box center [372, 69] width 81 height 22
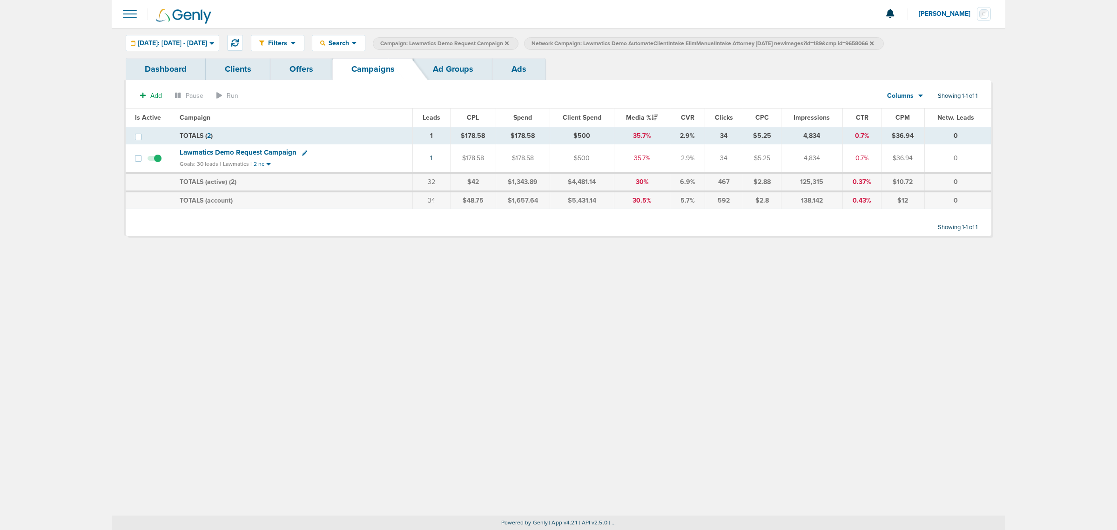
click at [874, 41] on icon at bounding box center [872, 43] width 4 height 4
click at [509, 42] on icon at bounding box center [507, 43] width 4 height 4
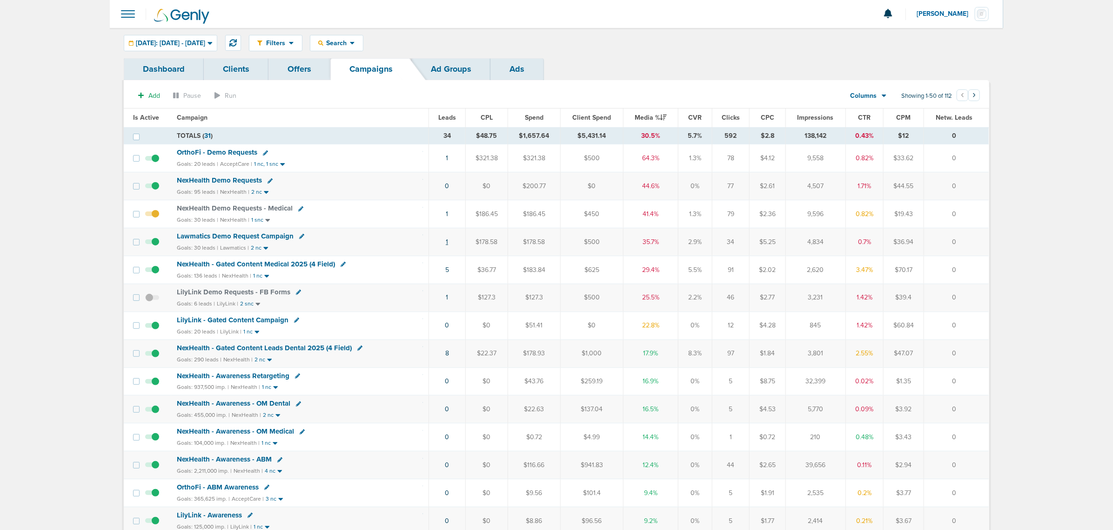
click at [446, 243] on link "1" at bounding box center [447, 242] width 2 height 8
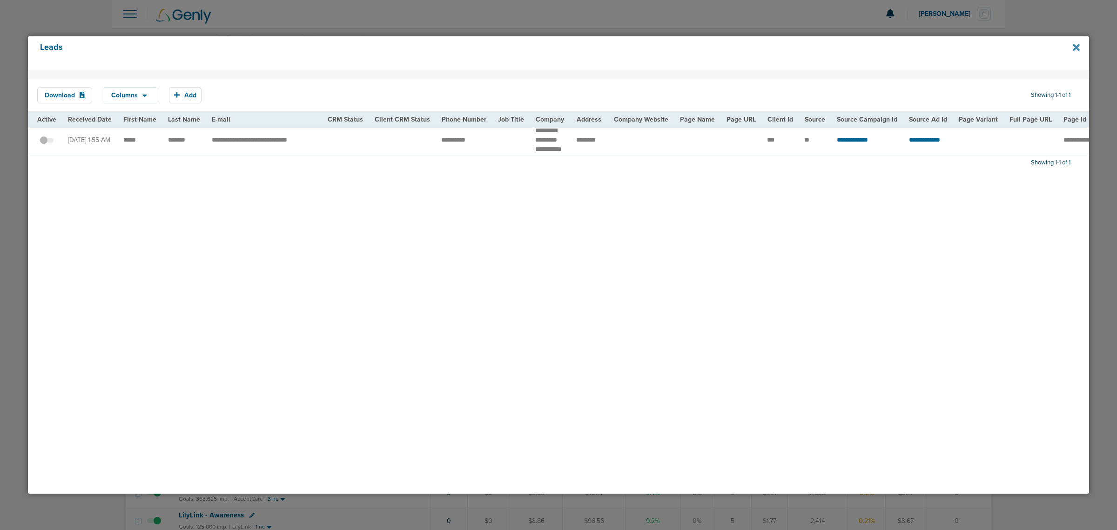
click at [1075, 49] on icon at bounding box center [1076, 47] width 7 height 7
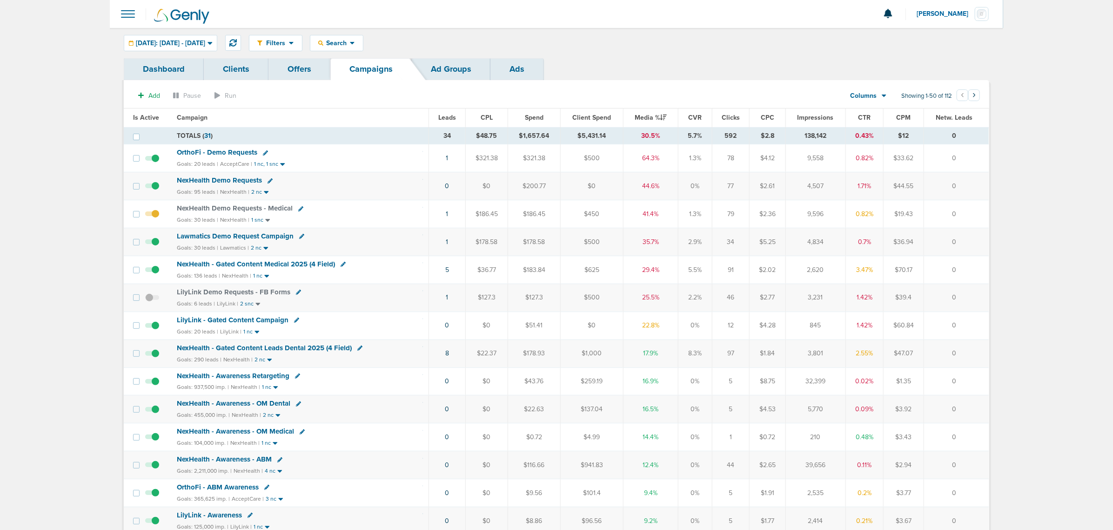
click at [280, 264] on span "NexHealth - Gated Content Medical 2025 (4 Field)" at bounding box center [256, 264] width 158 height 8
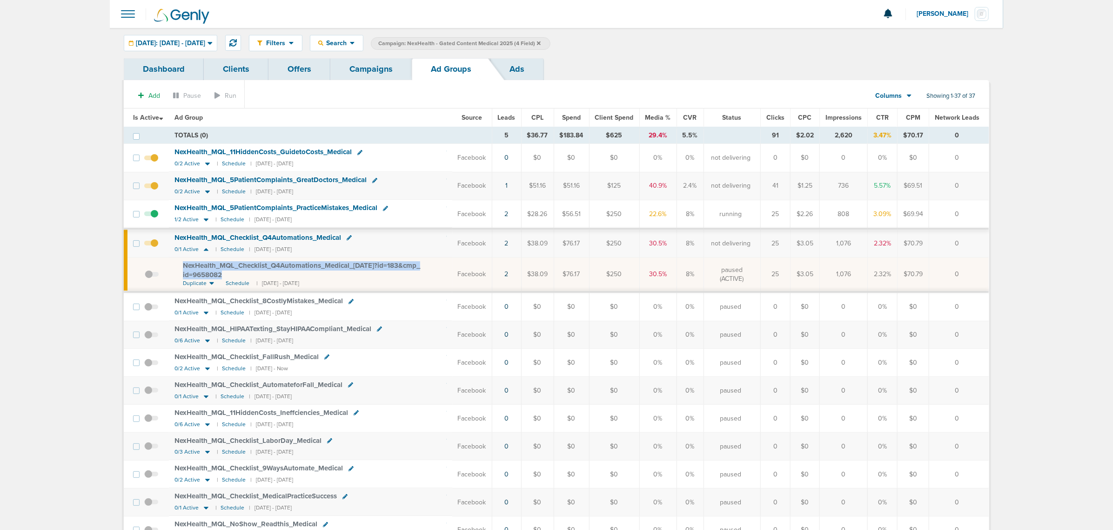
drag, startPoint x: 237, startPoint y: 280, endPoint x: 167, endPoint y: 269, distance: 71.7
click at [167, 269] on tr "NexHealth_ MQL_ Checklist_ Q4Automations_ Medical_ [DATE]?id=183&cmp_ id=965808…" at bounding box center [556, 274] width 865 height 34
copy tr "NexHealth_ MQL_ Checklist_ Q4Automations_ Medical_ [DATE]?id=183&cmp_ id=9658082"
click at [362, 67] on link "Campaigns" at bounding box center [370, 69] width 81 height 22
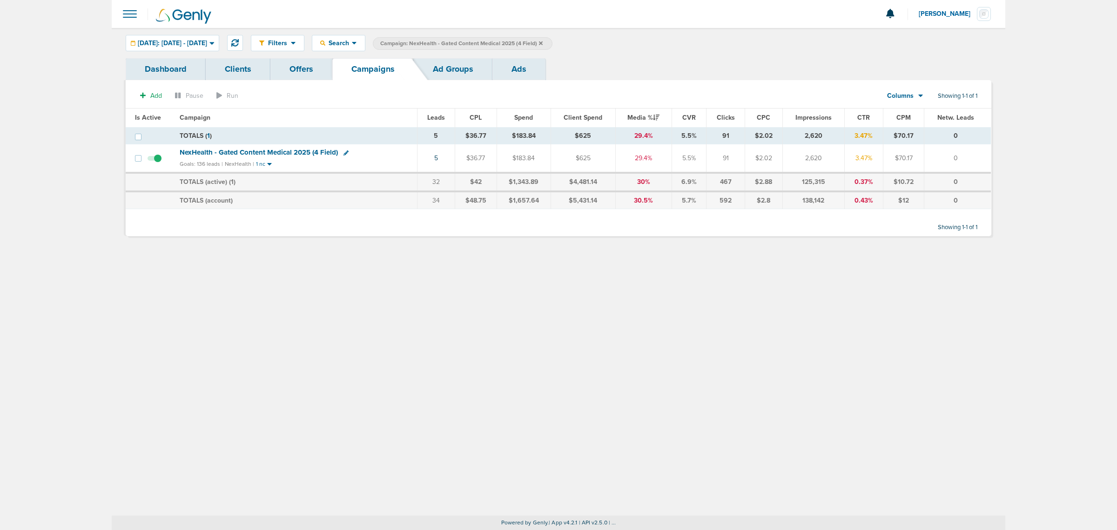
click at [543, 42] on icon at bounding box center [541, 43] width 4 height 6
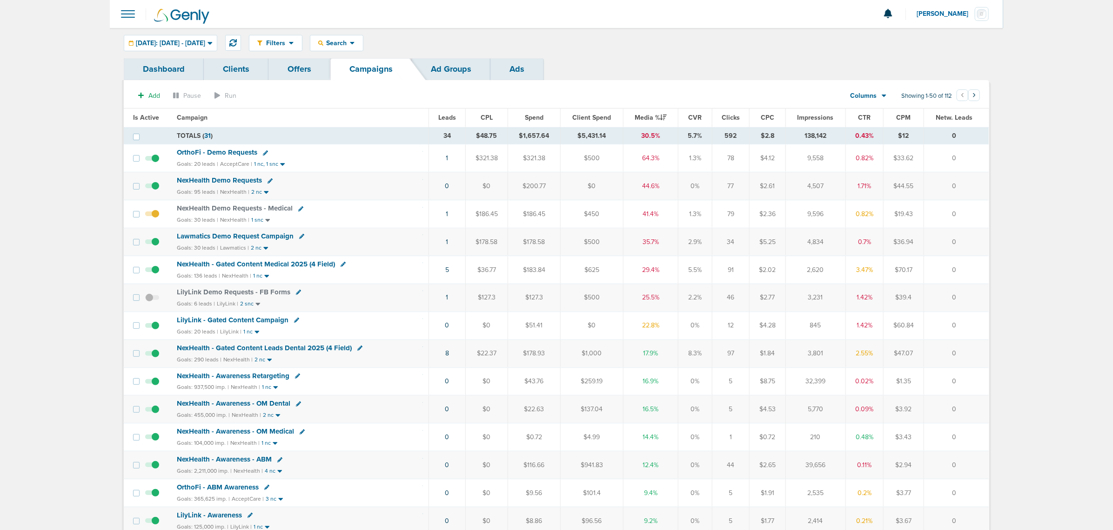
click at [254, 266] on span "NexHealth - Gated Content Medical 2025 (4 Field)" at bounding box center [256, 264] width 158 height 8
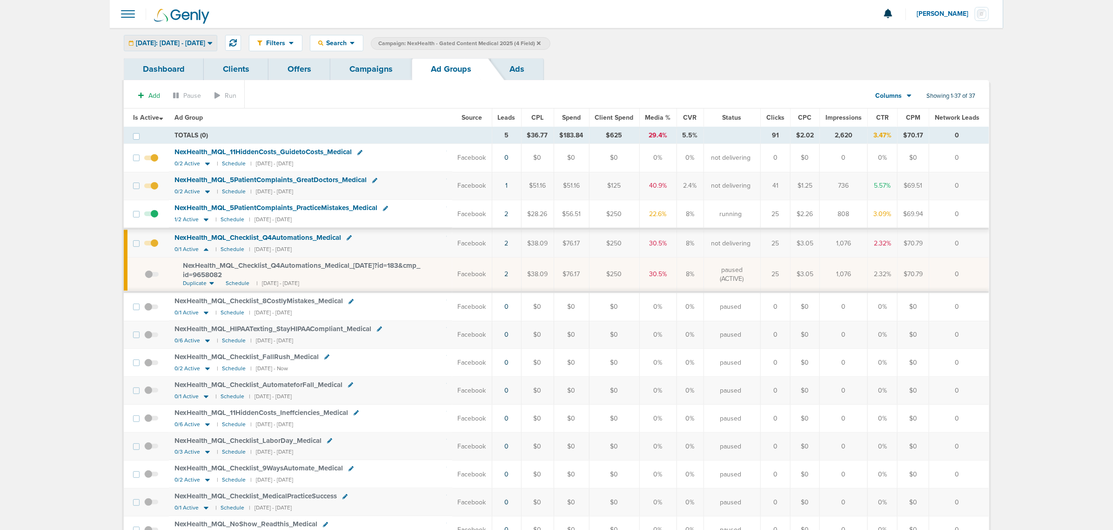
click at [199, 43] on span "[DATE]: [DATE] - [DATE]" at bounding box center [170, 43] width 69 height 7
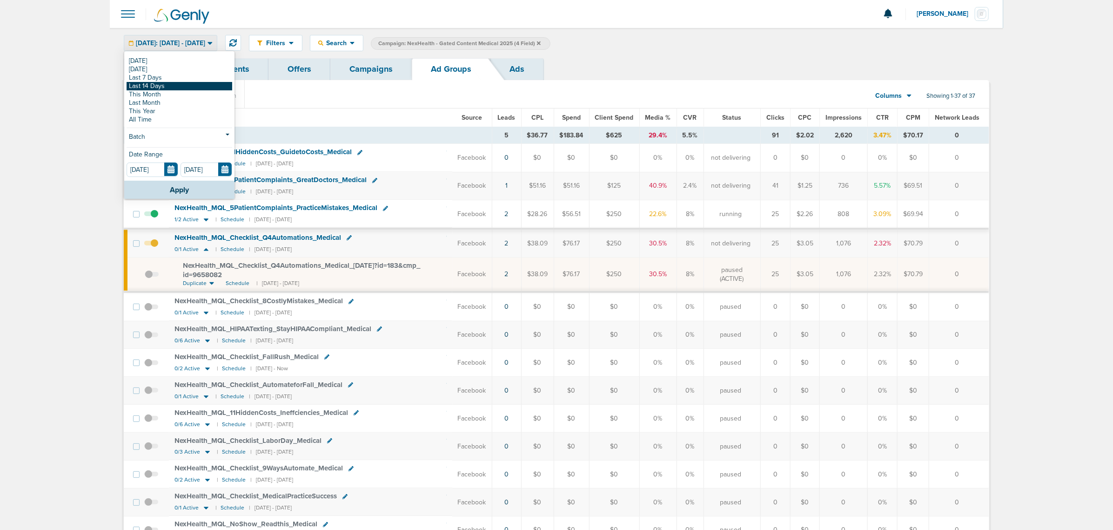
click at [159, 85] on link "Last 14 Days" at bounding box center [180, 86] width 106 height 8
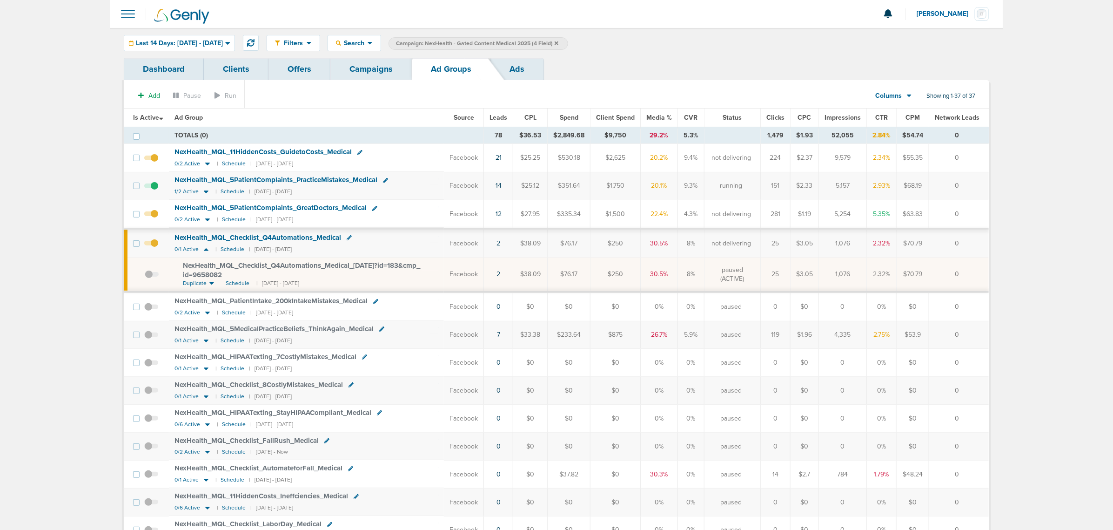
click at [208, 164] on icon at bounding box center [207, 164] width 5 height 3
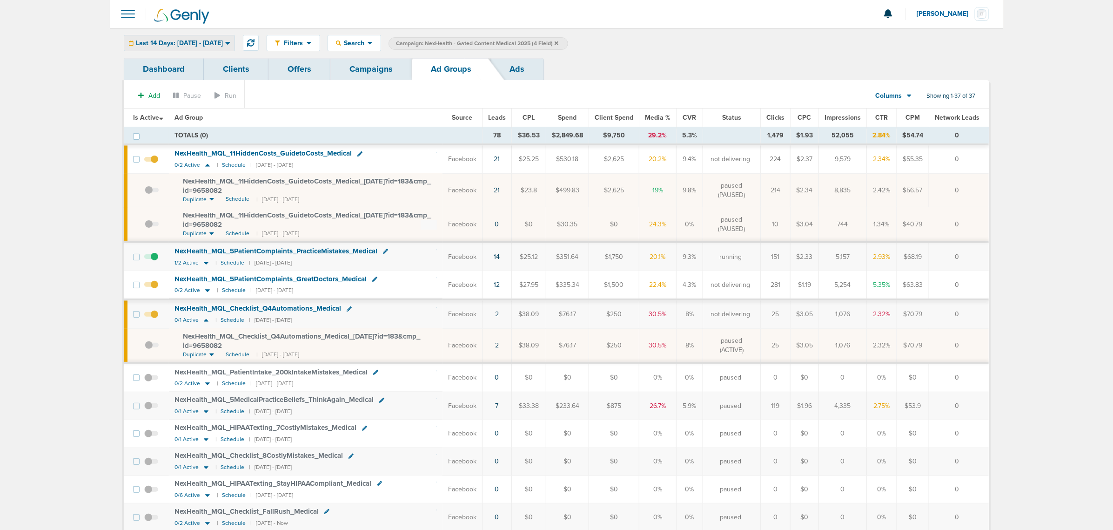
click at [205, 40] on span "Last 14 Days: [DATE] - [DATE]" at bounding box center [179, 43] width 87 height 7
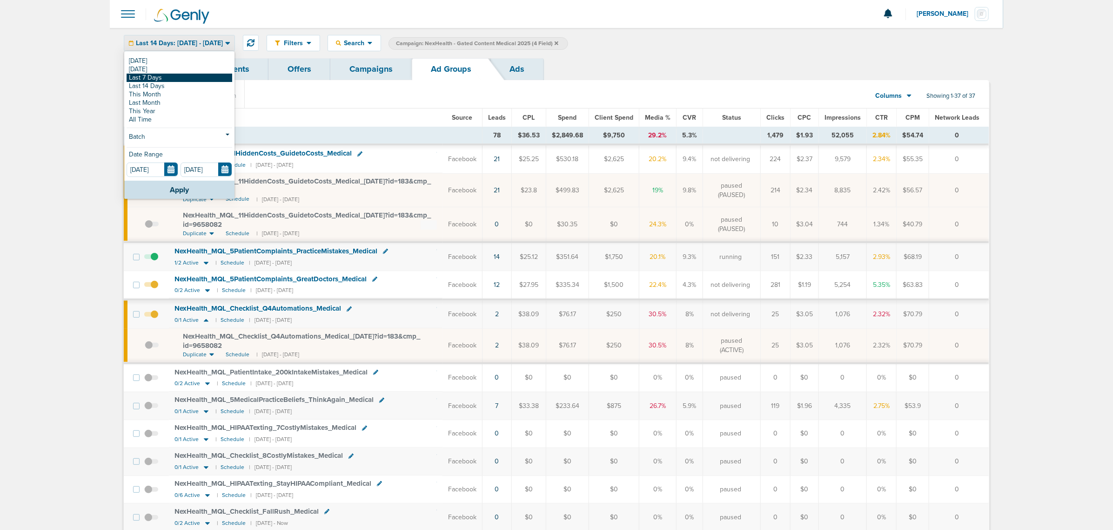
click at [168, 79] on link "Last 7 Days" at bounding box center [180, 78] width 106 height 8
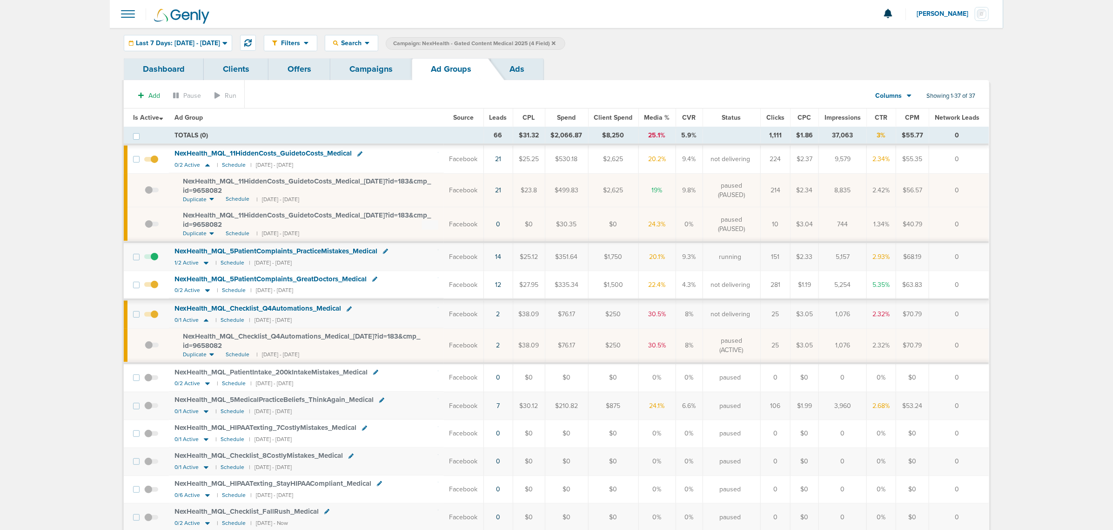
click at [147, 195] on span at bounding box center [152, 195] width 14 height 0
click at [145, 192] on input "checkbox" at bounding box center [145, 192] width 0 height 0
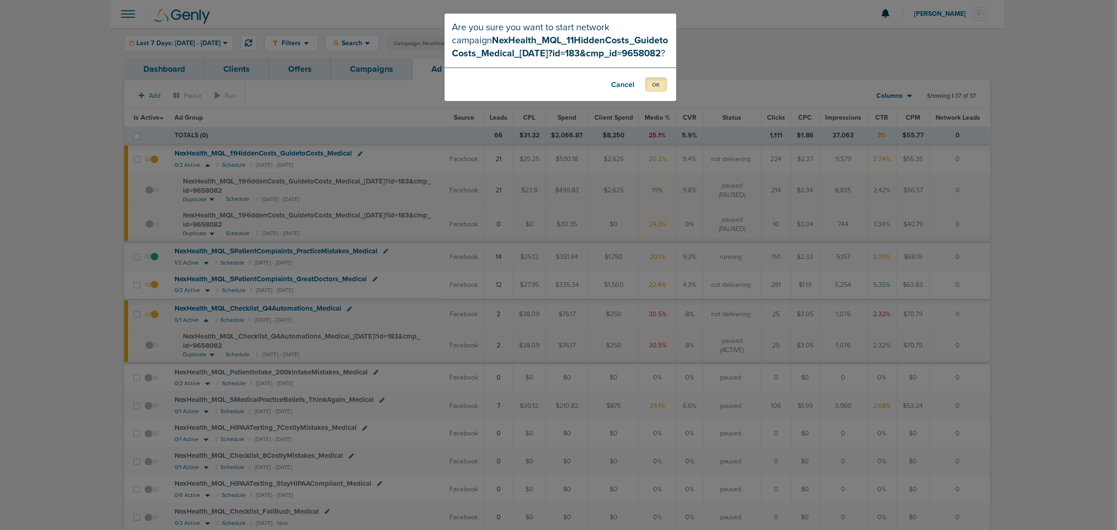
click at [660, 84] on button "OK" at bounding box center [656, 84] width 22 height 14
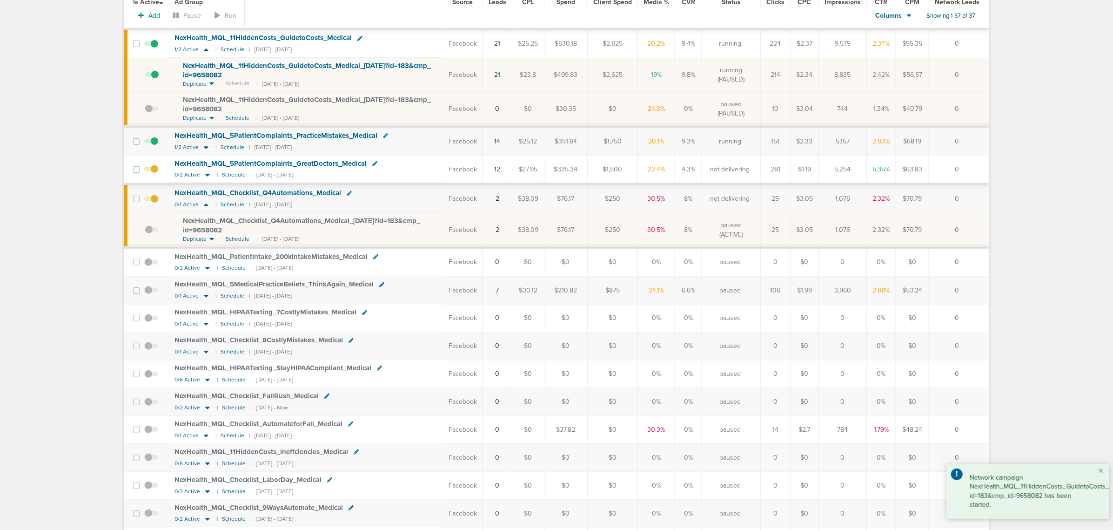
scroll to position [116, 0]
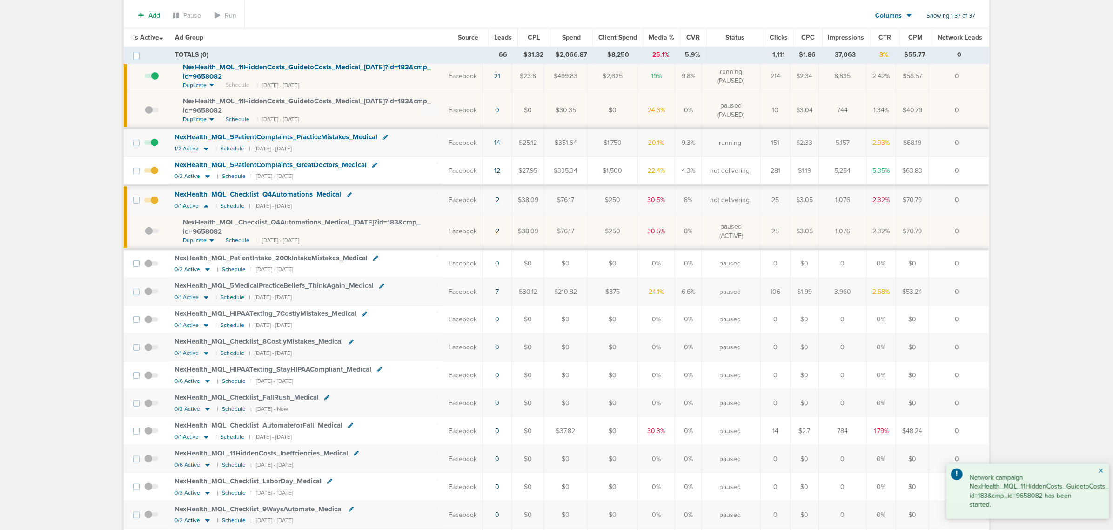
click at [1102, 469] on button "×" at bounding box center [1101, 470] width 6 height 11
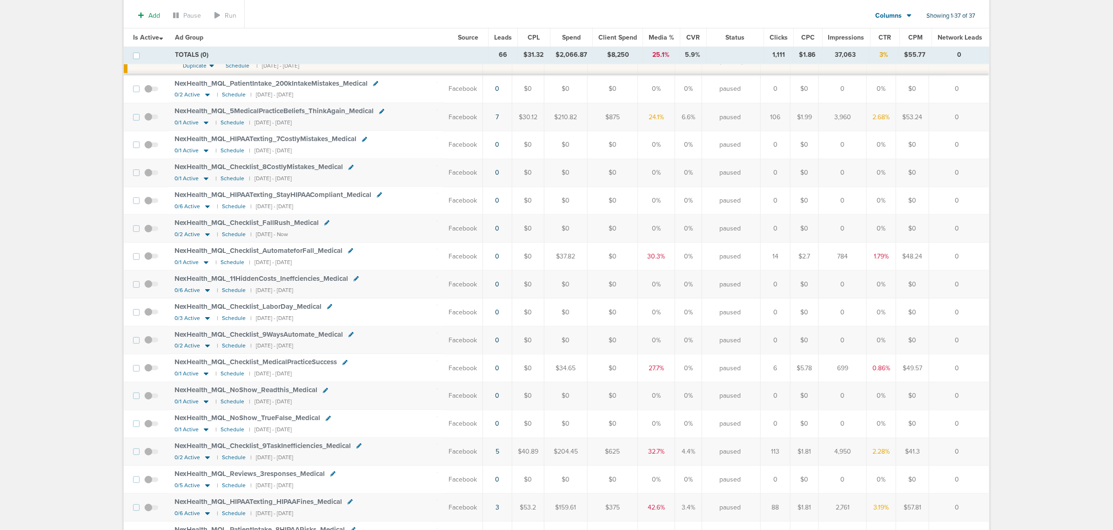
scroll to position [0, 0]
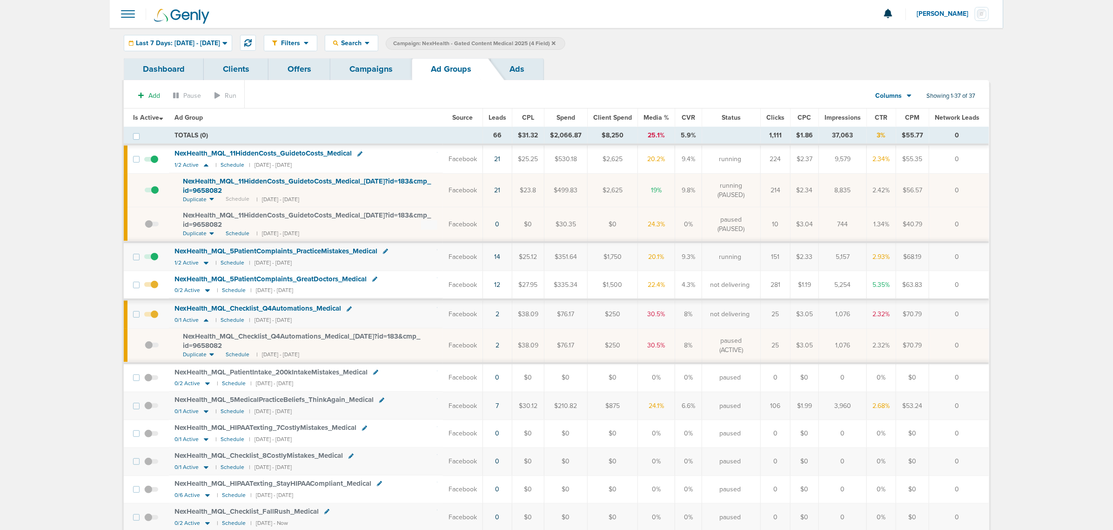
click at [445, 137] on td "TOTALS (0)" at bounding box center [326, 136] width 314 height 18
click at [377, 71] on link "Campaigns" at bounding box center [370, 69] width 81 height 22
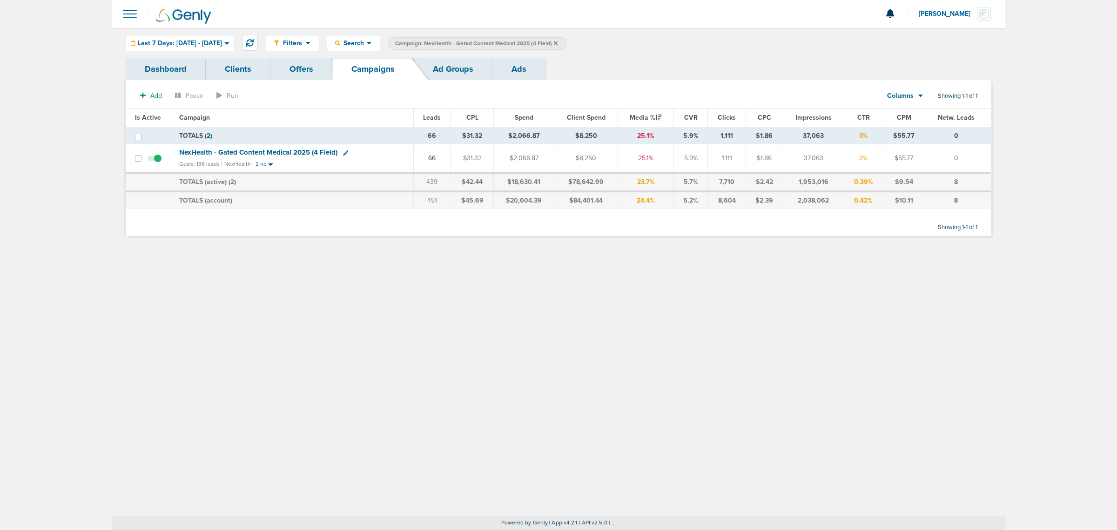
click at [558, 43] on icon at bounding box center [556, 43] width 4 height 4
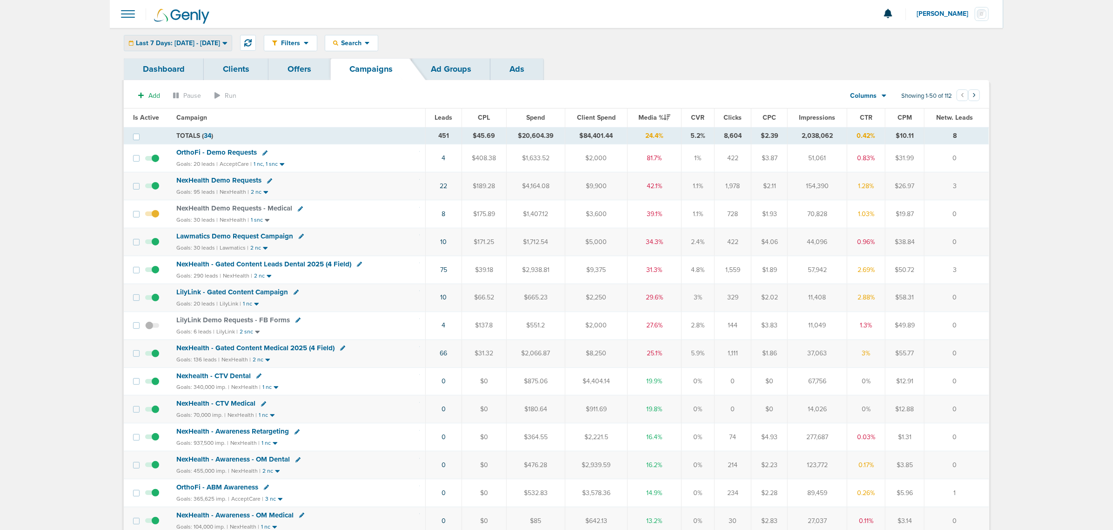
click at [220, 40] on span "Last 7 Days: [DATE] - [DATE]" at bounding box center [178, 43] width 84 height 7
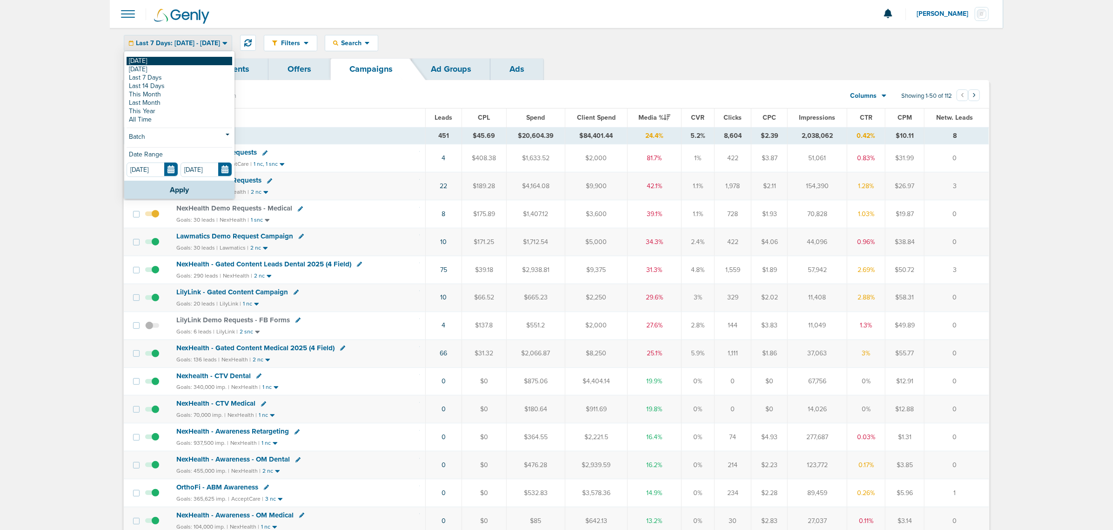
click at [136, 63] on link "[DATE]" at bounding box center [180, 61] width 106 height 8
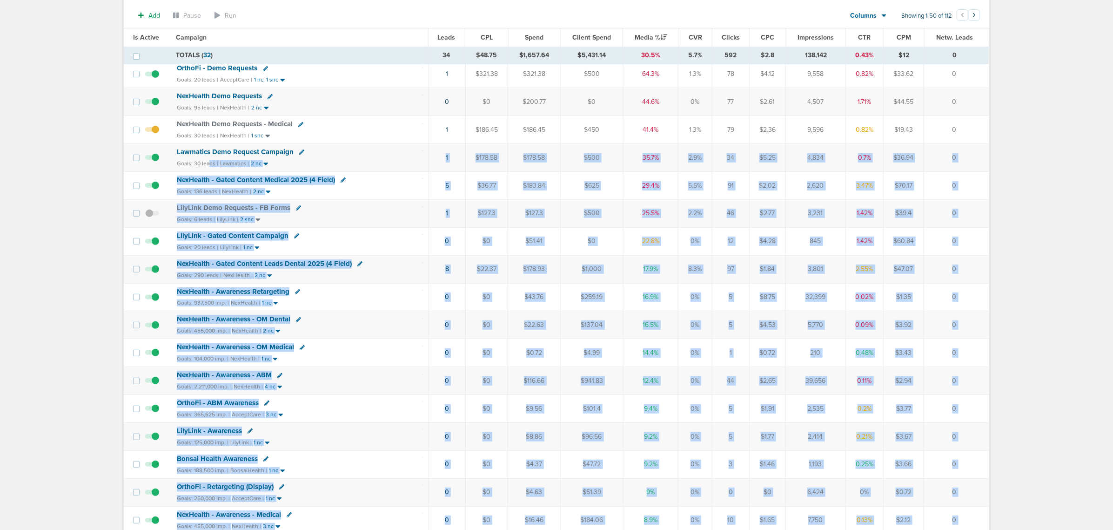
scroll to position [58, 0]
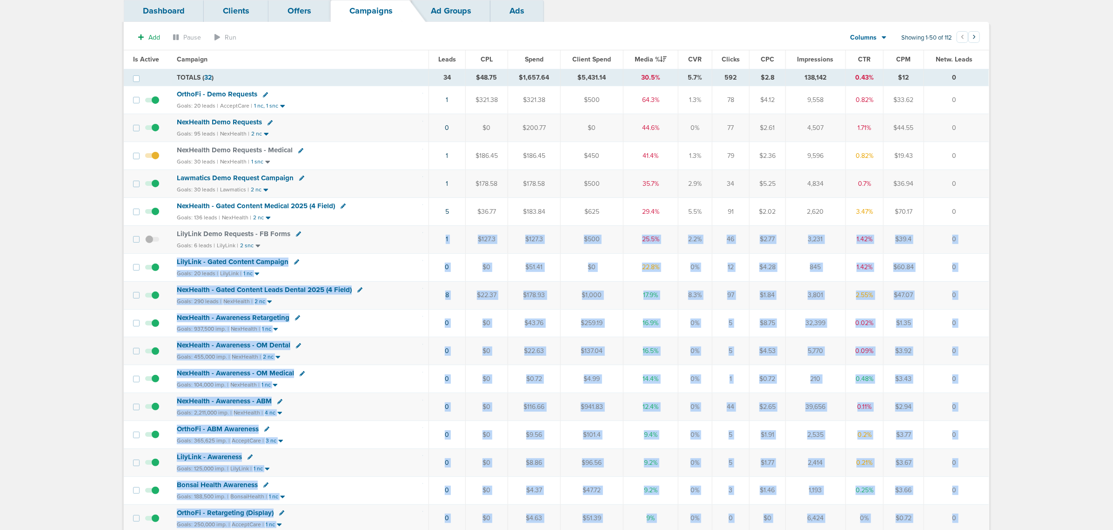
drag, startPoint x: 398, startPoint y: 405, endPoint x: 347, endPoint y: 245, distance: 168.5
click at [374, 246] on div "Goals: 6 leads | LilyLink | 2 snc" at bounding box center [300, 246] width 246 height 8
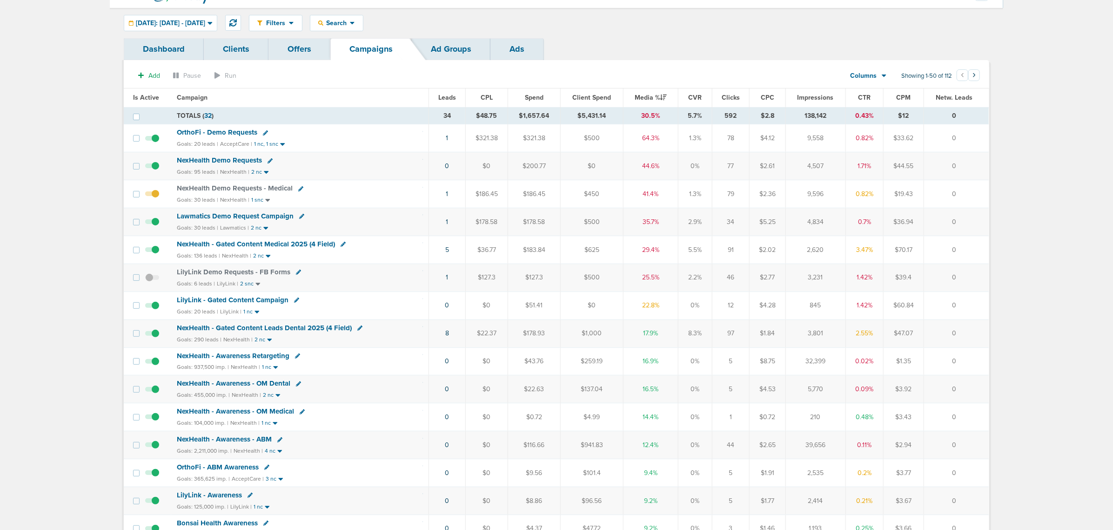
scroll to position [0, 0]
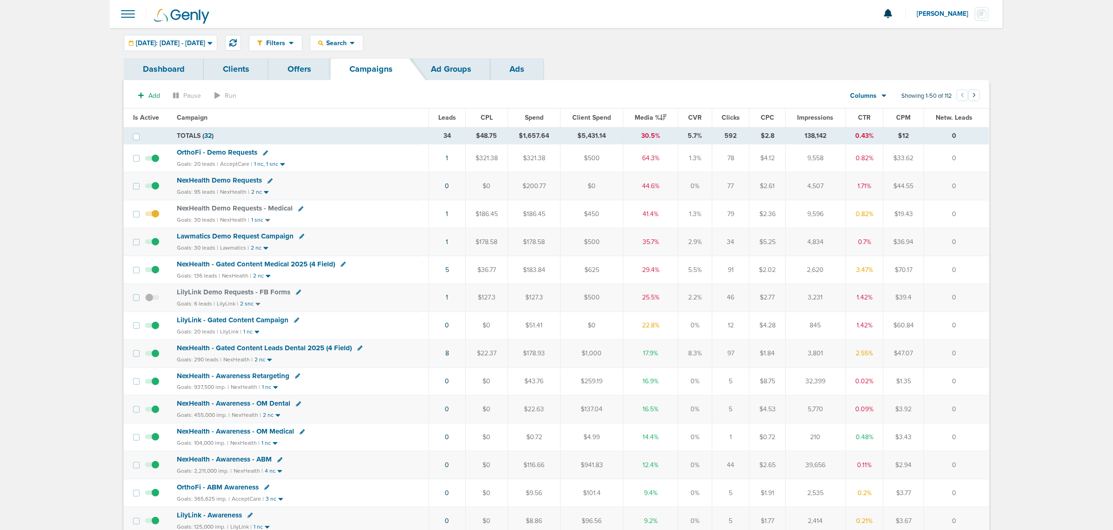
drag, startPoint x: 417, startPoint y: 276, endPoint x: 957, endPoint y: 268, distance: 540.5
click at [957, 268] on tr "NexHealth - Gated Content Medical 2025 (4 Field) Goals: 136 leads | NexHealth |…" at bounding box center [556, 270] width 865 height 28
click at [957, 268] on td "0" at bounding box center [956, 270] width 65 height 28
click at [276, 264] on span "NexHealth - Gated Content Medical 2025 (4 Field)" at bounding box center [256, 264] width 158 height 8
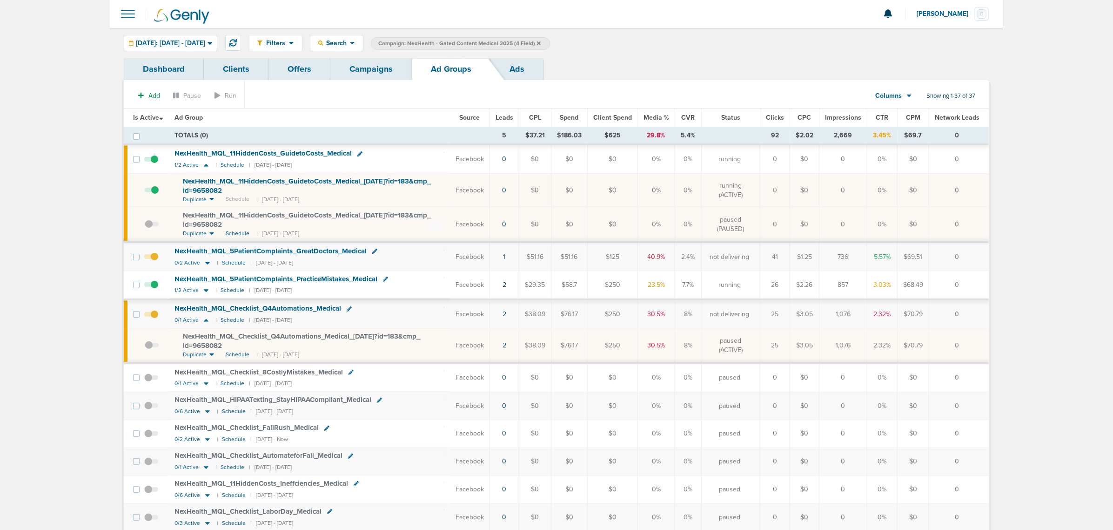
click at [340, 69] on link "Campaigns" at bounding box center [370, 69] width 81 height 22
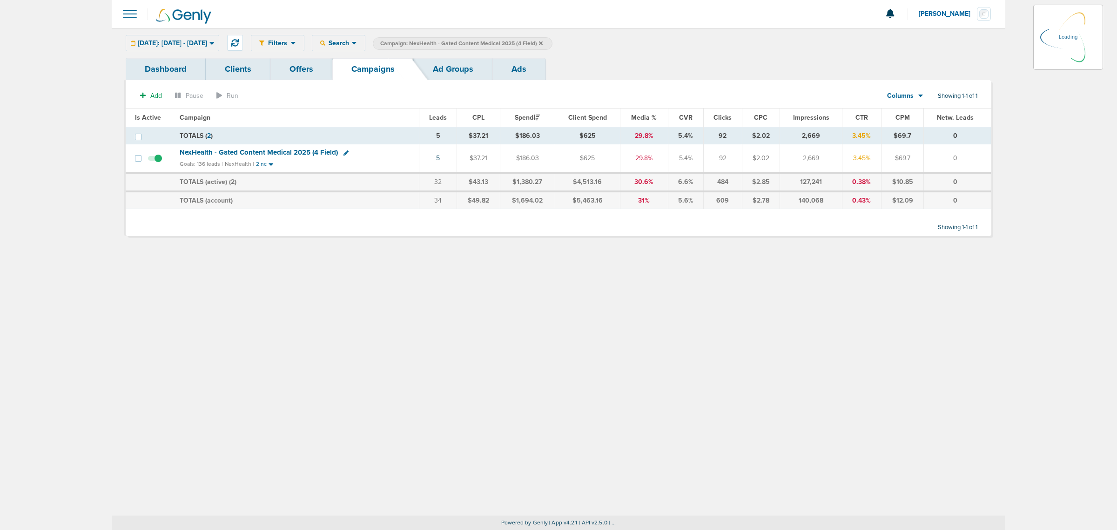
click at [543, 43] on icon at bounding box center [541, 43] width 4 height 6
click at [543, 43] on icon at bounding box center [541, 43] width 4 height 4
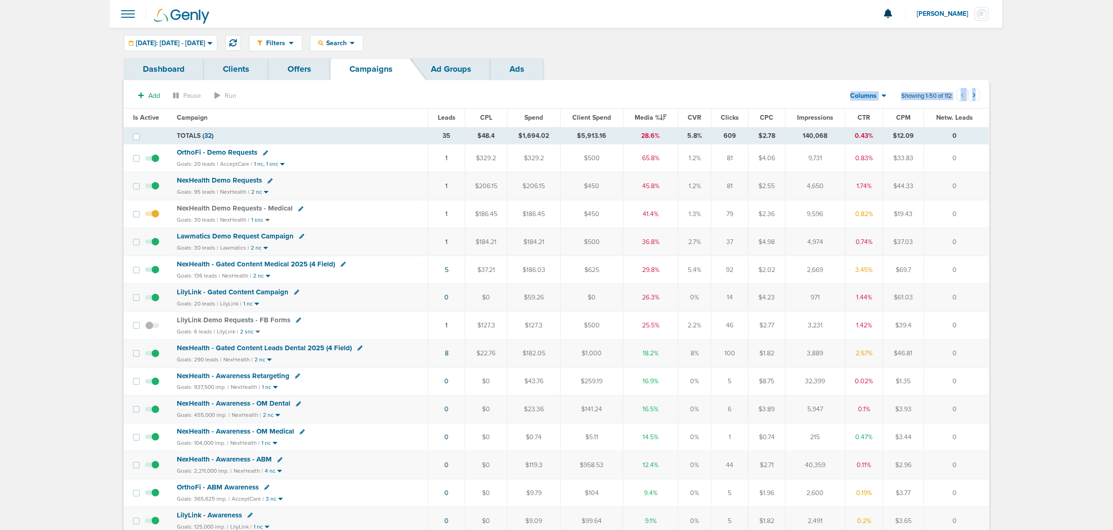
drag, startPoint x: 115, startPoint y: 91, endPoint x: 1009, endPoint y: 424, distance: 954.5
drag, startPoint x: 973, startPoint y: 233, endPoint x: 76, endPoint y: 129, distance: 903.4
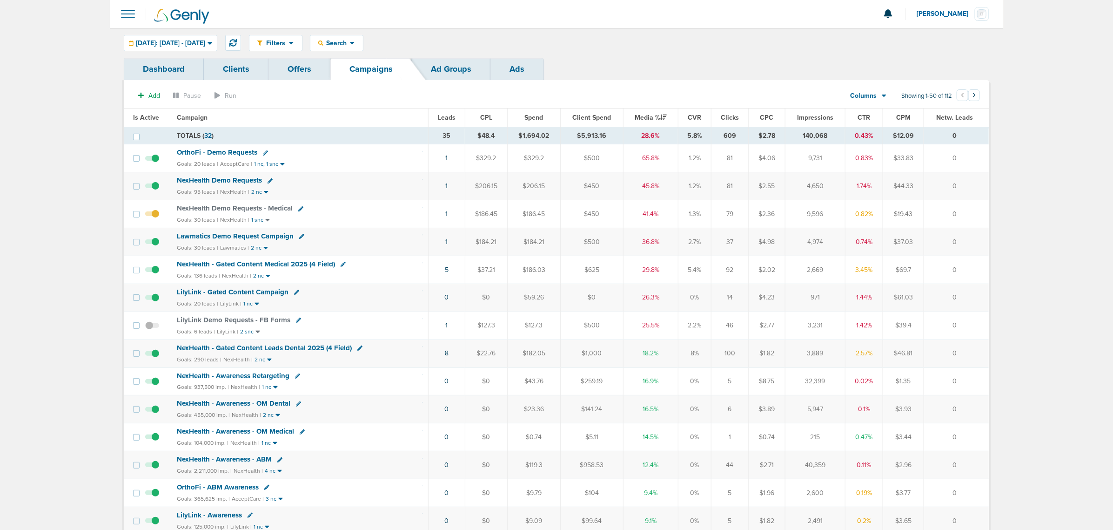
drag, startPoint x: 108, startPoint y: 110, endPoint x: 1070, endPoint y: 320, distance: 984.3
click at [335, 41] on div "Filters Active Only Settings Status Active Inactive Objectives MQL SQL Traffic …" at bounding box center [619, 43] width 741 height 16
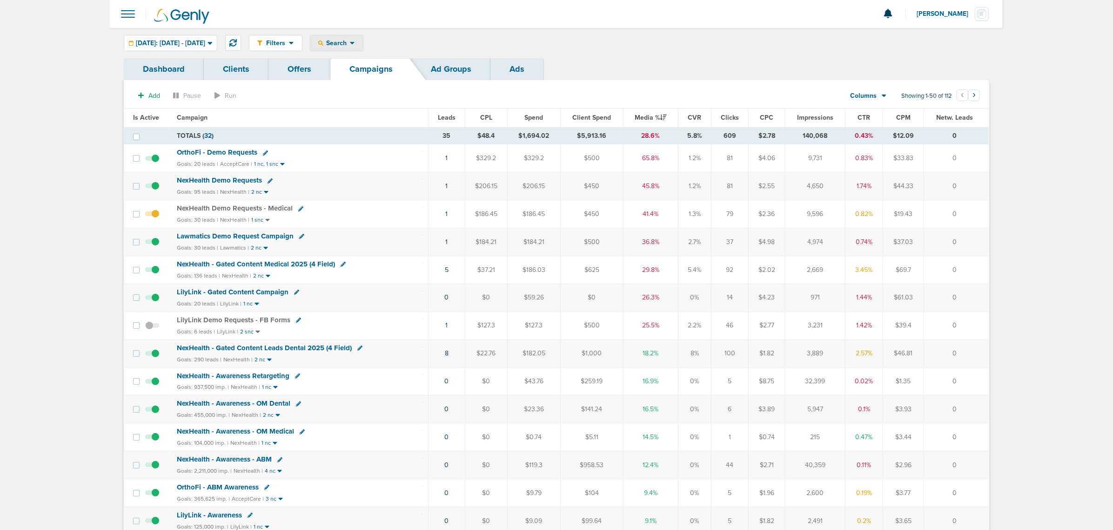
click at [350, 43] on span "Search" at bounding box center [336, 43] width 27 height 8
click at [370, 71] on link "Client" at bounding box center [358, 73] width 96 height 12
type input "data"
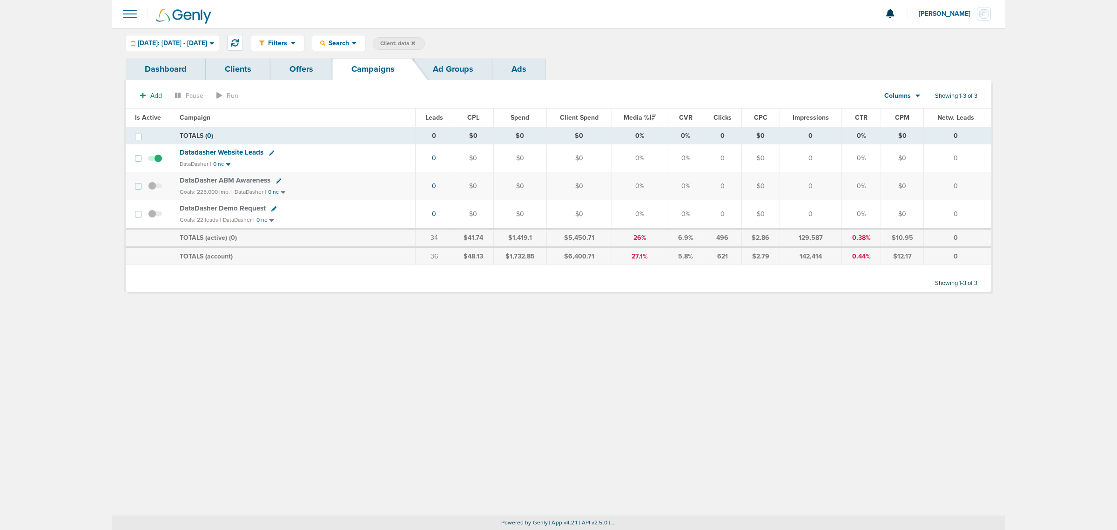
click at [415, 42] on icon at bounding box center [413, 43] width 4 height 6
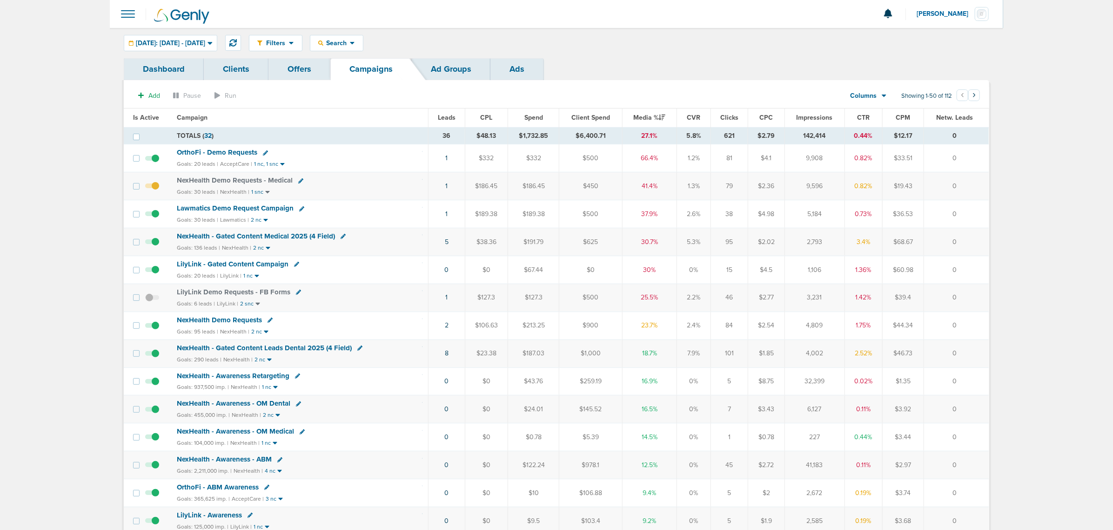
drag, startPoint x: 342, startPoint y: 270, endPoint x: 459, endPoint y: 278, distance: 117.6
click at [459, 278] on tr "LilyLink - Gated Content Campaign Goals: 20 leads | LilyLink | 1 nc 0 $0 $67.44…" at bounding box center [556, 270] width 865 height 28
click at [403, 267] on div "LilyLink - Gated Content Campaign" at bounding box center [300, 264] width 246 height 9
click at [449, 22] on div at bounding box center [557, 14] width 894 height 28
click at [363, 38] on div "Search" at bounding box center [336, 42] width 53 height 15
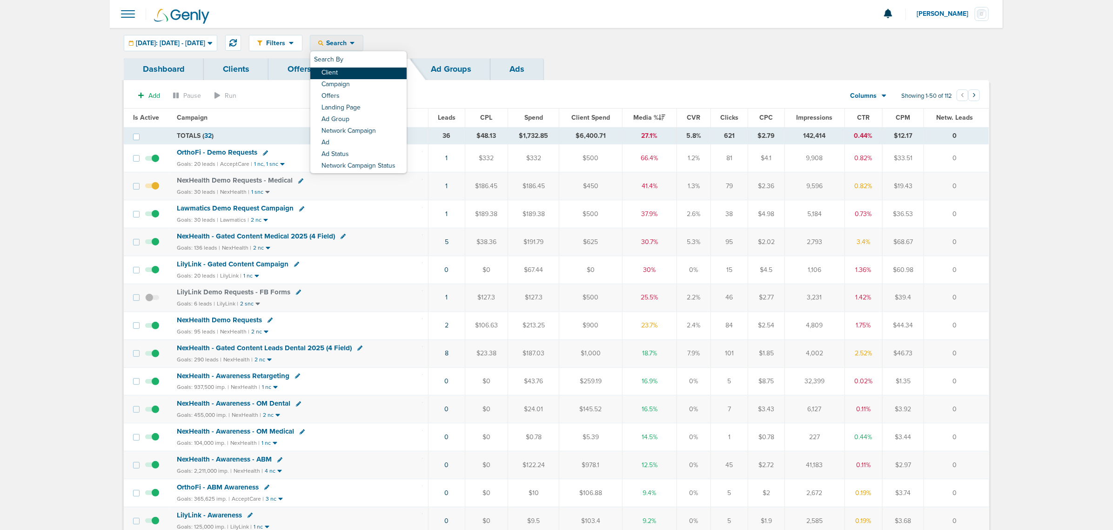
click at [373, 71] on link "Client" at bounding box center [358, 73] width 96 height 12
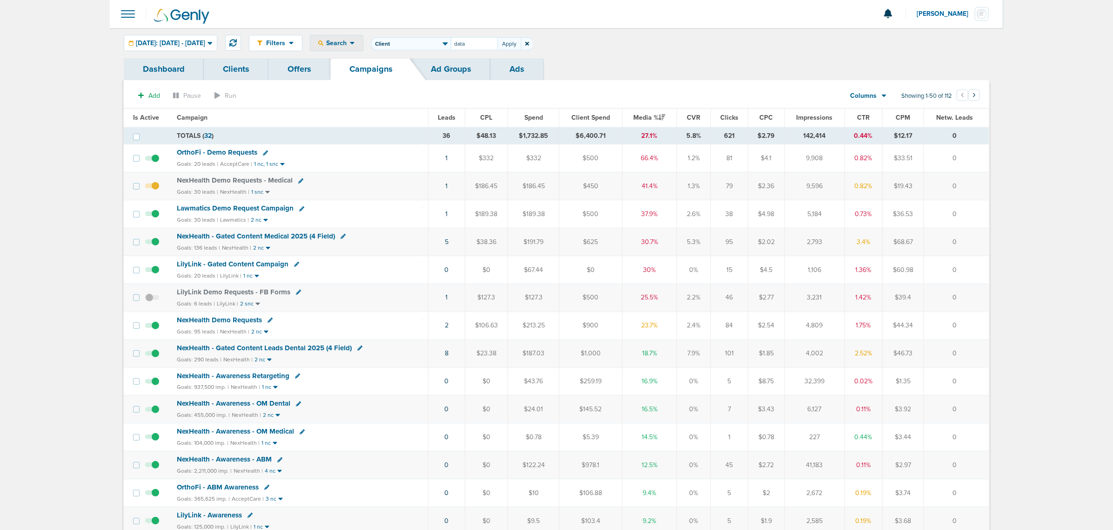
type input "data"
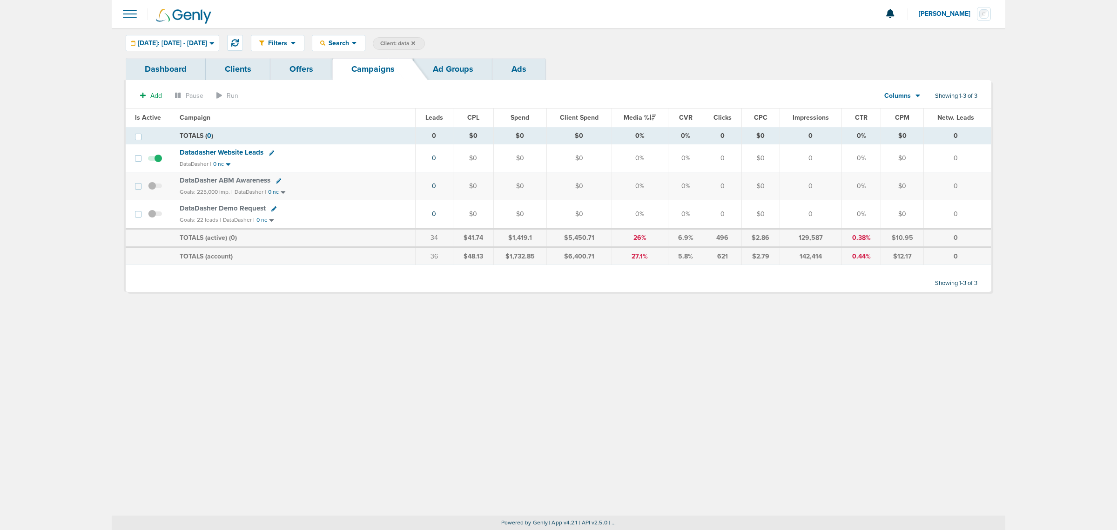
click at [241, 208] on span "DataDasher Demo Request" at bounding box center [223, 208] width 86 height 8
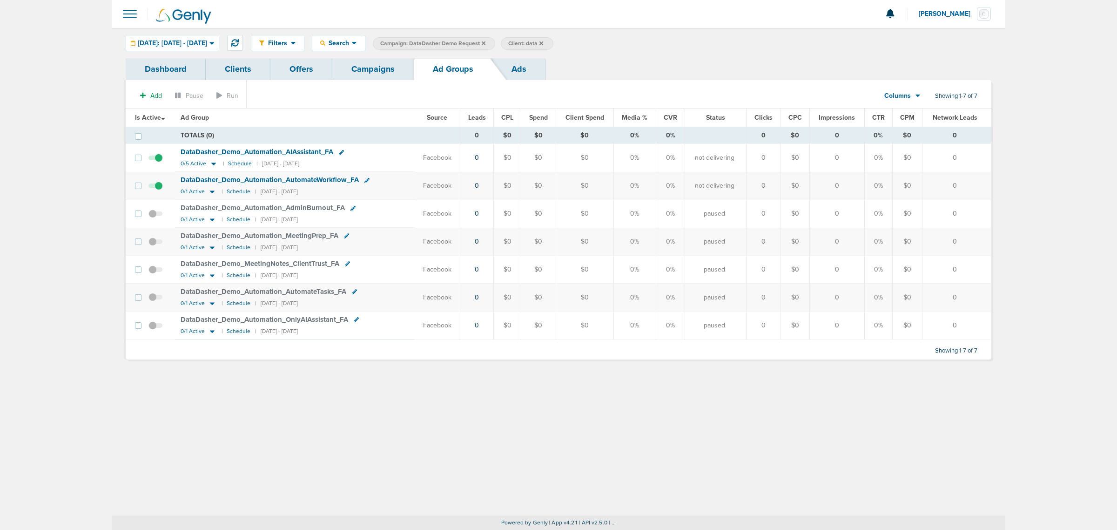
click at [384, 70] on link "Campaigns" at bounding box center [372, 69] width 81 height 22
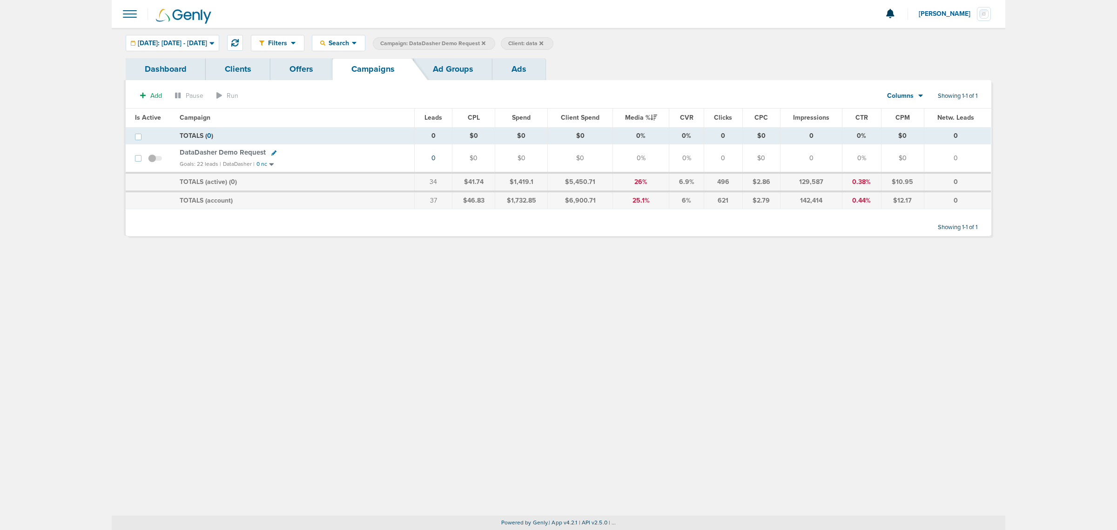
click at [485, 43] on icon at bounding box center [484, 43] width 4 height 4
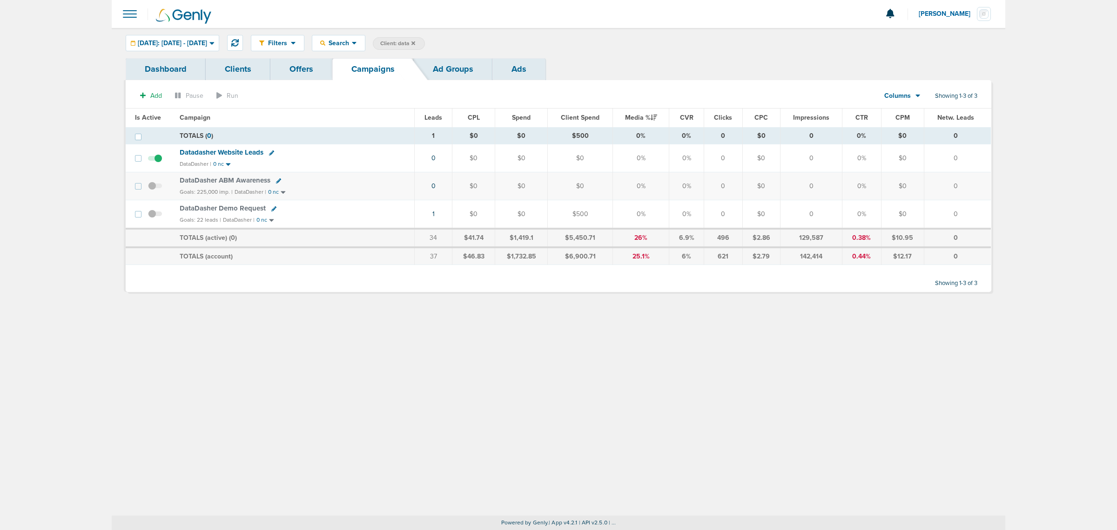
click at [435, 213] on td "1" at bounding box center [433, 214] width 38 height 28
click at [433, 216] on link "1" at bounding box center [433, 214] width 2 height 8
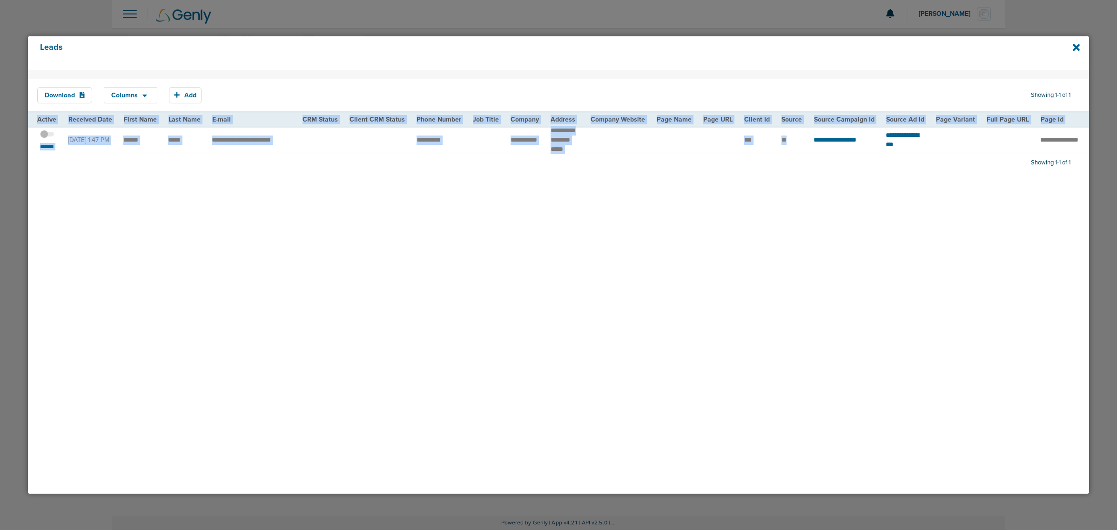
drag, startPoint x: 613, startPoint y: 157, endPoint x: 790, endPoint y: 149, distance: 177.1
click at [790, 149] on div "Download Columns Save selections Reset to defaults Is Active Received Date Firs…" at bounding box center [558, 282] width 1061 height 424
click at [769, 165] on div "Download Columns Save selections Reset to defaults Is Active Received Date Firs…" at bounding box center [558, 282] width 1061 height 424
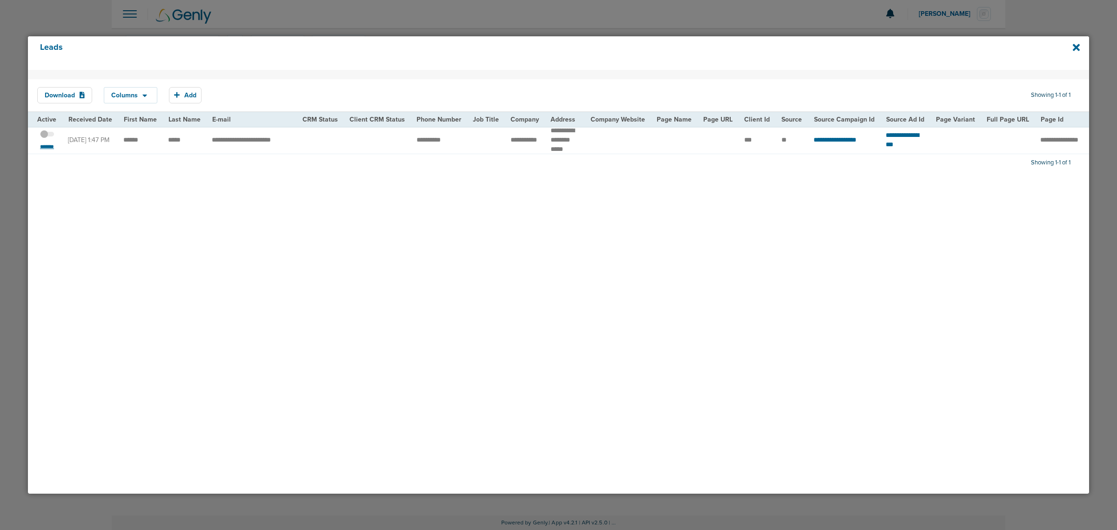
click at [40, 143] on small "*******" at bounding box center [47, 146] width 20 height 7
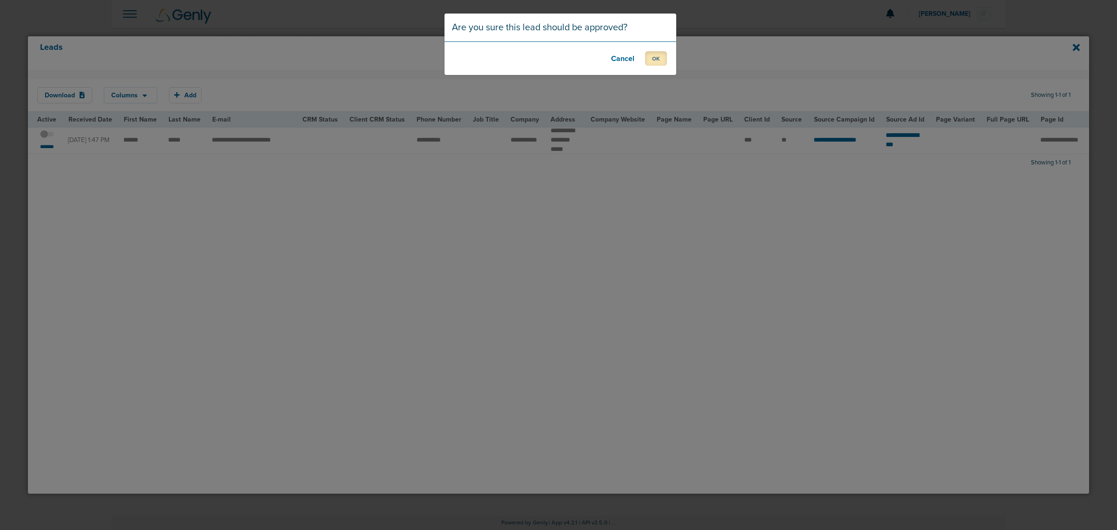
click at [663, 57] on button "OK" at bounding box center [656, 58] width 22 height 14
click at [657, 56] on button "OK" at bounding box center [656, 58] width 22 height 14
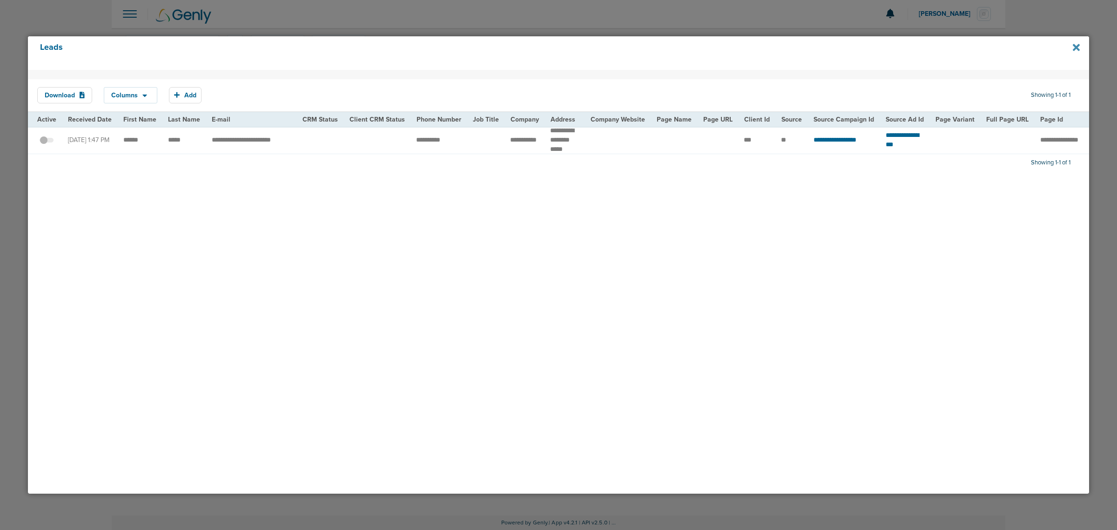
click at [1078, 45] on icon at bounding box center [1076, 47] width 7 height 10
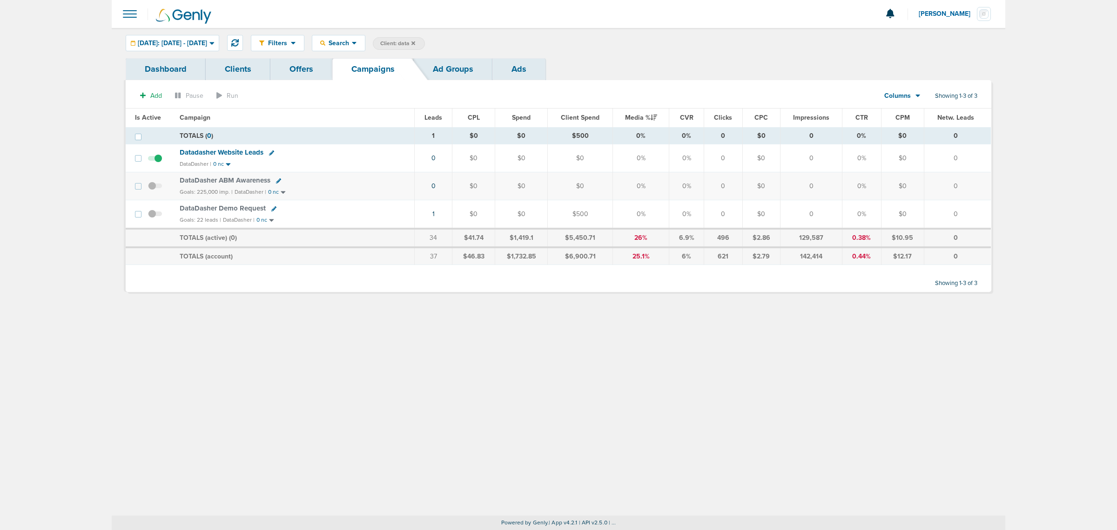
click at [415, 43] on icon at bounding box center [413, 43] width 4 height 4
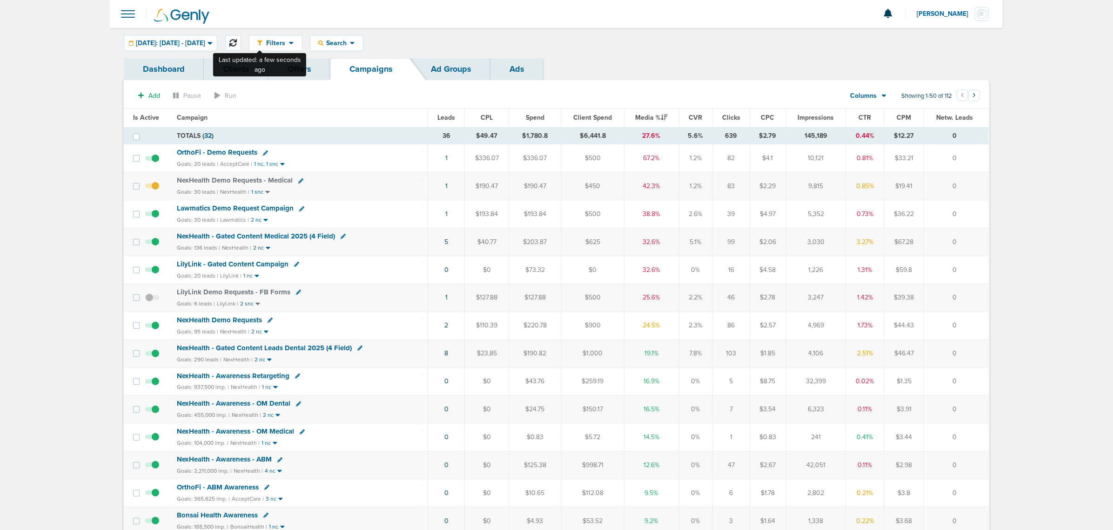
click at [241, 38] on button at bounding box center [233, 43] width 16 height 16
click at [449, 330] on td "2" at bounding box center [446, 325] width 37 height 28
click at [447, 329] on link "2" at bounding box center [447, 325] width 4 height 8
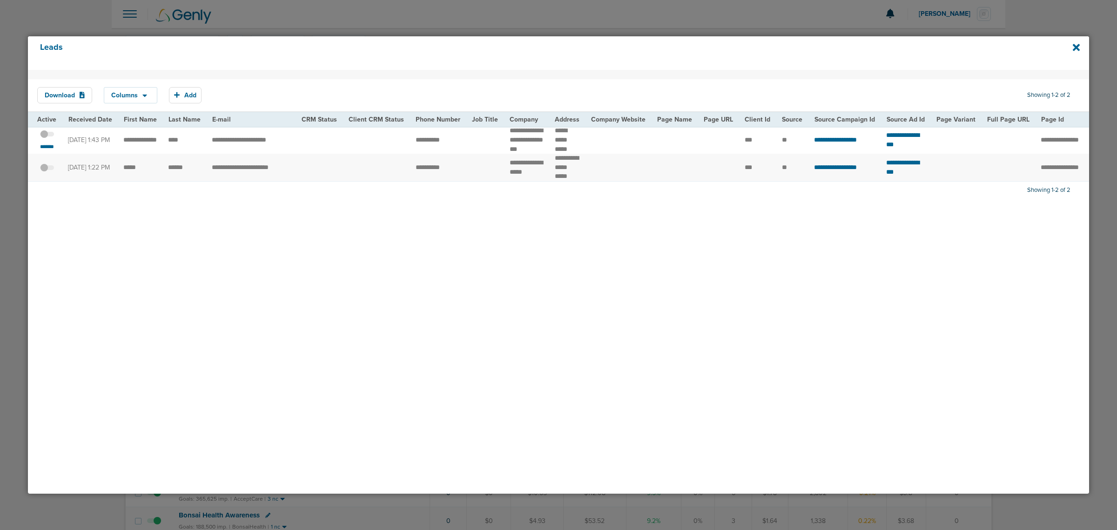
click at [47, 139] on span at bounding box center [47, 139] width 14 height 0
click at [47, 135] on input "checkbox" at bounding box center [47, 135] width 0 height 0
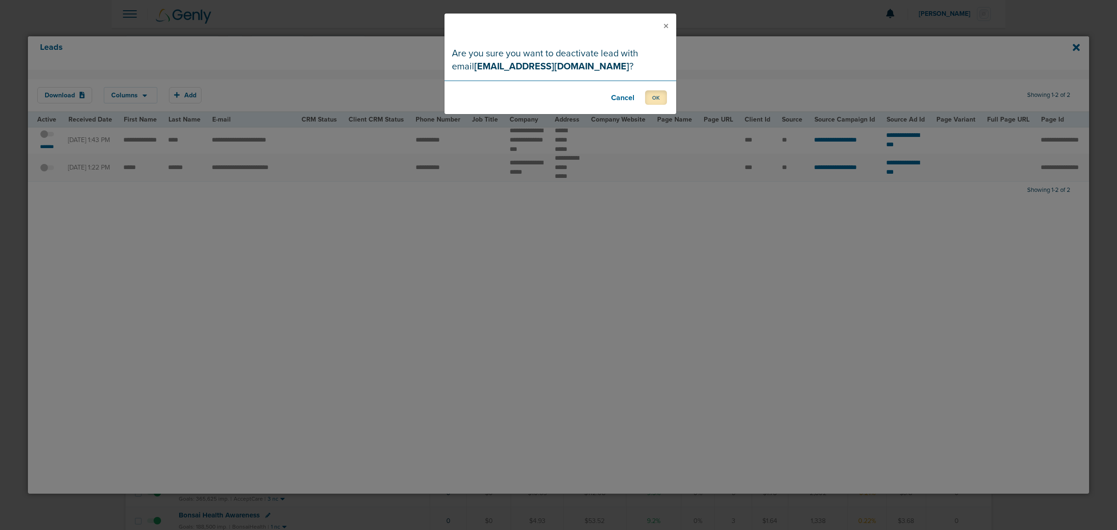
click at [663, 96] on button "OK" at bounding box center [656, 97] width 22 height 14
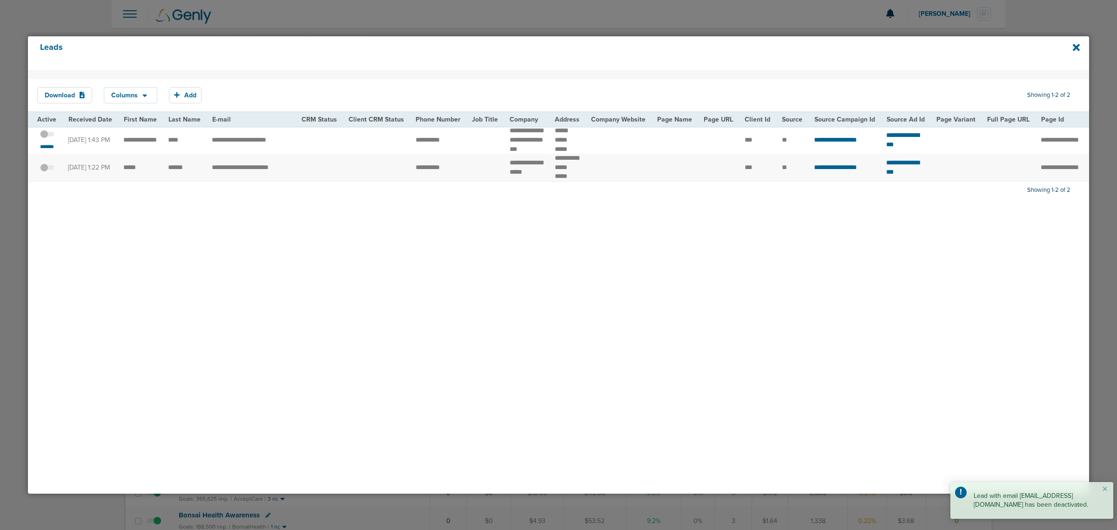
click at [1071, 47] on div "Leads" at bounding box center [558, 53] width 1061 height 34
click at [1078, 47] on icon at bounding box center [1076, 47] width 7 height 10
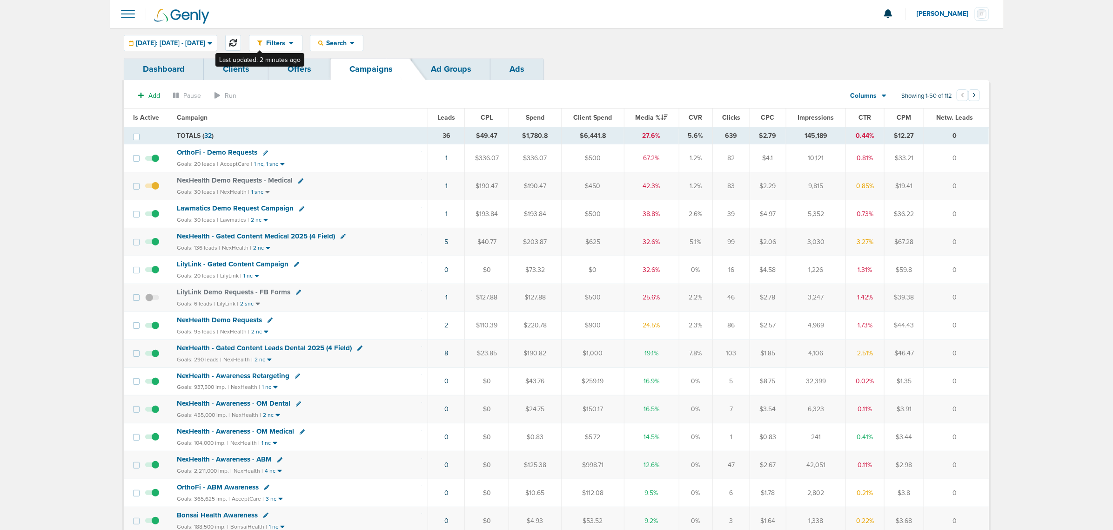
click at [237, 43] on icon at bounding box center [232, 42] width 7 height 7
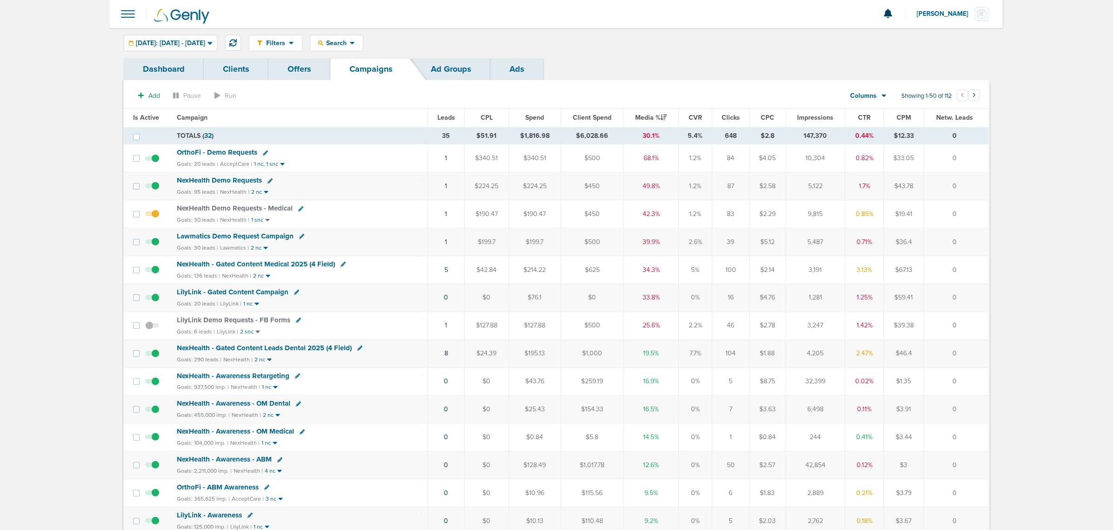
click at [280, 352] on span "NexHealth - Gated Content Leads Dental 2025 (4 Field)" at bounding box center [264, 348] width 175 height 8
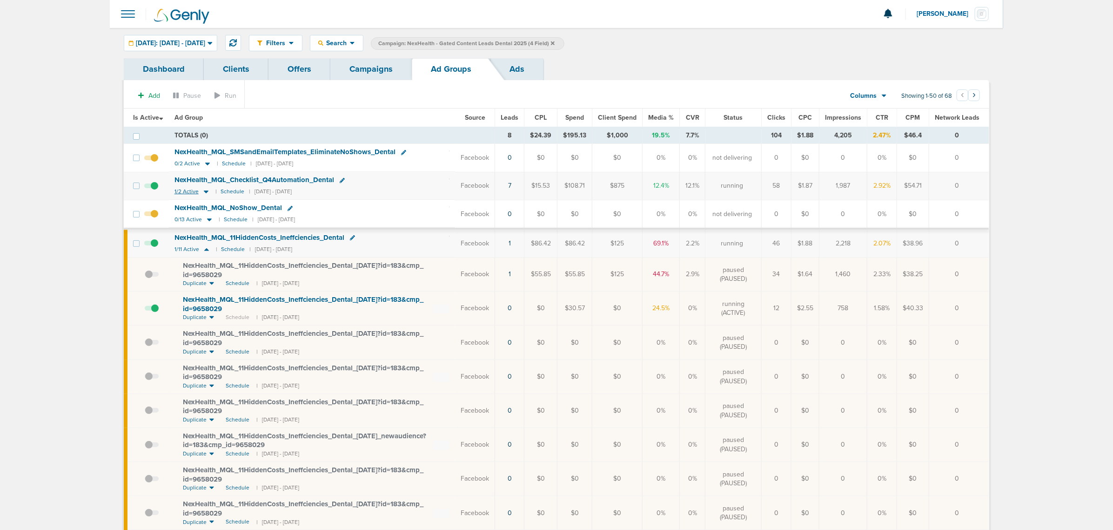
click at [206, 192] on icon at bounding box center [206, 192] width 5 height 3
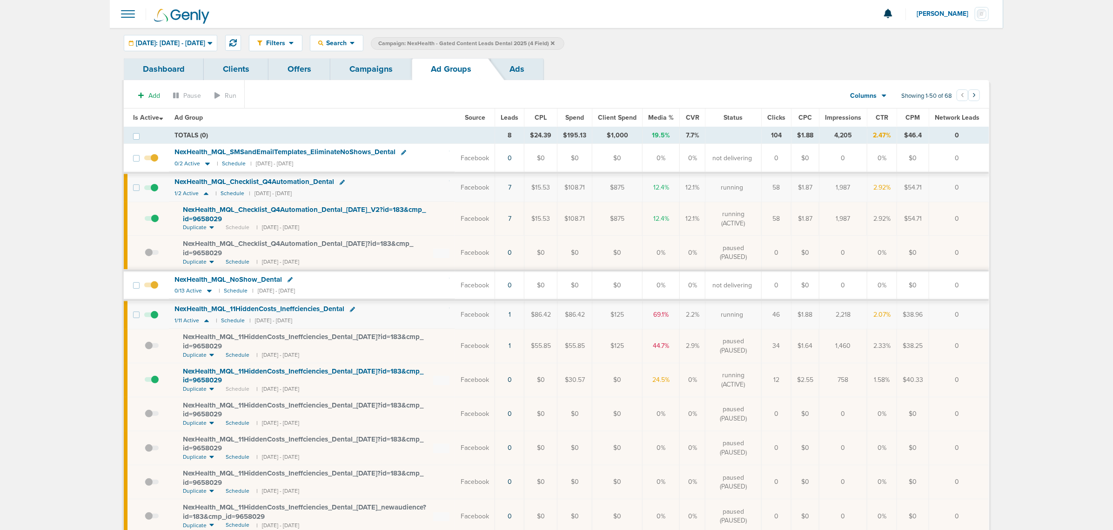
click at [511, 221] on td "7" at bounding box center [509, 219] width 29 height 34
click at [512, 219] on link "7" at bounding box center [509, 219] width 3 height 8
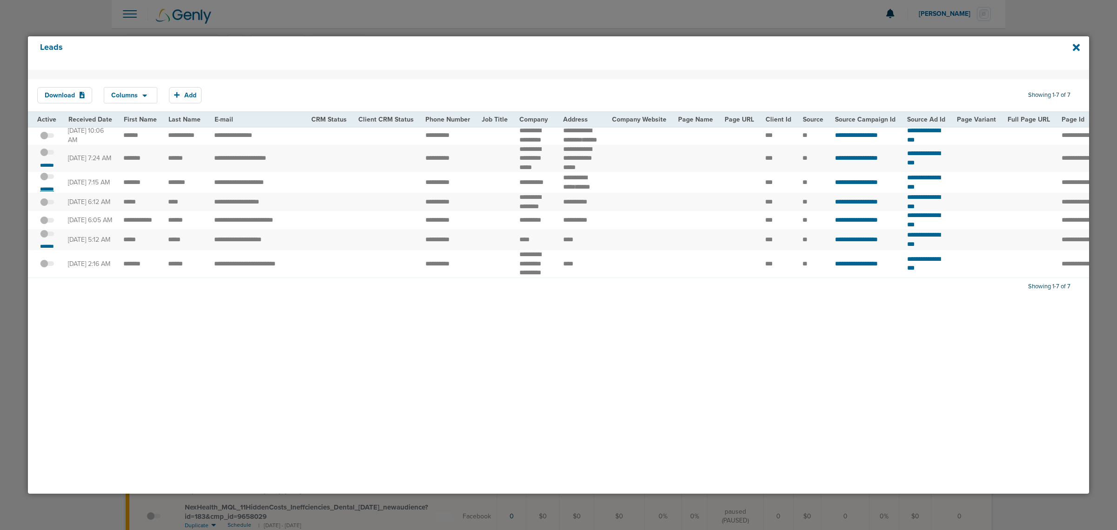
click at [47, 193] on small "*******" at bounding box center [47, 188] width 20 height 7
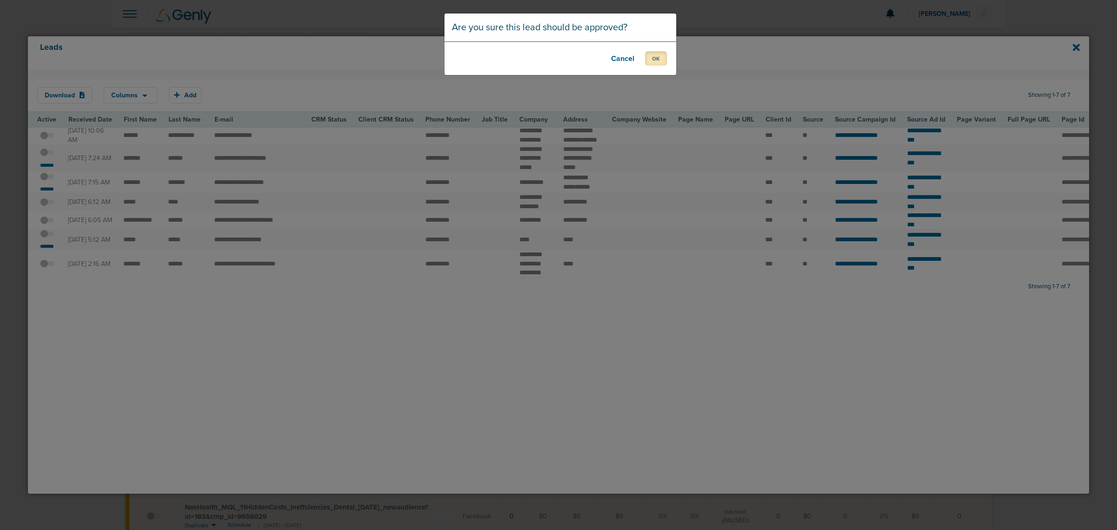
click at [659, 60] on button "OK" at bounding box center [656, 58] width 22 height 14
click at [647, 62] on button "OK" at bounding box center [656, 58] width 22 height 14
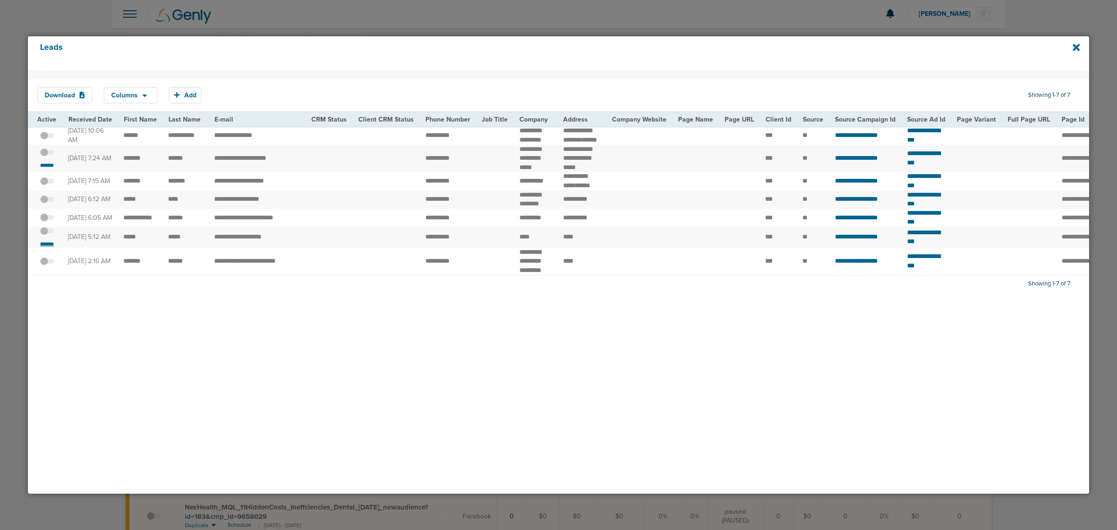
click at [45, 248] on small "*******" at bounding box center [47, 243] width 20 height 7
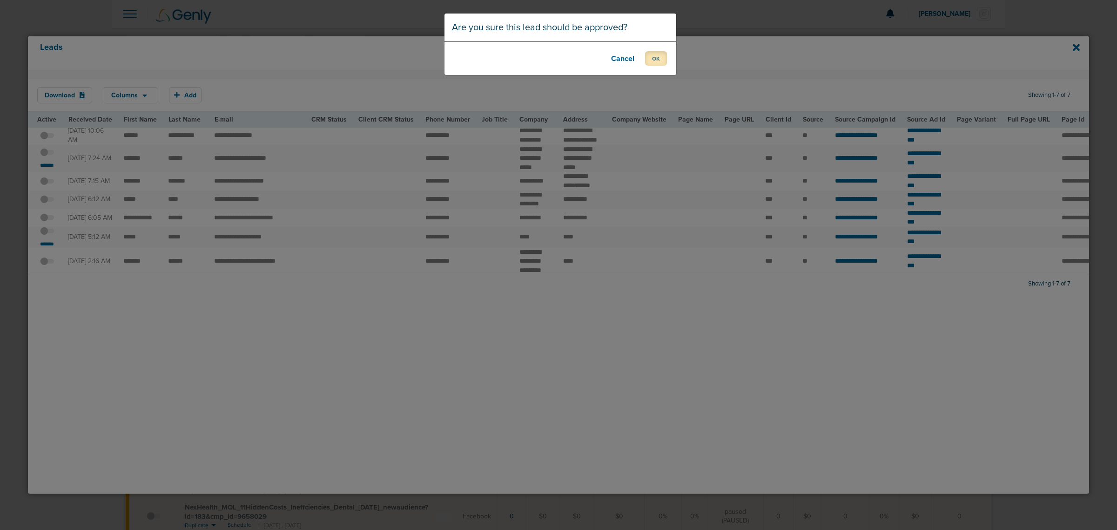
click at [659, 54] on button "OK" at bounding box center [656, 58] width 22 height 14
click at [648, 43] on footer "OK" at bounding box center [561, 58] width 232 height 34
click at [653, 63] on button "OK" at bounding box center [656, 58] width 22 height 14
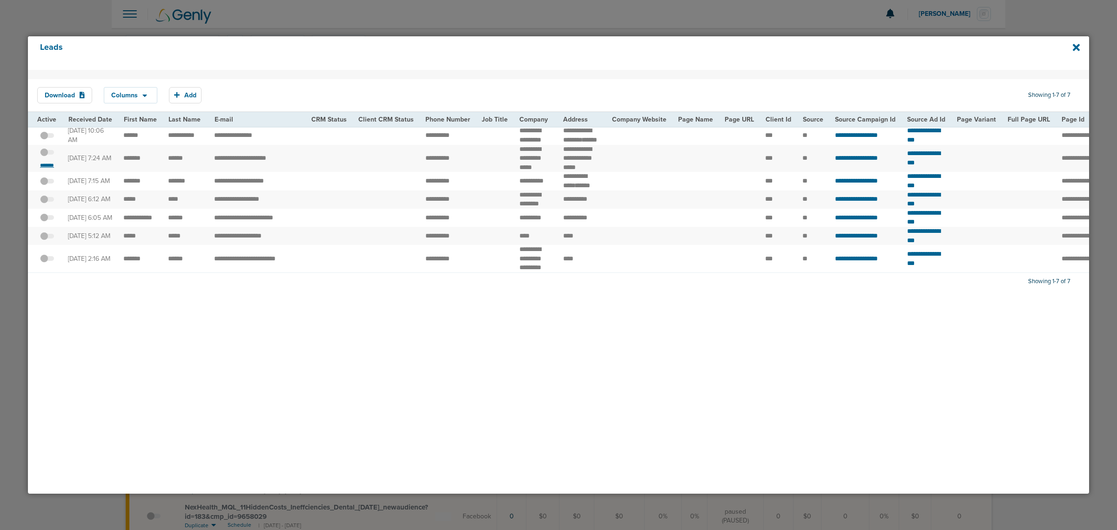
click at [48, 169] on small "*******" at bounding box center [47, 165] width 20 height 7
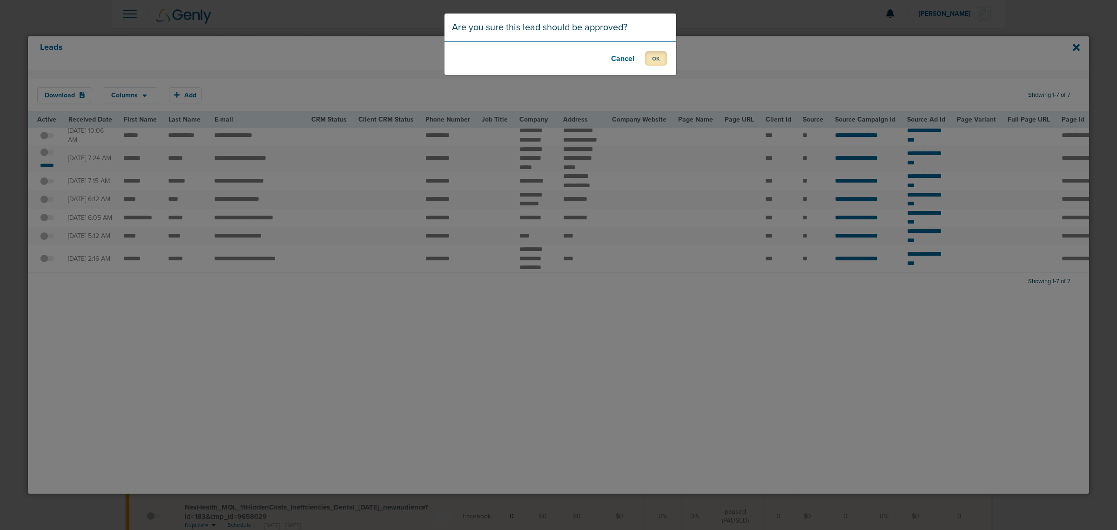
click at [655, 59] on button "OK" at bounding box center [656, 58] width 22 height 14
click at [659, 60] on button "OK" at bounding box center [656, 58] width 22 height 14
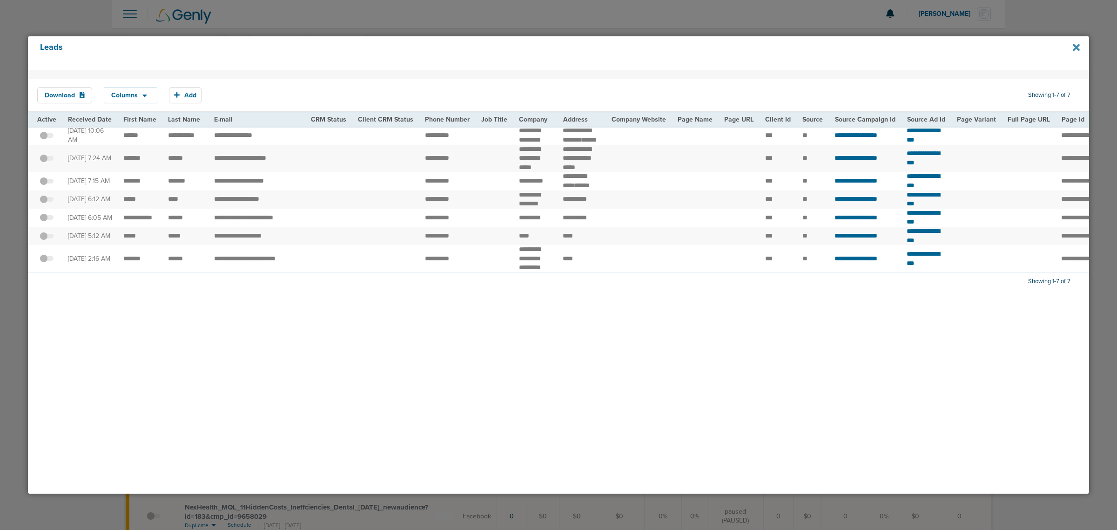
click at [1075, 46] on icon at bounding box center [1076, 47] width 7 height 7
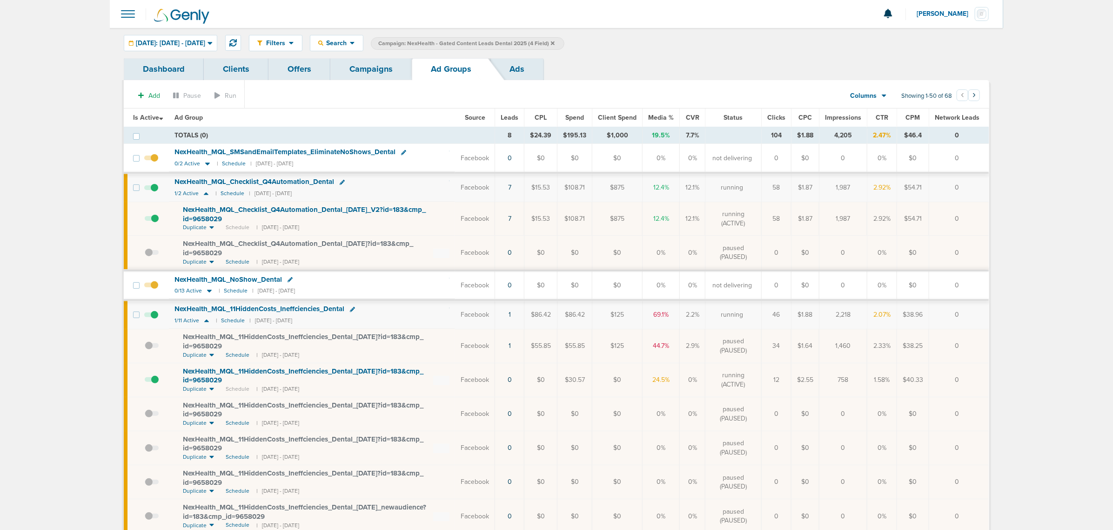
click at [372, 73] on link "Campaigns" at bounding box center [370, 69] width 81 height 22
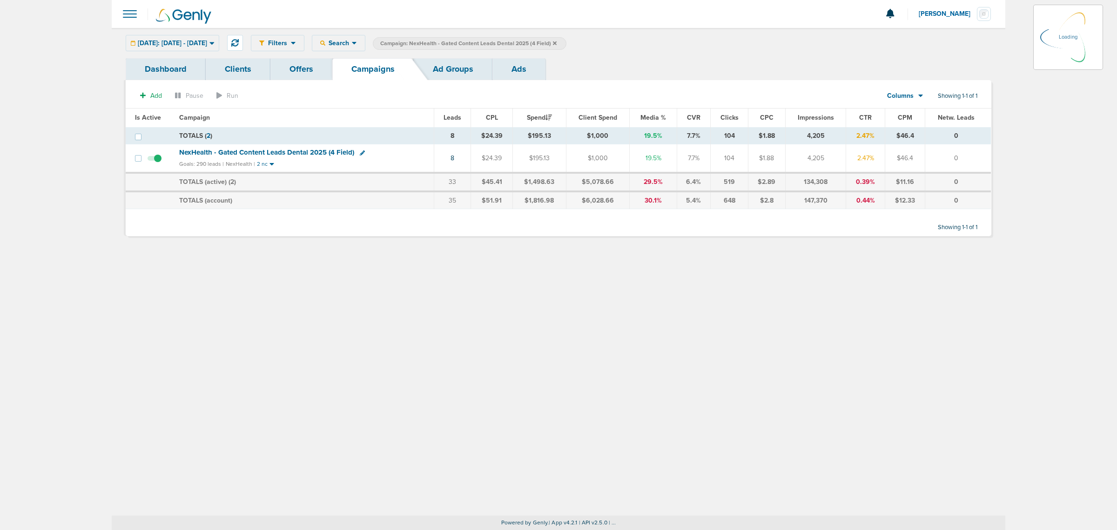
click at [557, 41] on icon at bounding box center [555, 43] width 4 height 6
click at [557, 45] on icon at bounding box center [555, 43] width 4 height 6
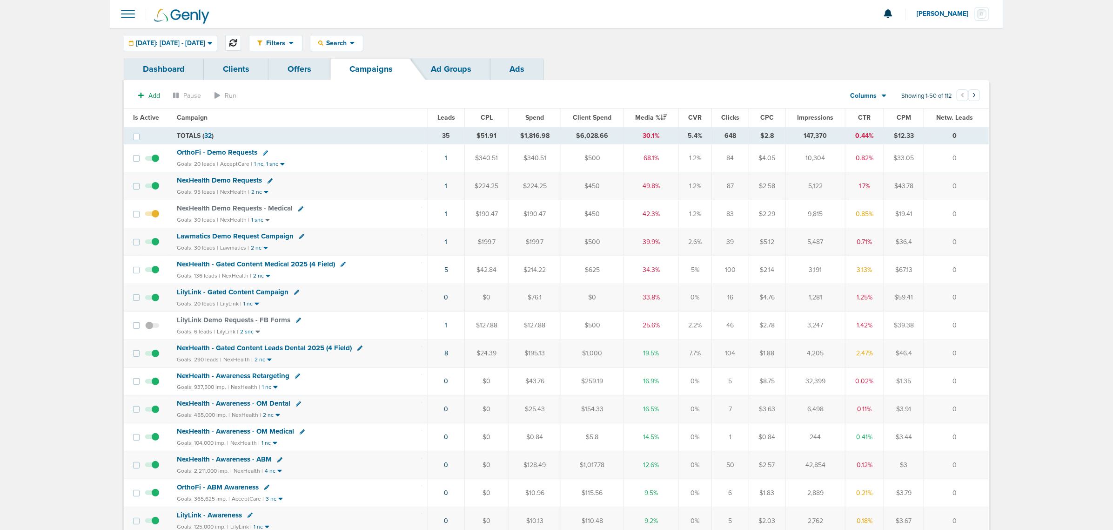
click at [241, 38] on button at bounding box center [233, 43] width 16 height 16
click at [446, 301] on link "6" at bounding box center [447, 297] width 4 height 8
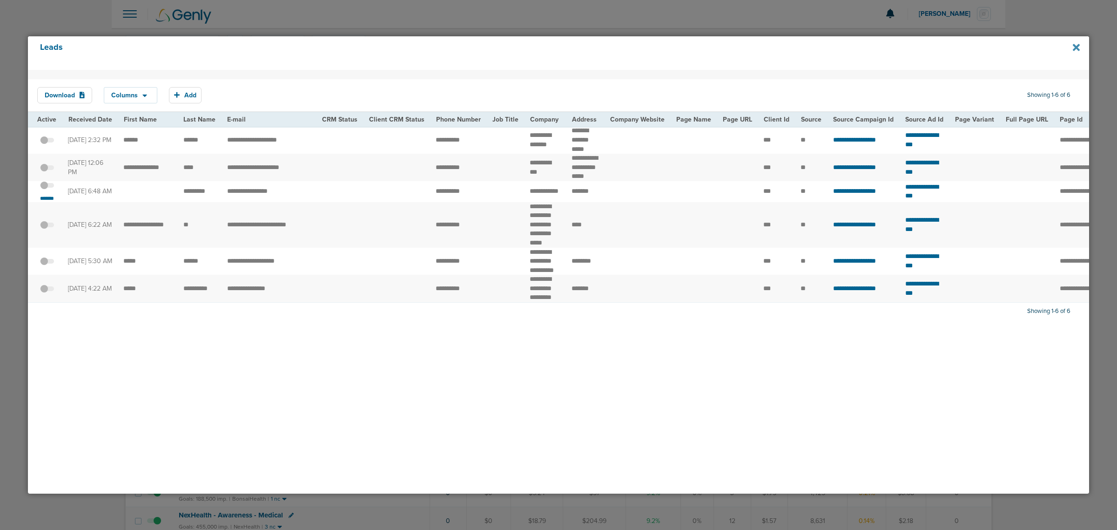
click at [1074, 47] on icon at bounding box center [1076, 47] width 7 height 10
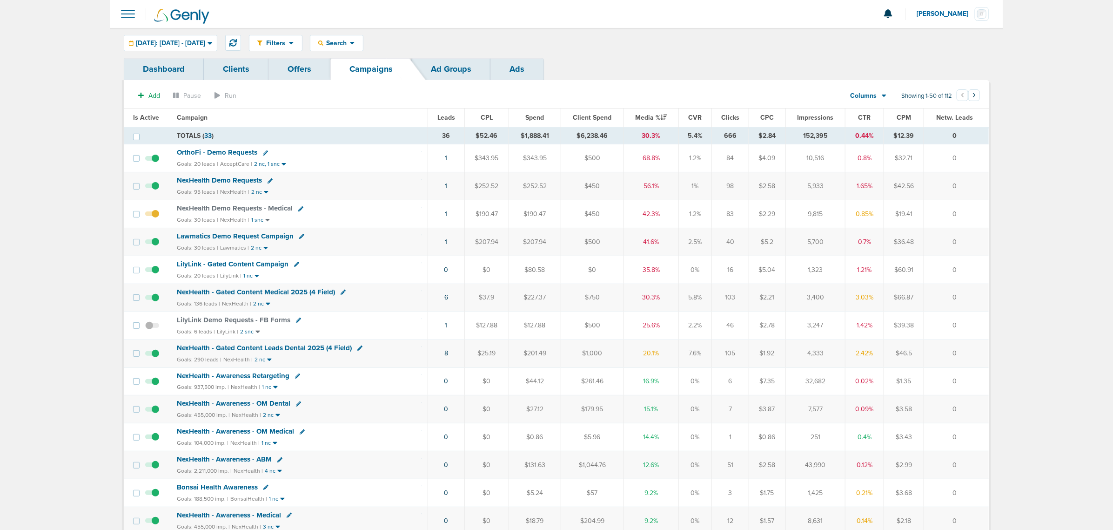
click at [298, 294] on span "NexHealth - Gated Content Medical 2025 (4 Field)" at bounding box center [256, 292] width 158 height 8
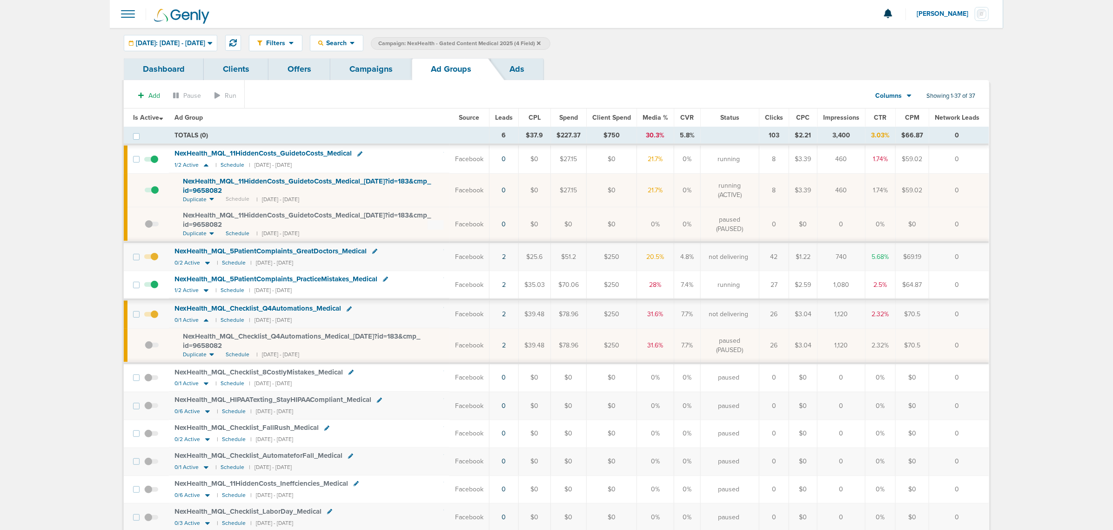
click at [156, 195] on span at bounding box center [152, 195] width 14 height 0
click at [145, 192] on input "checkbox" at bounding box center [145, 192] width 0 height 0
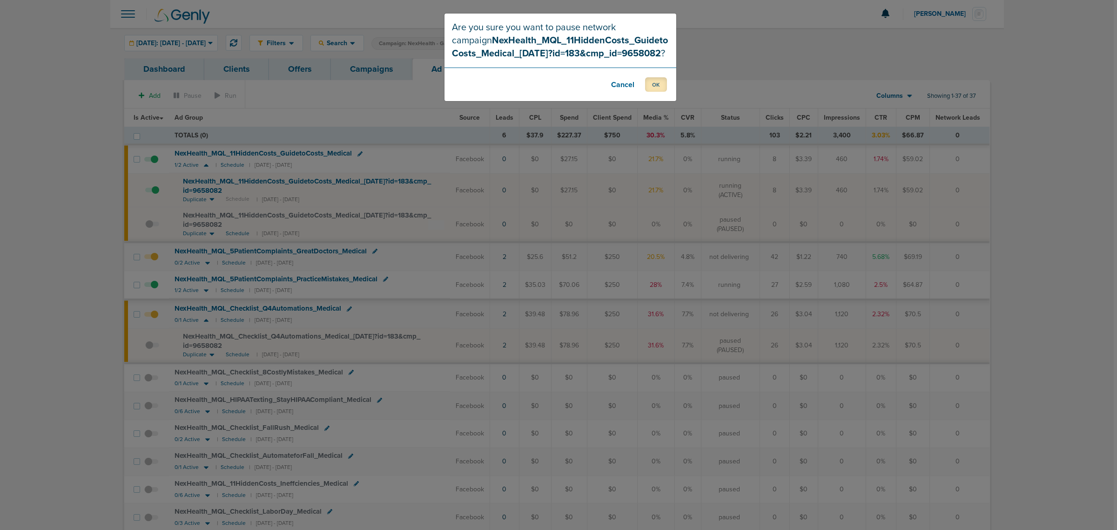
click at [654, 84] on button "OK" at bounding box center [656, 84] width 22 height 14
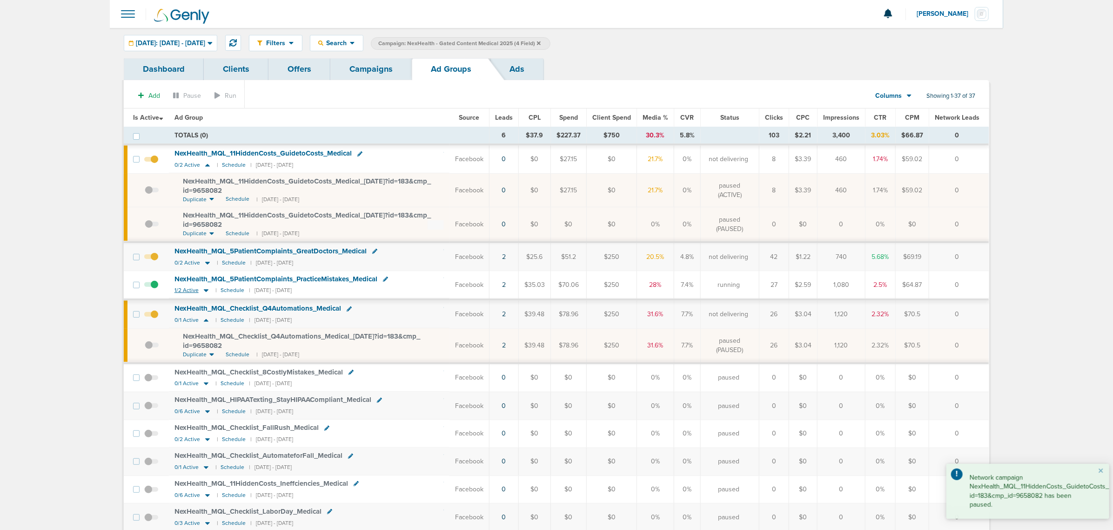
click at [207, 291] on icon at bounding box center [206, 291] width 5 height 3
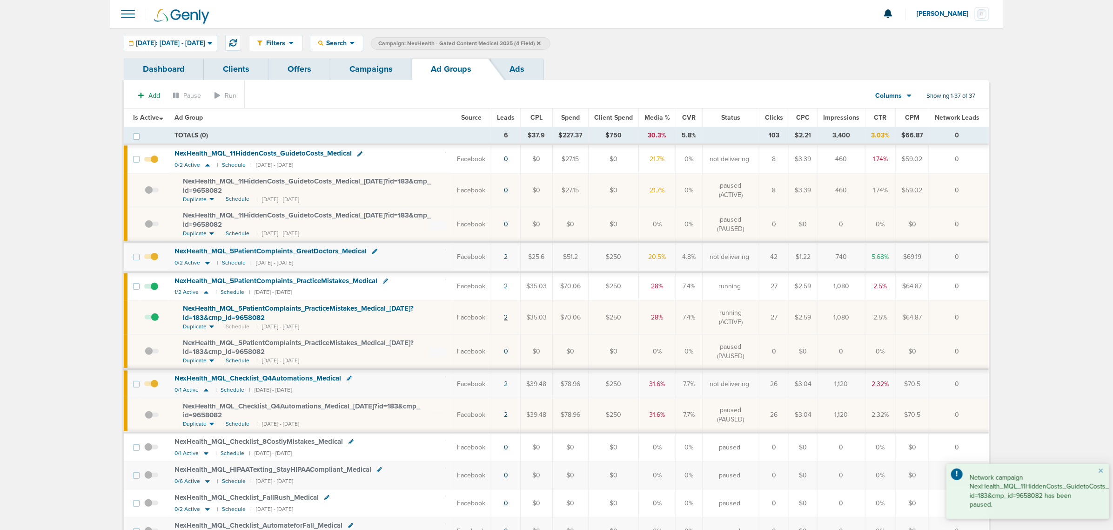
click at [508, 318] on link "2" at bounding box center [506, 317] width 4 height 8
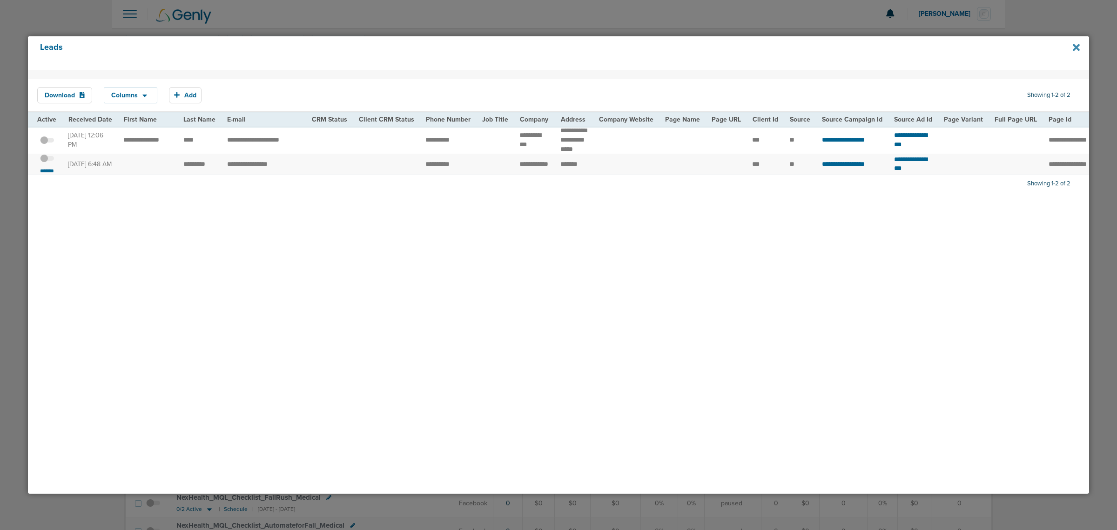
click at [1078, 47] on icon at bounding box center [1076, 47] width 7 height 10
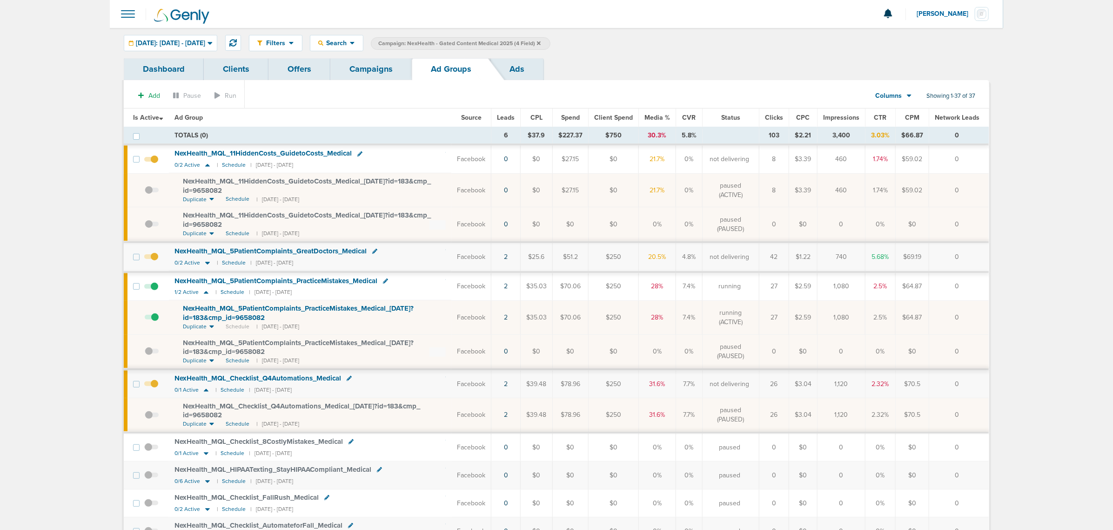
click at [509, 119] on span "Leads" at bounding box center [506, 118] width 18 height 8
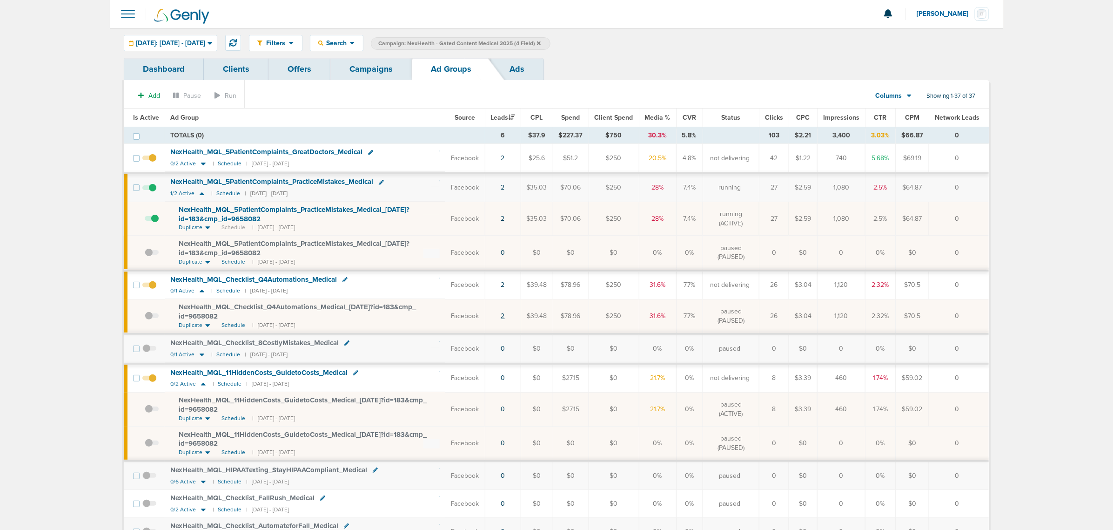
click at [505, 317] on link "2" at bounding box center [503, 316] width 4 height 8
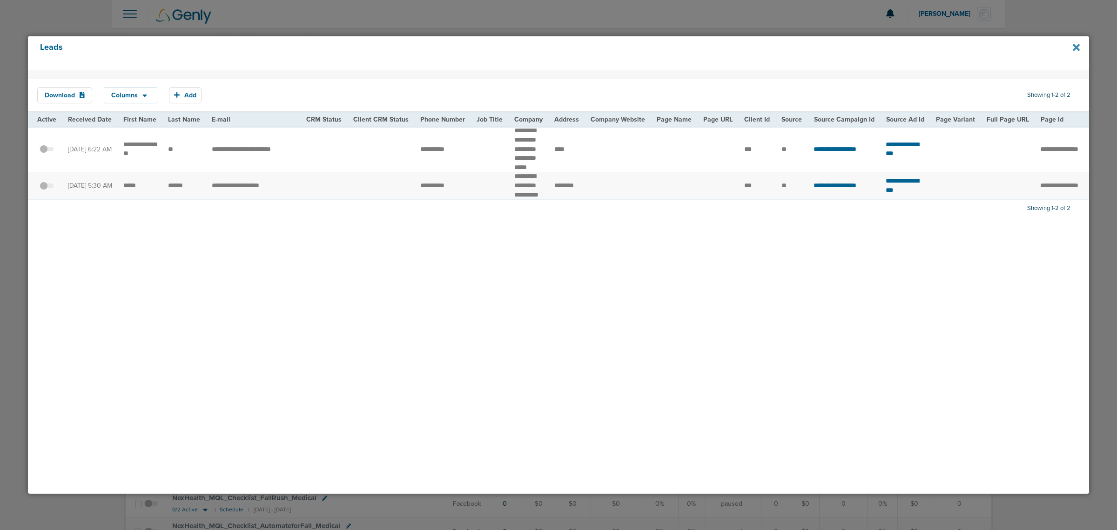
click at [1077, 46] on icon at bounding box center [1076, 47] width 7 height 7
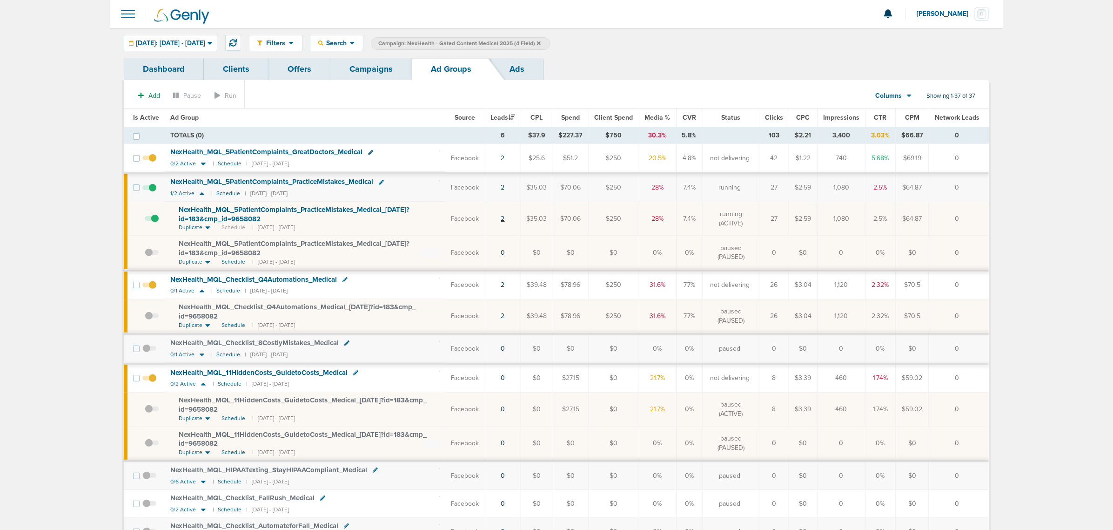
click at [505, 218] on link "2" at bounding box center [503, 219] width 4 height 8
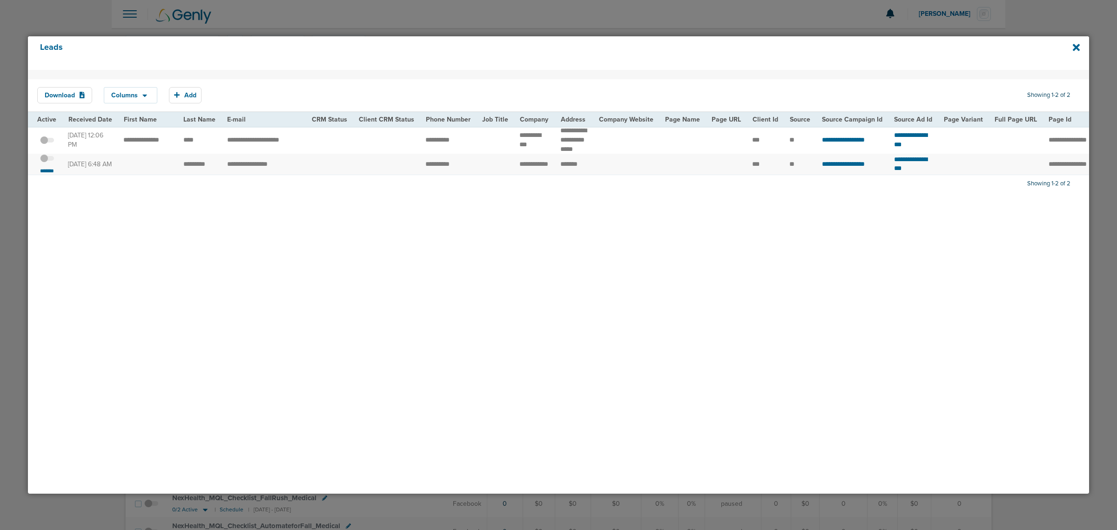
click at [1080, 47] on div "Leads" at bounding box center [558, 53] width 1061 height 34
click at [1077, 49] on icon at bounding box center [1076, 47] width 7 height 7
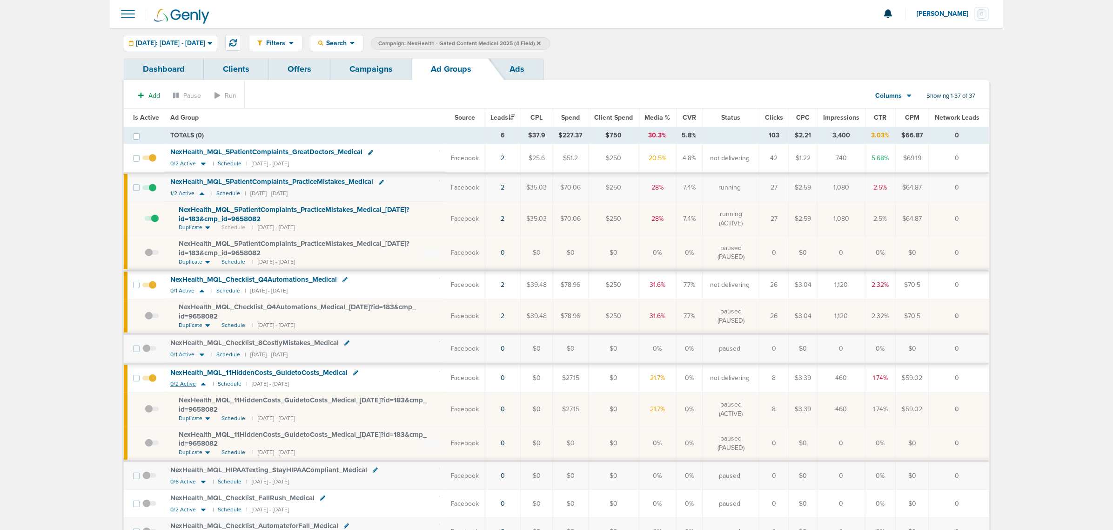
click at [202, 385] on icon at bounding box center [203, 384] width 5 height 3
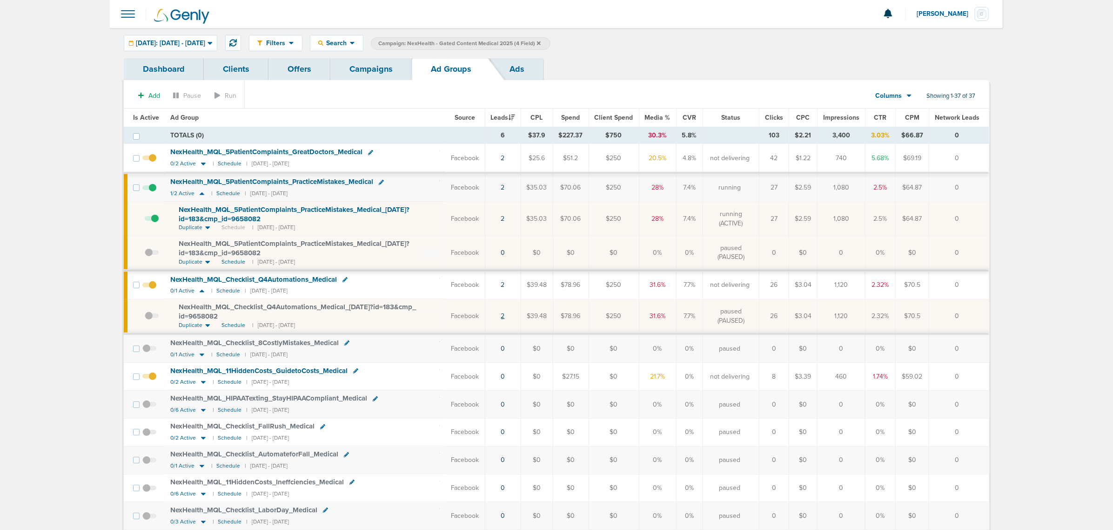
click at [505, 318] on link "2" at bounding box center [503, 316] width 4 height 8
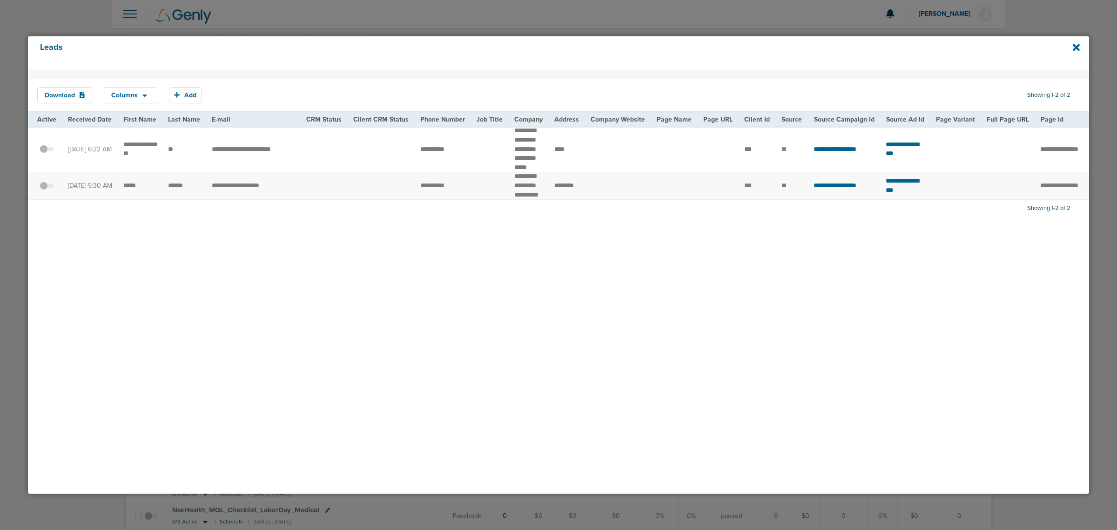
click at [1089, 38] on div "Leads Download Columns Save selections Reset to defaults Is Active Received Dat…" at bounding box center [558, 265] width 1072 height 468
click at [1080, 44] on div "Leads" at bounding box center [558, 53] width 1061 height 34
click at [1074, 47] on icon at bounding box center [1076, 47] width 7 height 10
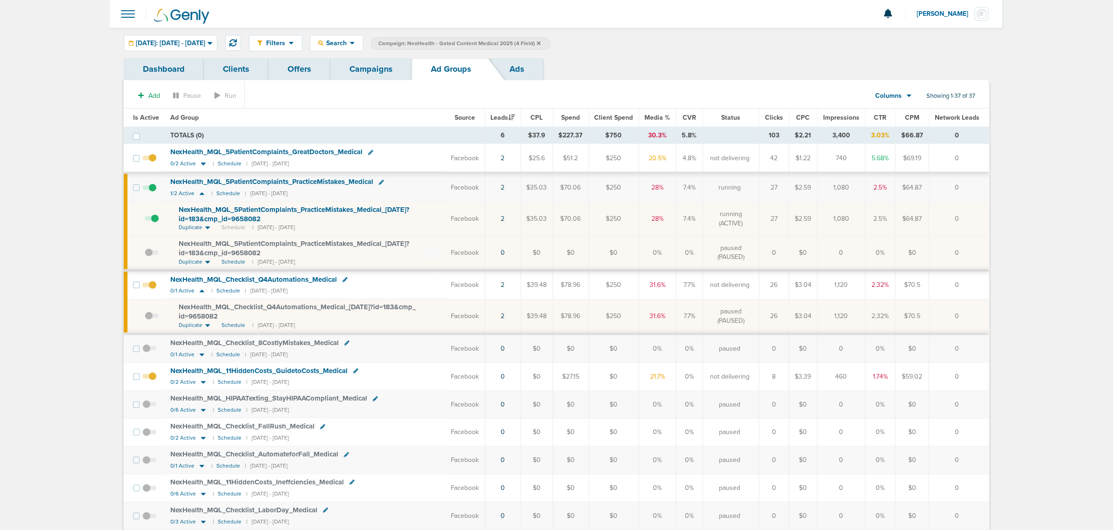
click at [510, 157] on td "2" at bounding box center [503, 158] width 36 height 29
click at [502, 161] on td "2" at bounding box center [503, 158] width 36 height 29
click at [505, 159] on link "2" at bounding box center [503, 158] width 4 height 8
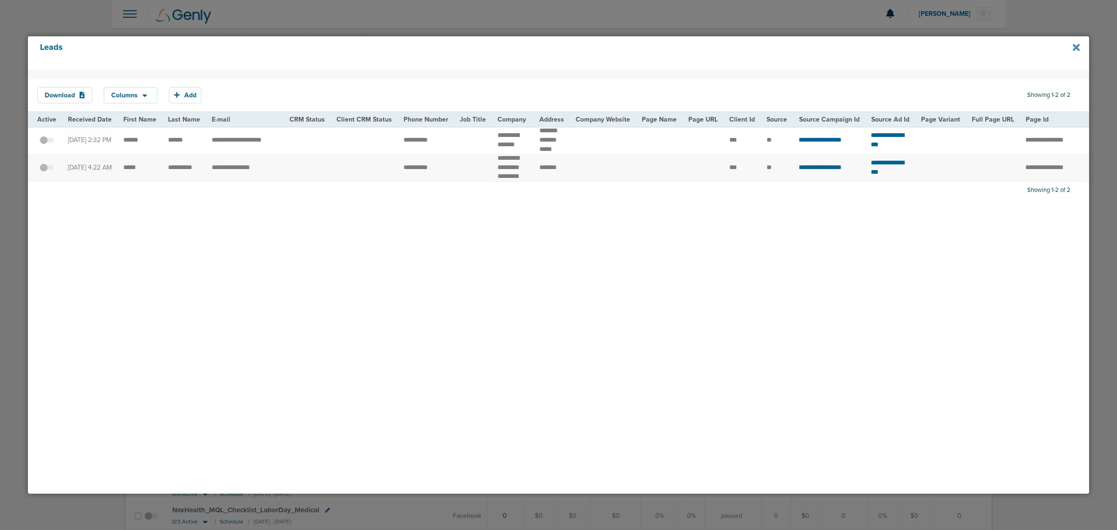
click at [1076, 45] on icon at bounding box center [1076, 47] width 7 height 10
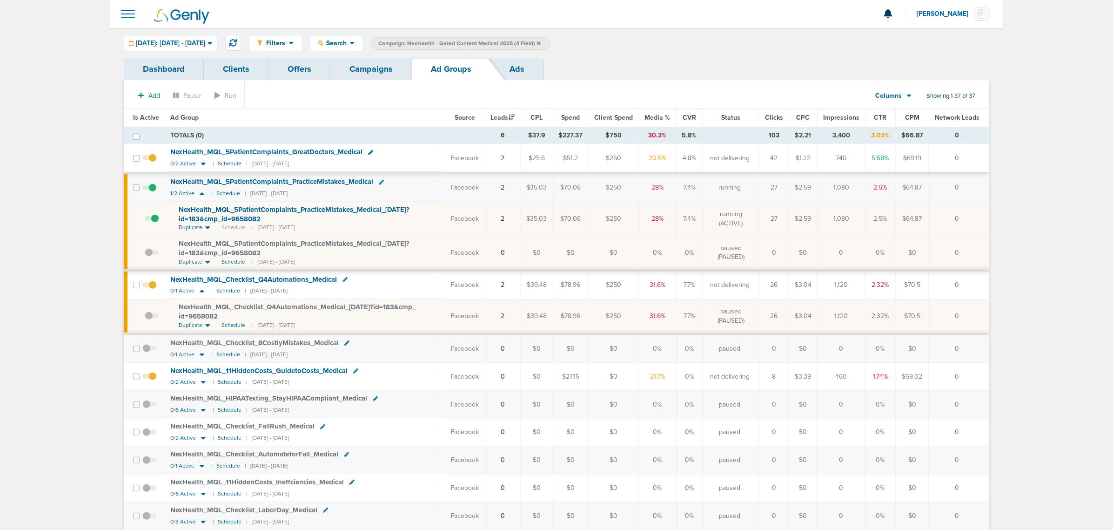
click at [201, 163] on icon at bounding box center [203, 164] width 5 height 3
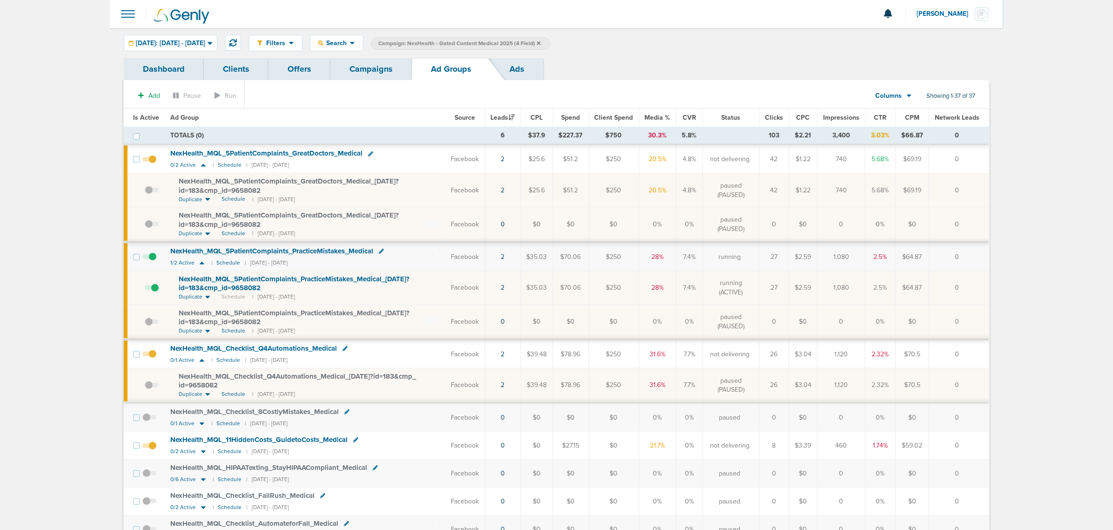
click at [148, 195] on span at bounding box center [152, 195] width 14 height 0
click at [145, 192] on input "checkbox" at bounding box center [145, 192] width 0 height 0
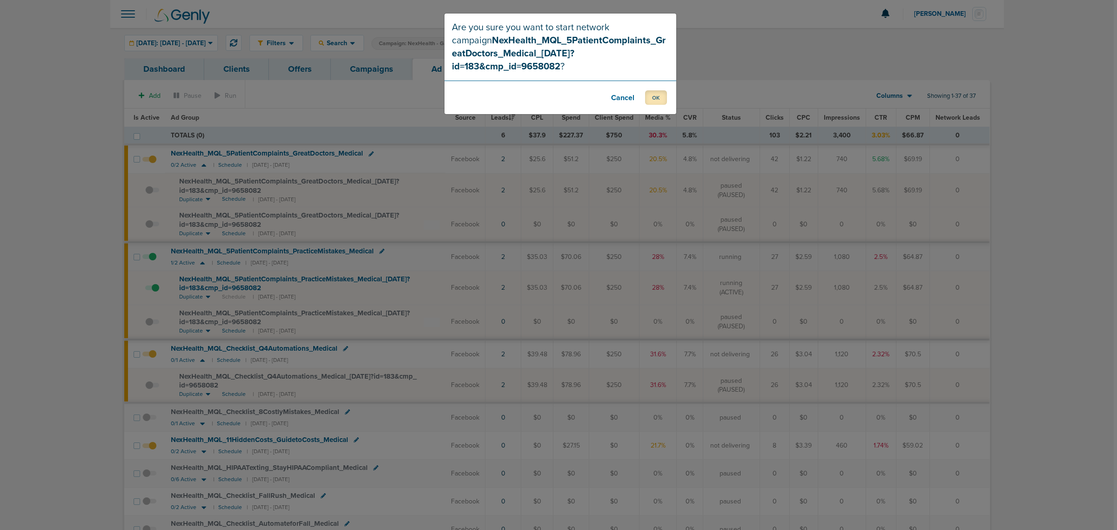
click at [646, 90] on button "OK" at bounding box center [656, 97] width 22 height 14
